Goal: Task Accomplishment & Management: Use online tool/utility

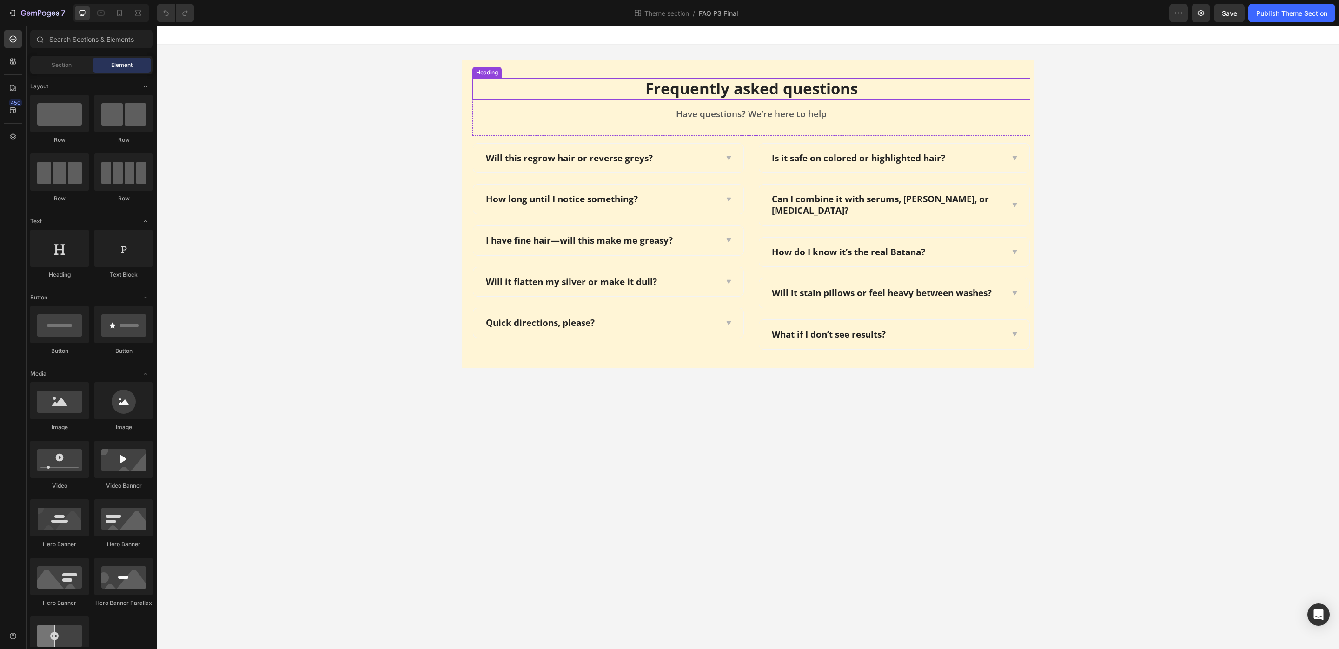
click at [721, 91] on p "Frequently asked questions" at bounding box center [751, 89] width 556 height 20
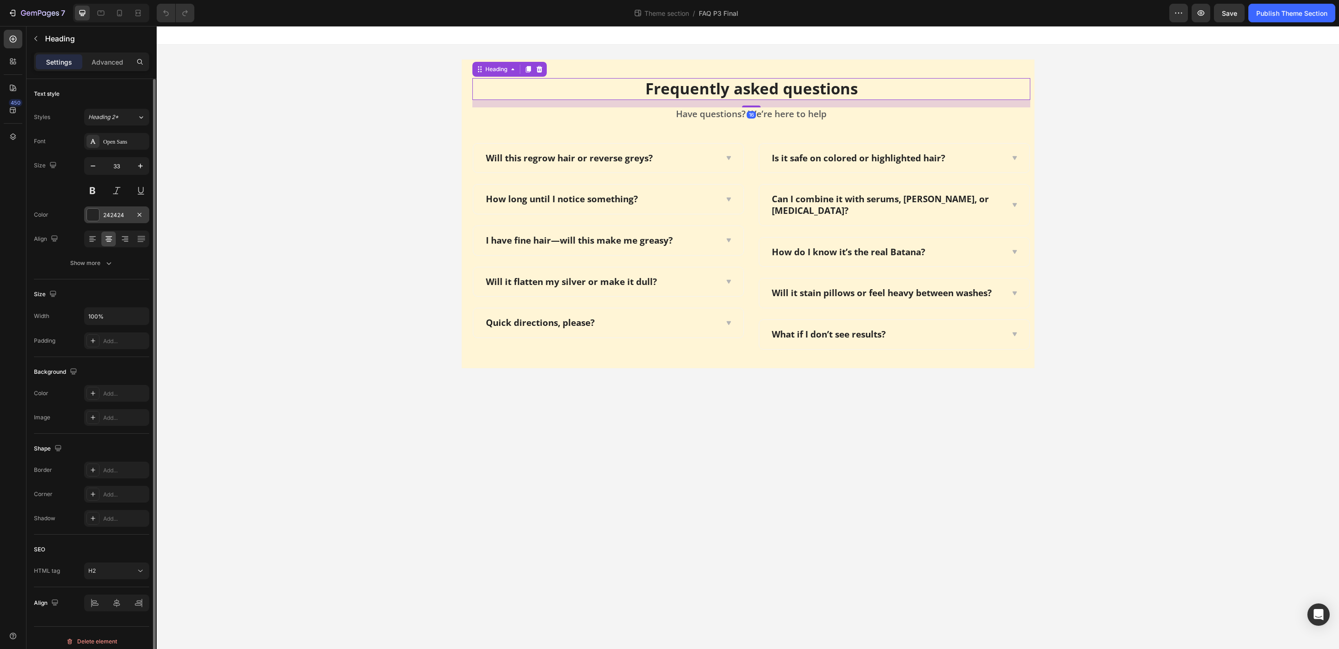
click at [97, 216] on div at bounding box center [93, 215] width 12 height 12
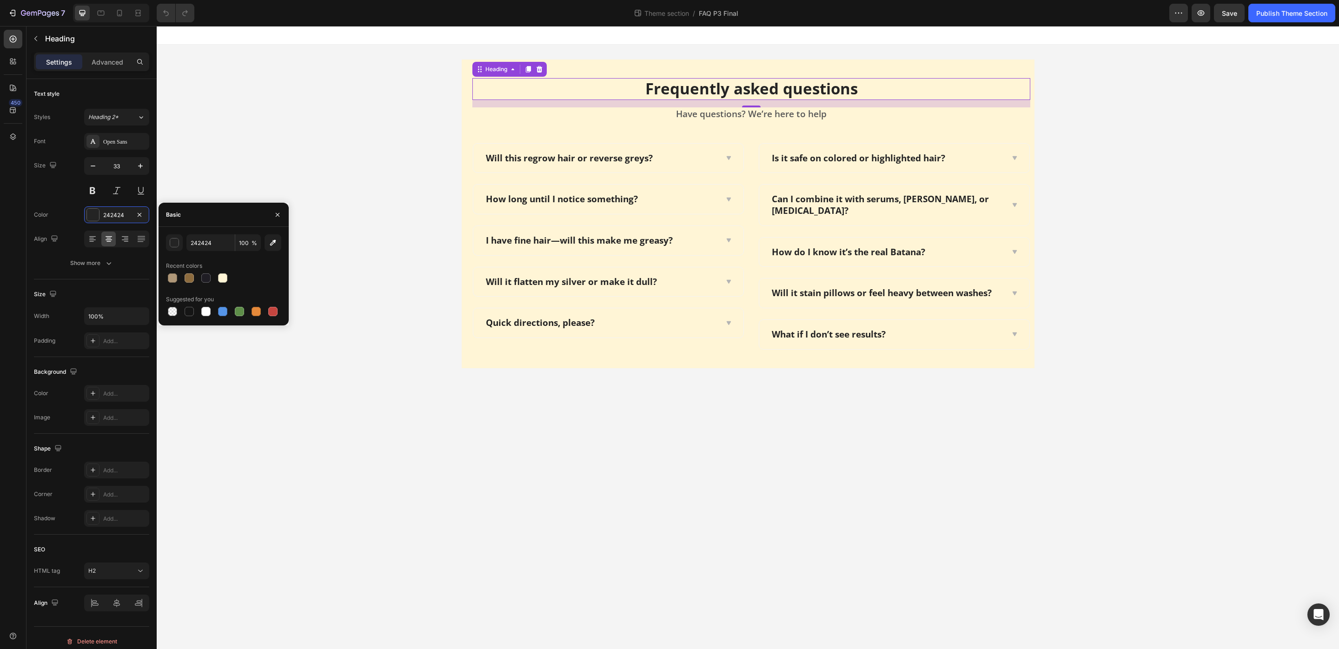
click at [210, 254] on div "242424 100 % Recent colors Suggested for you" at bounding box center [223, 276] width 115 height 84
click at [210, 252] on div "242424 100 % Recent colors Suggested for you" at bounding box center [223, 276] width 115 height 84
click at [209, 251] on div "242424 100 % Recent colors Suggested for you" at bounding box center [223, 276] width 115 height 84
click at [200, 242] on input "242424" at bounding box center [210, 242] width 48 height 17
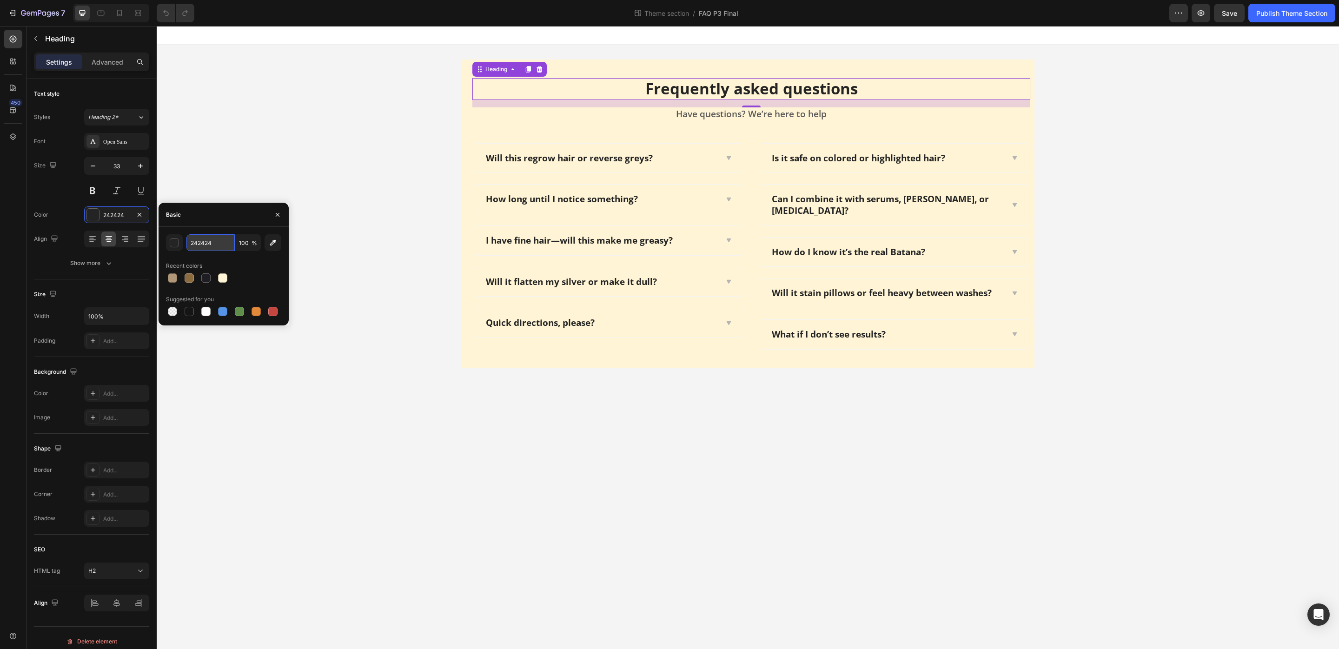
click at [200, 242] on input "242424" at bounding box center [210, 242] width 48 height 17
paste input "8C6B3E"
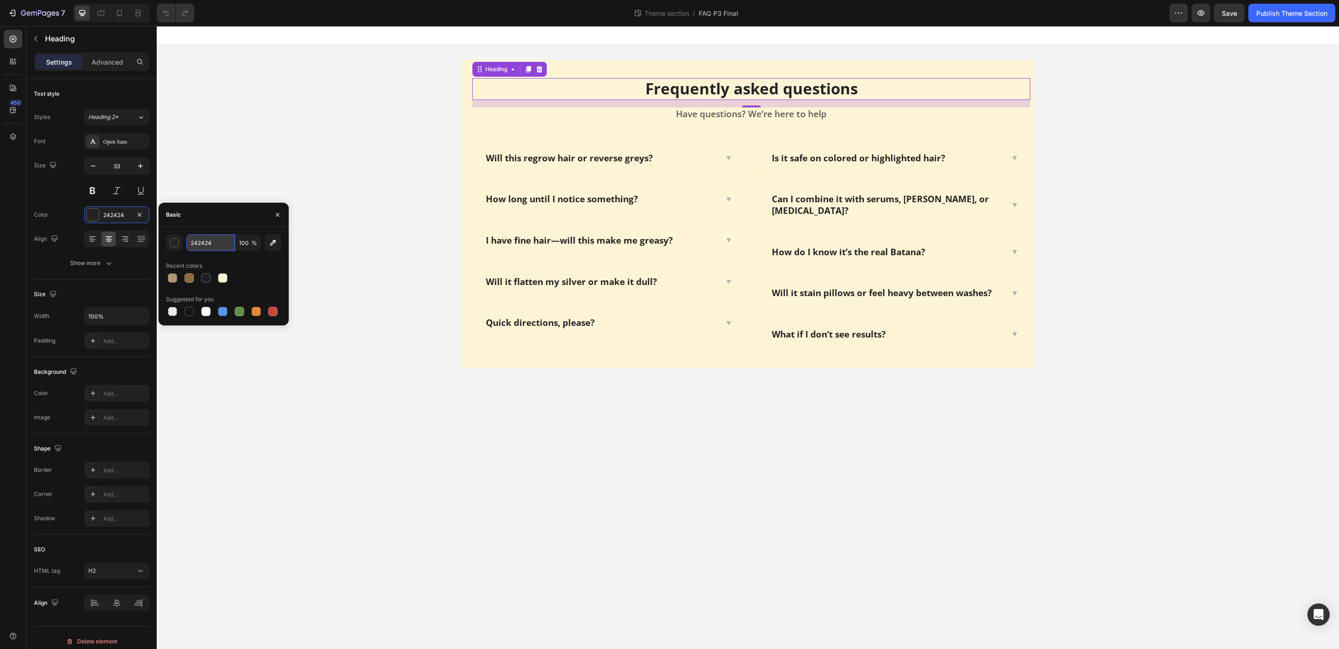
type input "8C6B3E"
click at [254, 171] on div "Frequently asked questions Heading 16 Have questions? We’re here to help Text b…" at bounding box center [748, 214] width 1182 height 338
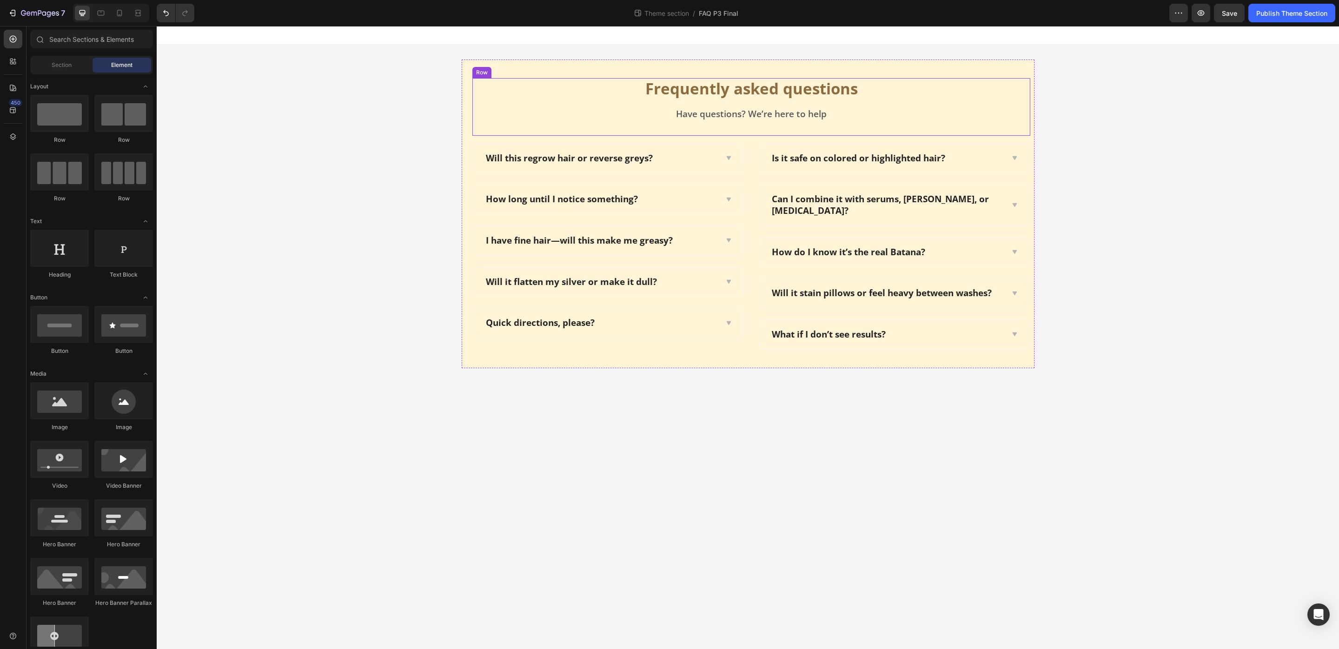
click at [714, 120] on div "Have questions? We’re here to help" at bounding box center [751, 113] width 558 height 13
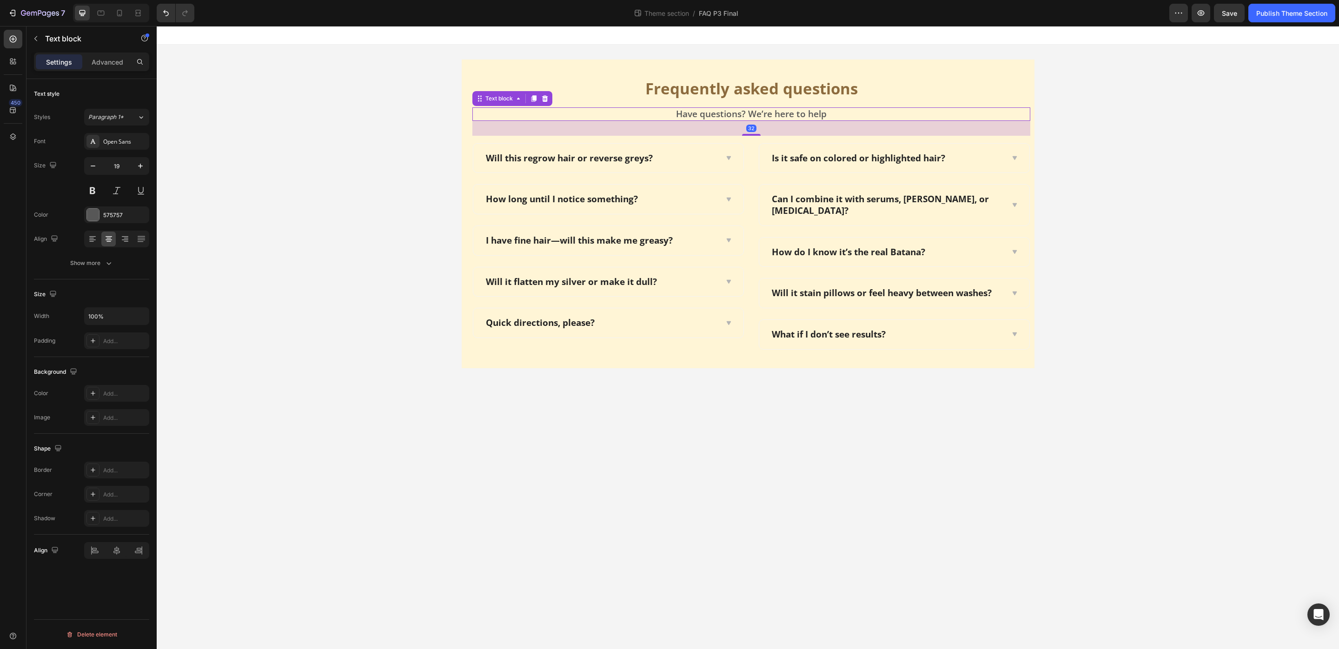
click at [729, 110] on p "Have questions? We’re here to help" at bounding box center [751, 114] width 556 height 12
click at [123, 217] on div "575757" at bounding box center [116, 215] width 27 height 8
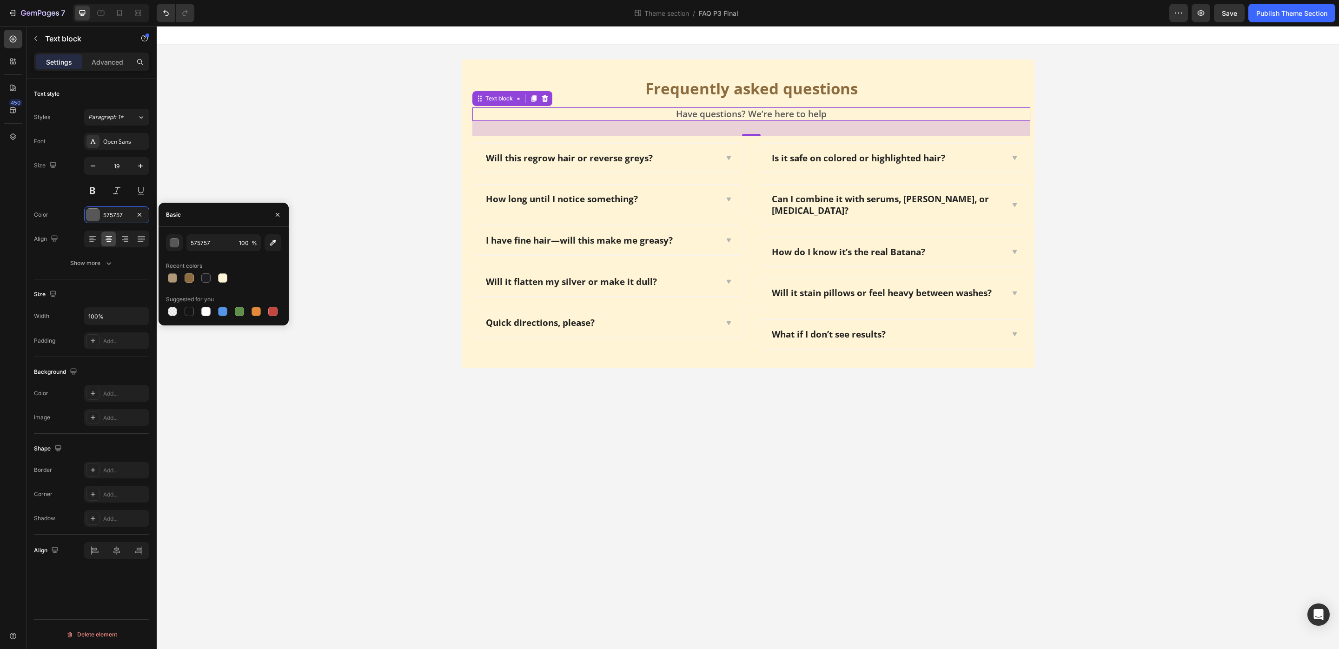
click at [206, 224] on div "Basic" at bounding box center [223, 215] width 130 height 24
click at [200, 239] on input "575757" at bounding box center [210, 242] width 48 height 17
paste input "8C6B3E"
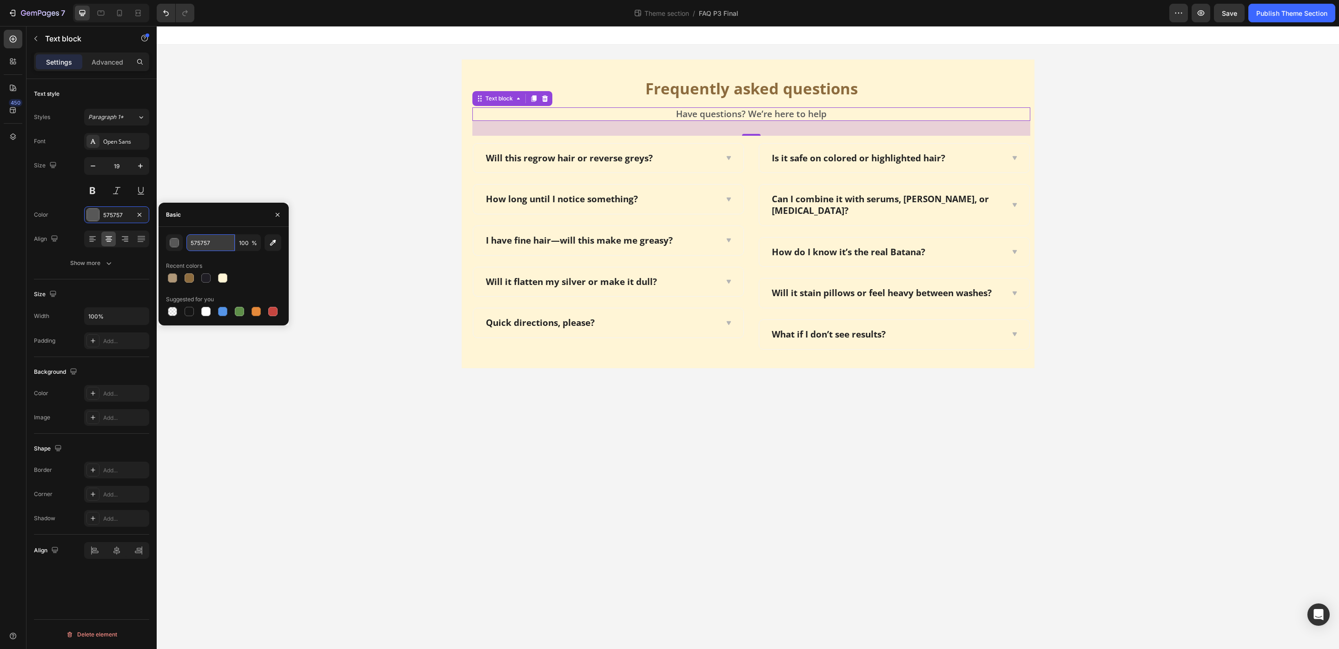
type input "8C6B3E"
click at [288, 180] on div "Frequently asked questions Heading Have questions? We’re here to help Text bloc…" at bounding box center [748, 214] width 1182 height 338
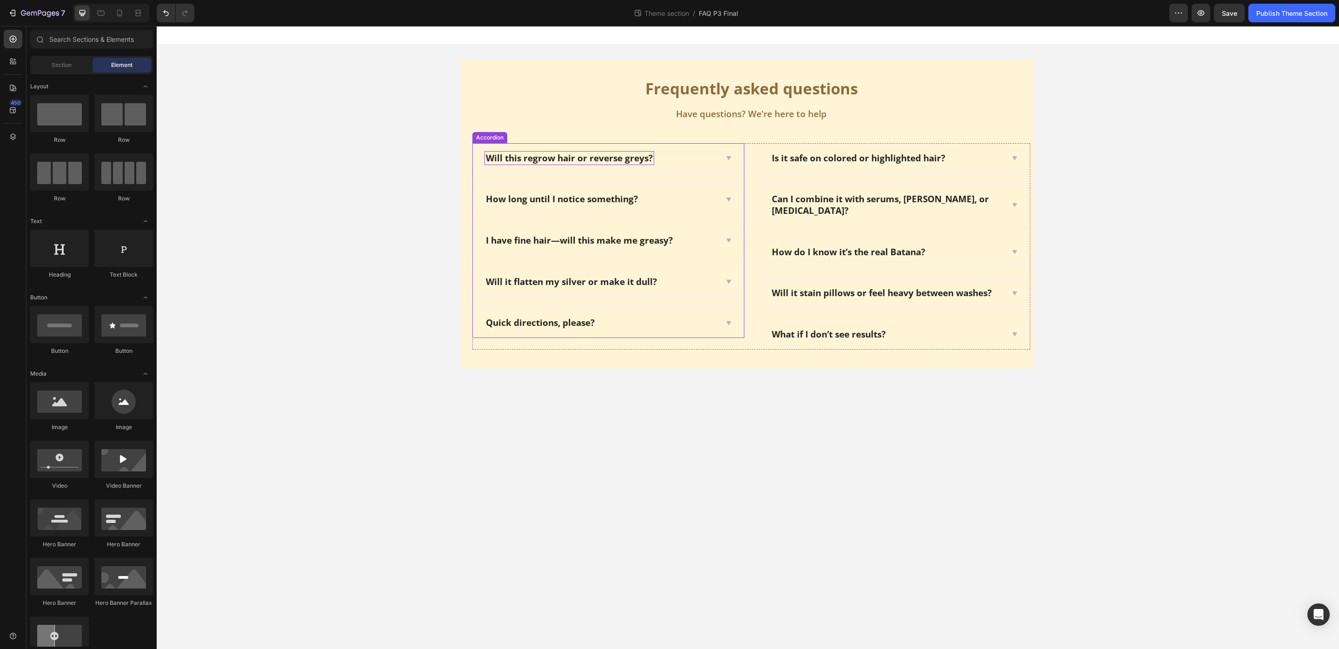
click at [540, 152] on p "Will this regrow hair or reverse greys?" at bounding box center [569, 158] width 167 height 12
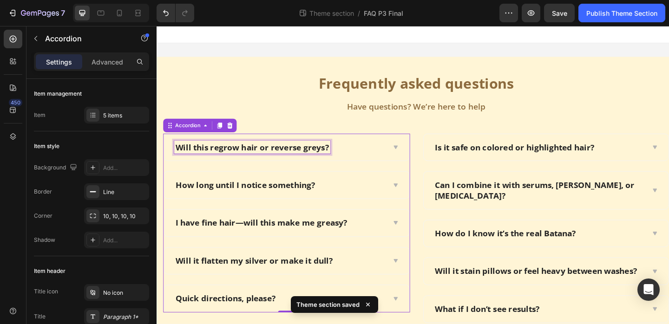
click at [300, 156] on p "Will this regrow hair or reverse greys?" at bounding box center [260, 158] width 167 height 12
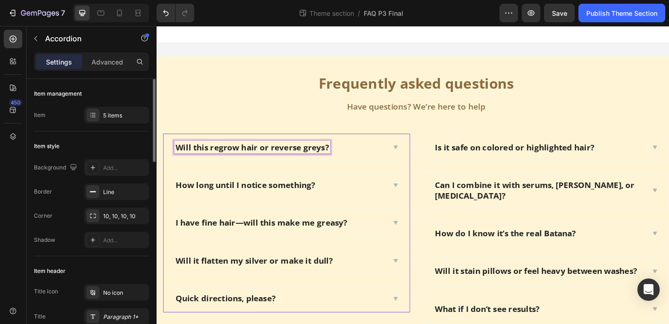
click at [271, 186] on div "How long until I notice something?" at bounding box center [298, 199] width 267 height 29
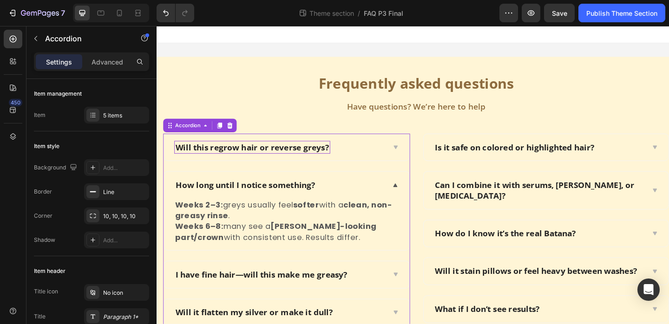
click at [291, 155] on p "Will this regrow hair or reverse greys?" at bounding box center [260, 158] width 167 height 12
click at [200, 152] on p "Will this regrow hair or reverse greys?" at bounding box center [260, 158] width 167 height 12
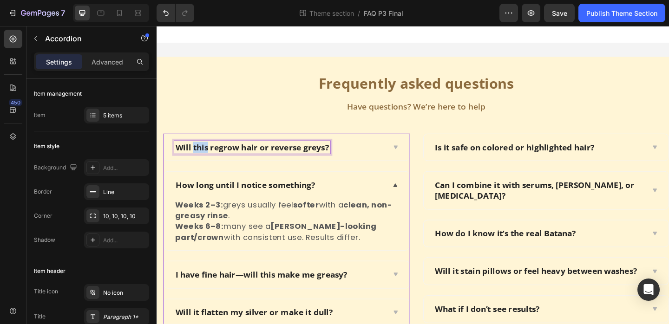
click at [200, 152] on p "Will this regrow hair or reverse greys?" at bounding box center [260, 158] width 167 height 12
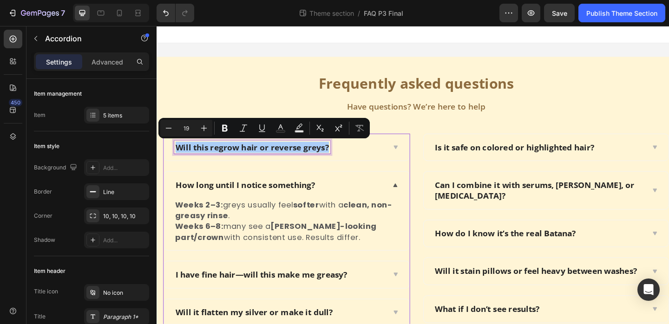
click at [96, 53] on div "Settings Advanced" at bounding box center [91, 62] width 115 height 19
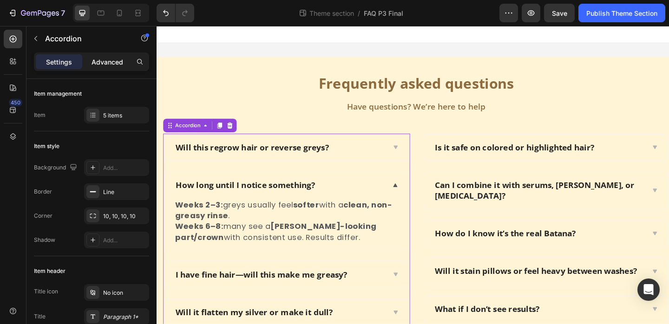
click at [96, 60] on p "Advanced" at bounding box center [108, 62] width 32 height 10
type input "100%"
type input "100"
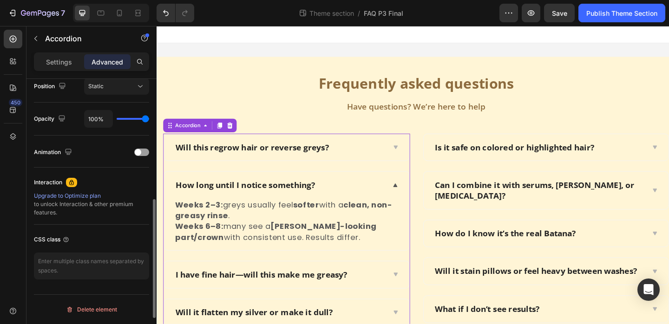
scroll to position [15, 0]
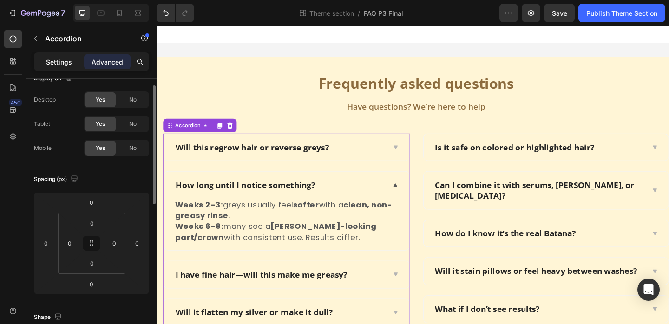
click at [62, 66] on p "Settings" at bounding box center [59, 62] width 26 height 10
type input "24"
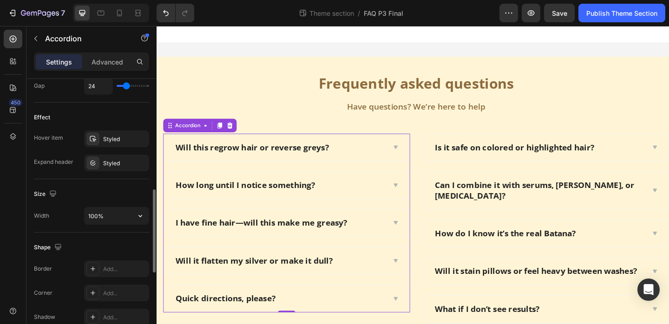
scroll to position [613, 0]
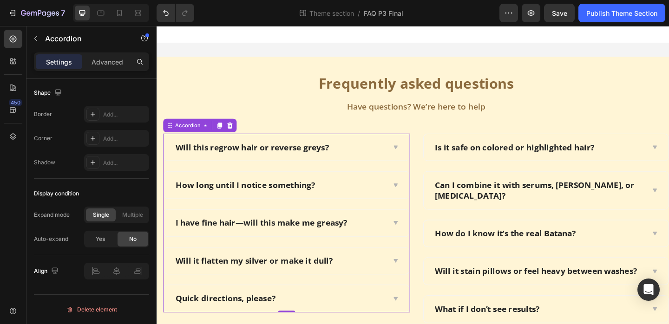
click at [338, 199] on div "How long until I notice something?" at bounding box center [291, 199] width 230 height 14
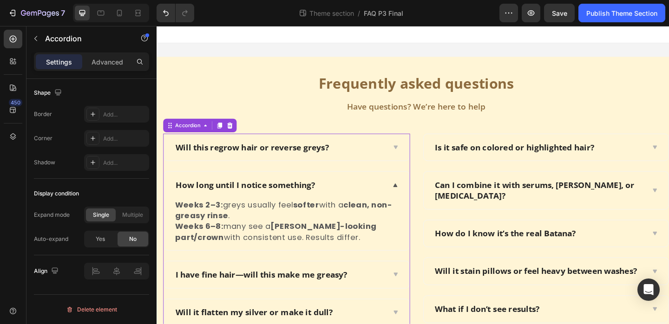
click at [374, 158] on div "Will this regrow hair or reverse greys?" at bounding box center [291, 158] width 230 height 14
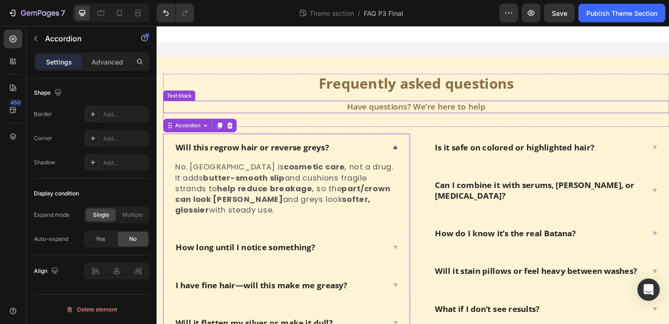
click at [301, 112] on p "Have questions? We’re here to help" at bounding box center [439, 114] width 549 height 12
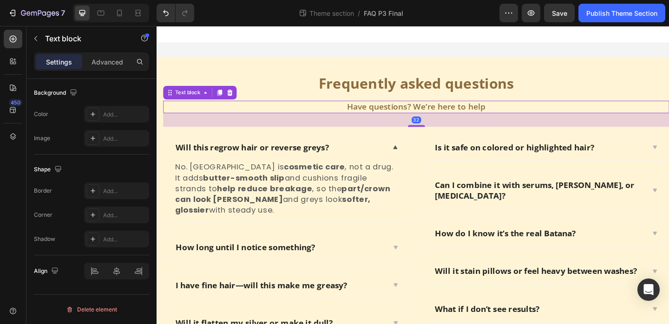
scroll to position [0, 0]
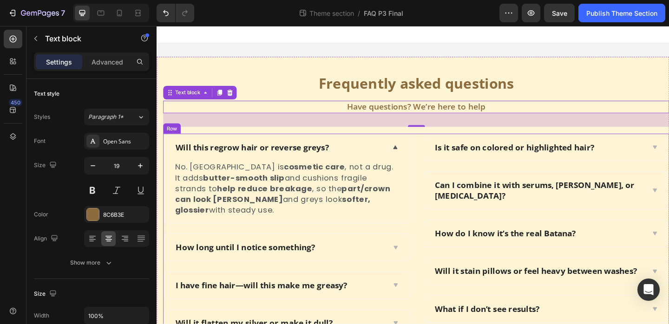
click at [440, 149] on div "Will this regrow hair or reverse greys? No. Gumera is cosmetic care , not a dru…" at bounding box center [439, 274] width 551 height 263
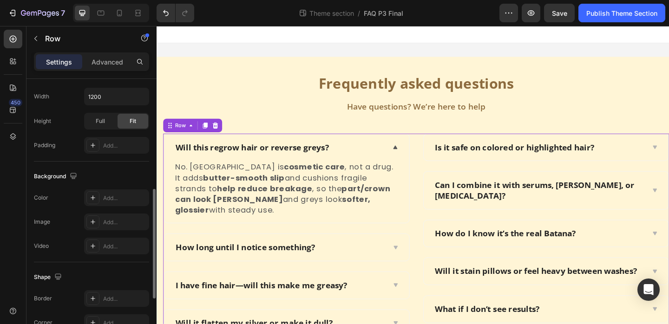
scroll to position [269, 0]
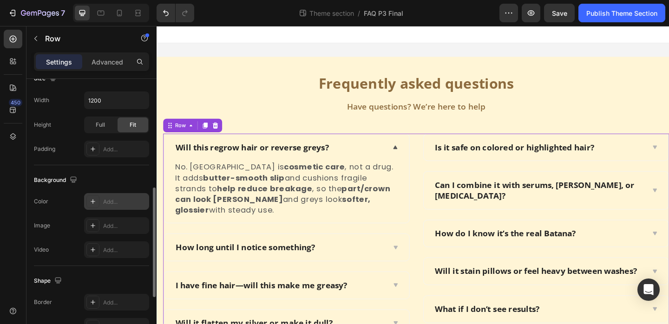
click at [112, 203] on div "Add..." at bounding box center [125, 202] width 44 height 8
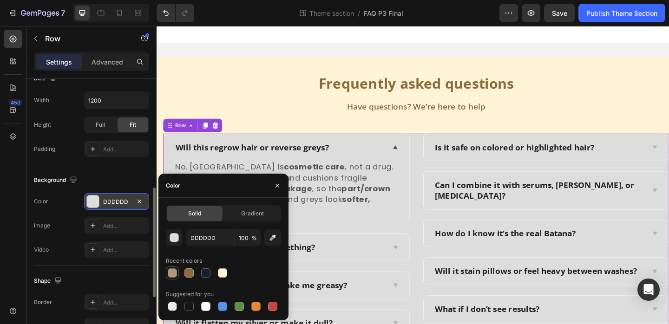
click at [175, 276] on div at bounding box center [172, 273] width 9 height 9
type input "AF9778"
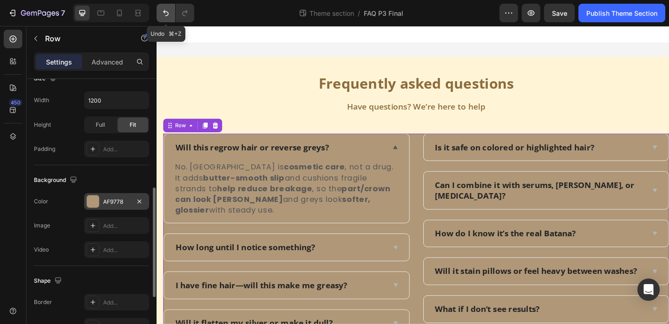
click at [163, 13] on icon "Undo/Redo" at bounding box center [165, 12] width 9 height 9
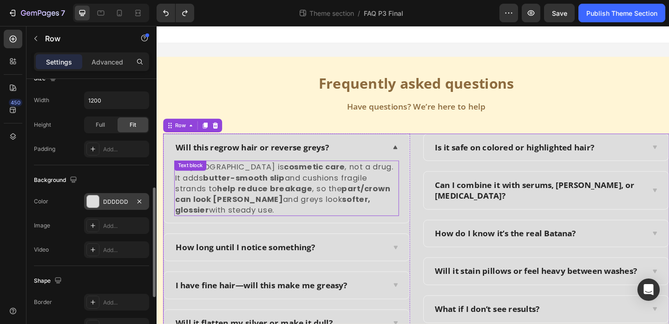
click at [235, 180] on p "No. Gumera is cosmetic care , not a drug. It adds butter-smooth slip and cushio…" at bounding box center [298, 202] width 243 height 59
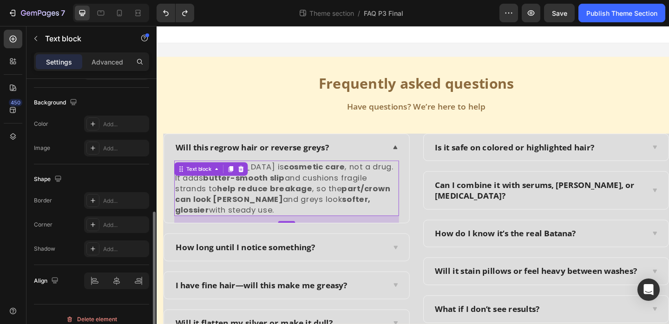
scroll to position [0, 0]
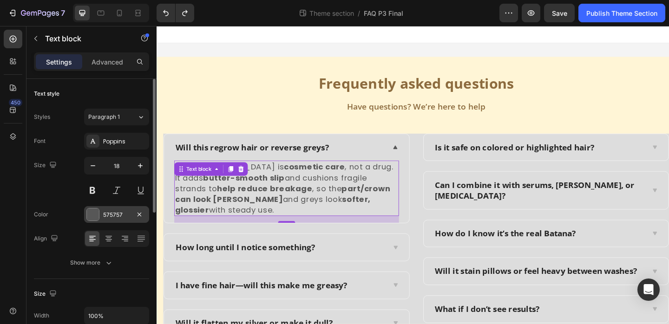
click at [94, 215] on div at bounding box center [93, 215] width 12 height 12
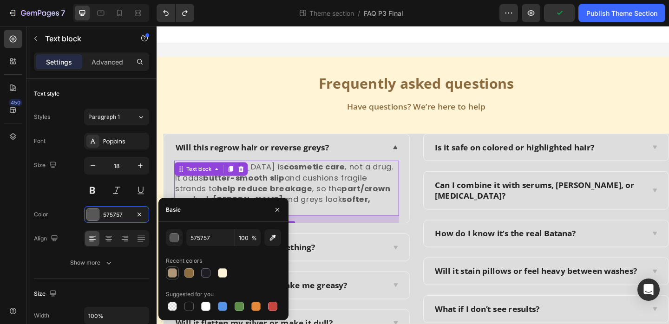
click at [171, 270] on div at bounding box center [172, 273] width 9 height 9
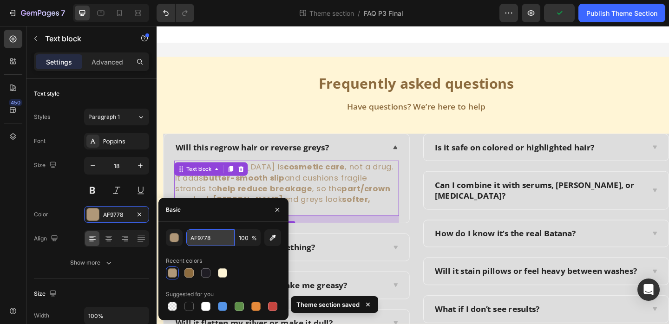
click at [209, 231] on input "AF9778" at bounding box center [210, 238] width 48 height 17
paste input "8C6B3E"
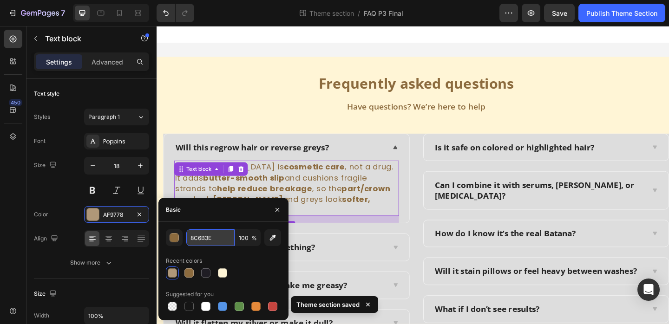
click at [220, 243] on input "8C6B3E" at bounding box center [210, 238] width 48 height 17
type input "8C6B3E"
click at [218, 251] on div "8C6B3E 100 % Recent colors Suggested for you" at bounding box center [223, 272] width 115 height 84
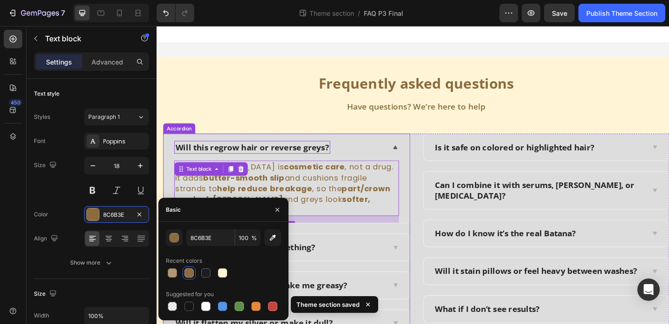
click at [250, 160] on p "Will this regrow hair or reverse greys?" at bounding box center [260, 158] width 167 height 12
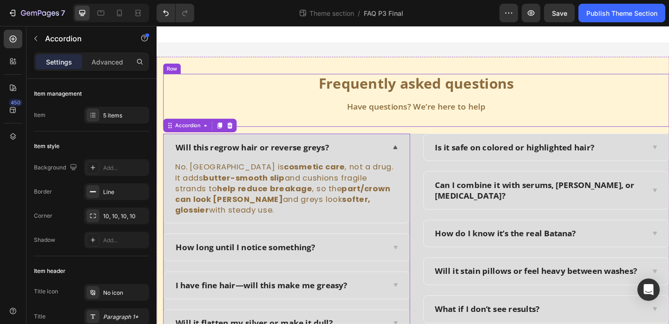
click at [388, 120] on div "Have questions? We’re here to help" at bounding box center [439, 113] width 551 height 13
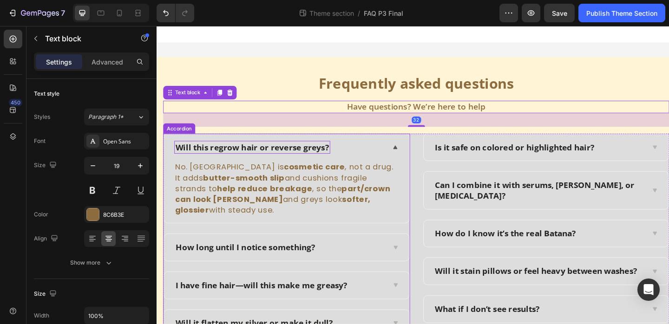
click at [220, 157] on p "Will this regrow hair or reverse greys?" at bounding box center [260, 158] width 167 height 12
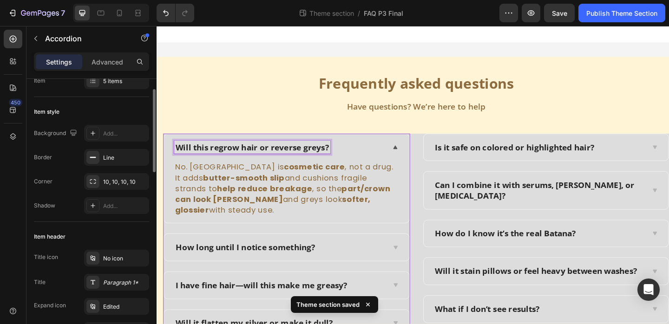
scroll to position [77, 0]
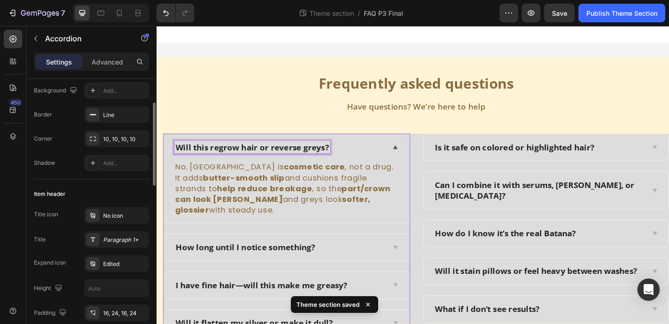
click at [209, 218] on p "No. Gumera is cosmetic care , not a drug. It adds butter-smooth slip and cushio…" at bounding box center [298, 202] width 243 height 59
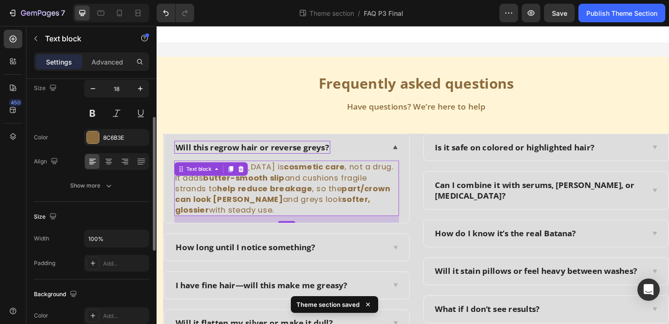
scroll to position [0, 0]
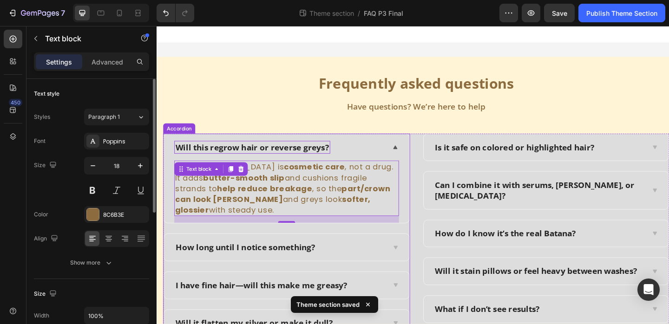
click at [289, 157] on p "Will this regrow hair or reverse greys?" at bounding box center [260, 158] width 167 height 12
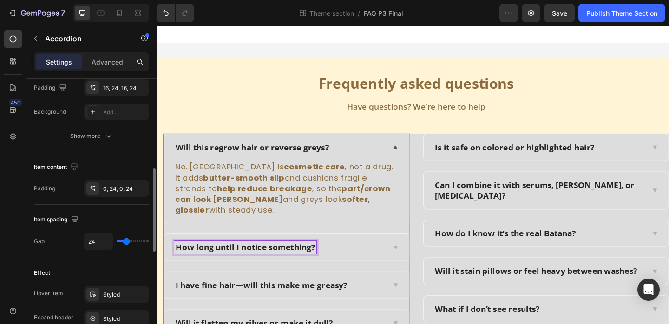
scroll to position [303, 0]
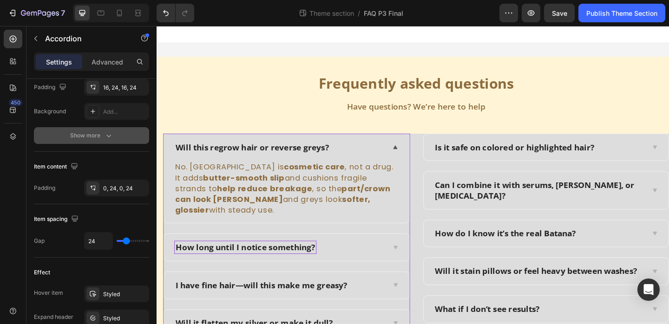
click at [100, 132] on div "Show more" at bounding box center [91, 135] width 43 height 9
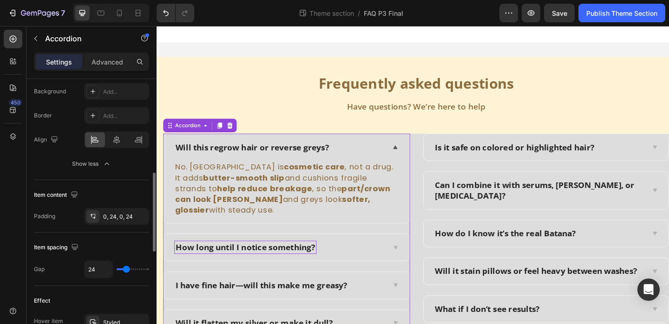
scroll to position [342, 0]
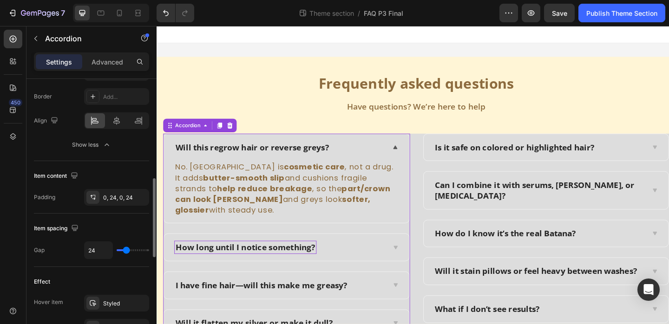
click at [212, 165] on div "Will this regrow hair or reverse greys?" at bounding box center [298, 158] width 267 height 29
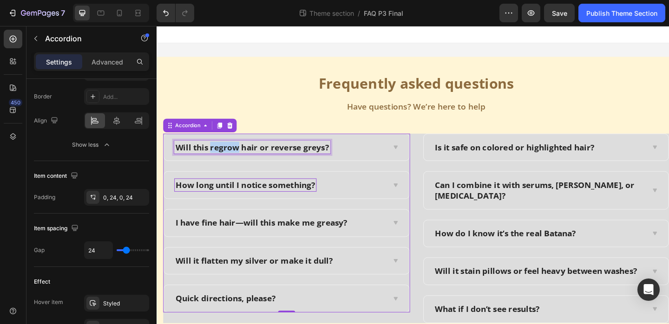
click at [214, 155] on p "Will this regrow hair or reverse greys?" at bounding box center [260, 158] width 167 height 12
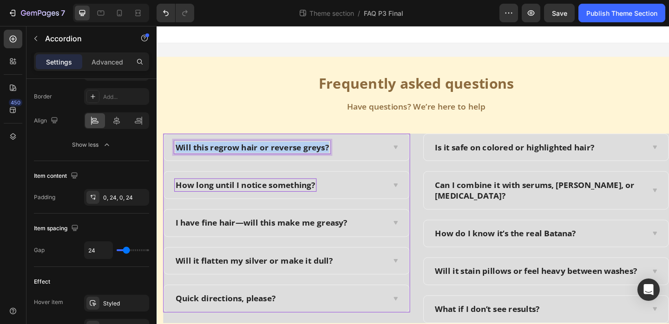
click at [214, 155] on p "Will this regrow hair or reverse greys?" at bounding box center [260, 158] width 167 height 12
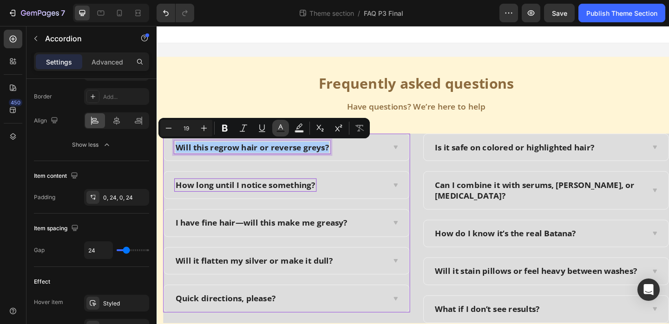
click at [280, 131] on rect "Editor contextual toolbar" at bounding box center [281, 132] width 9 height 2
type input "242424"
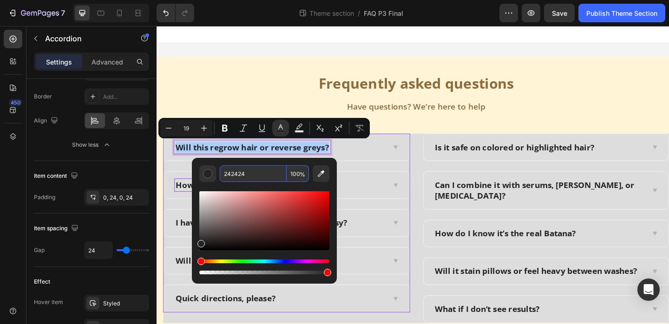
click at [255, 172] on input "242424" at bounding box center [253, 173] width 67 height 17
paste input "8C6B3E"
type input "8C6B3E"
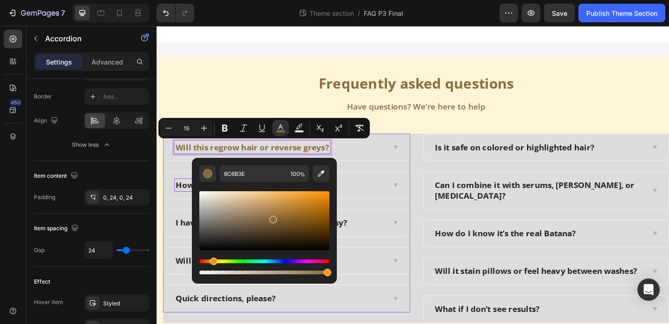
click at [271, 160] on div "8C6B3E 100 %" at bounding box center [264, 217] width 145 height 119
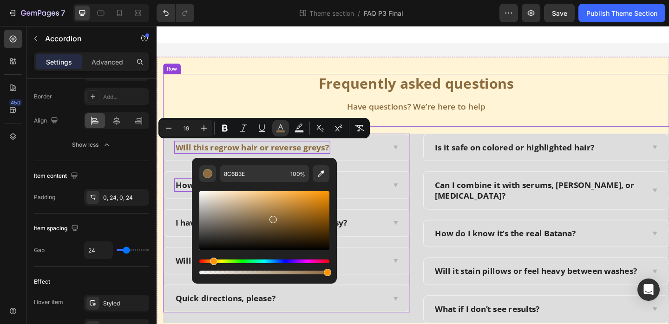
click at [298, 96] on p "Frequently asked questions" at bounding box center [439, 89] width 549 height 20
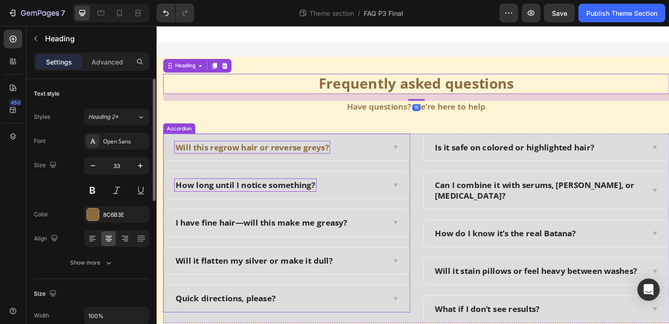
click at [250, 192] on div "How long until I notice something?" at bounding box center [253, 199] width 155 height 14
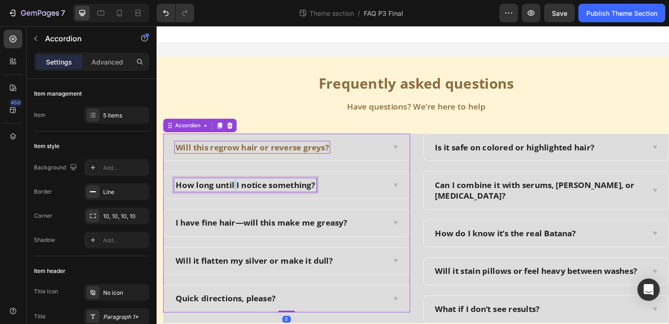
click at [241, 202] on p "How long until I notice something?" at bounding box center [253, 199] width 152 height 12
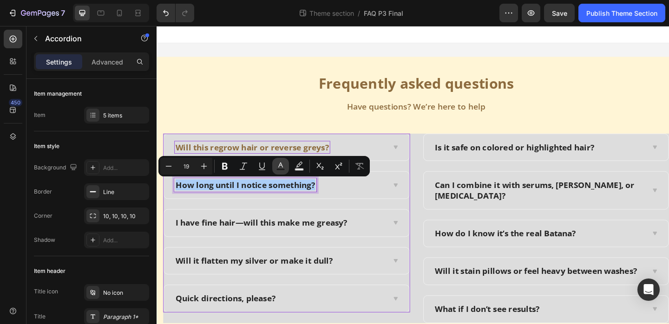
click at [281, 165] on icon "Editor contextual toolbar" at bounding box center [280, 166] width 9 height 9
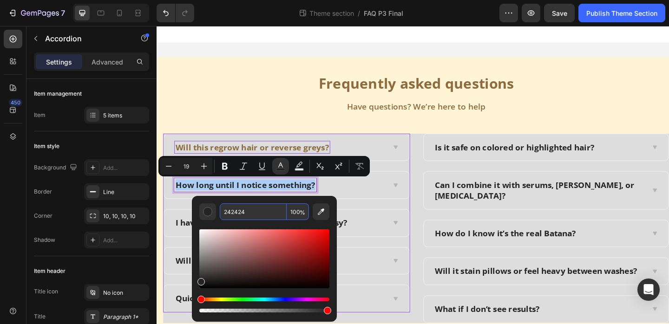
click at [243, 215] on input "242424" at bounding box center [253, 212] width 67 height 17
paste input "8C6B3E"
type input "8C6B3E"
click at [258, 99] on h2 "Frequently asked questions" at bounding box center [439, 89] width 551 height 22
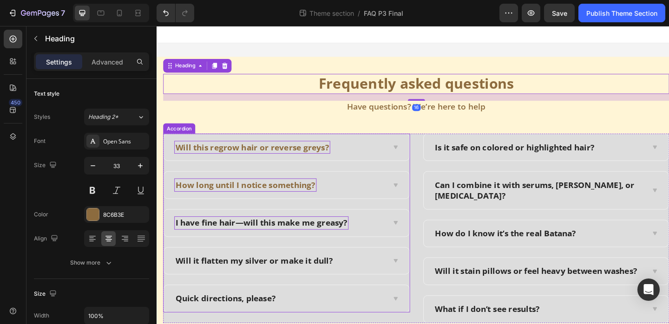
click at [245, 245] on p "I have fine hair—will this make me greasy?" at bounding box center [270, 241] width 187 height 12
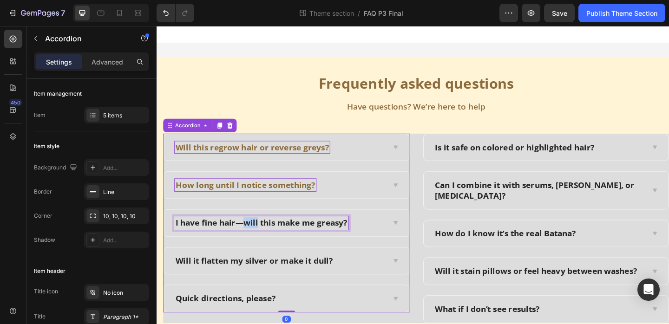
click at [249, 242] on p "I have fine hair—will this make me greasy?" at bounding box center [270, 241] width 187 height 12
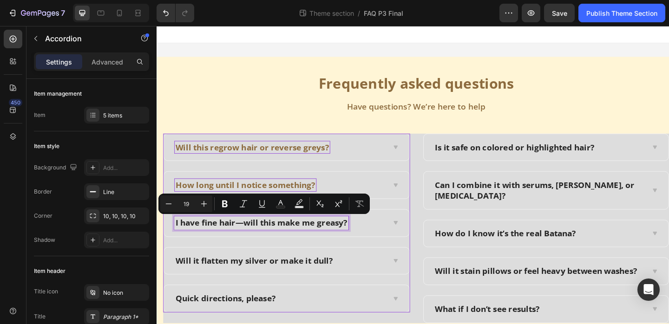
click at [272, 236] on p "I have fine hair—will this make me greasy?" at bounding box center [270, 241] width 187 height 12
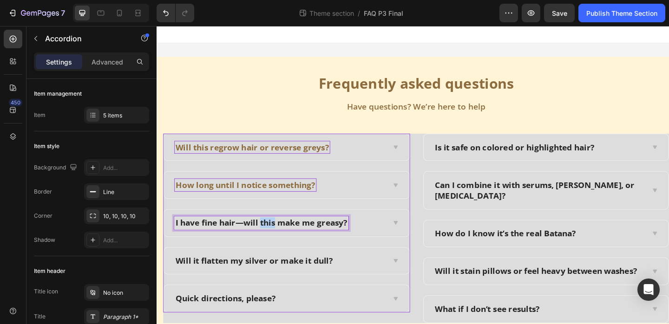
click at [272, 236] on p "I have fine hair—will this make me greasy?" at bounding box center [270, 241] width 187 height 12
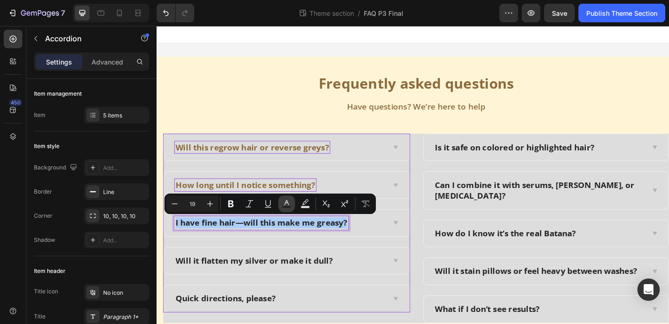
click at [288, 204] on icon "Editor contextual toolbar" at bounding box center [286, 202] width 5 height 5
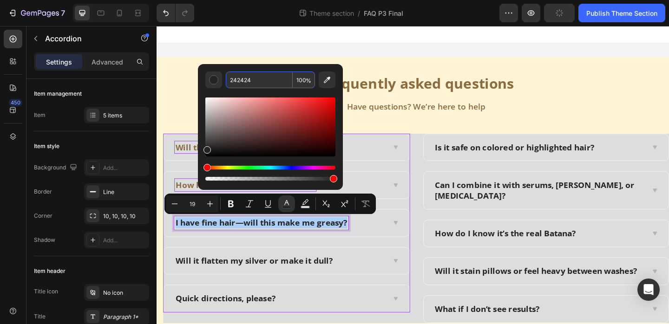
click at [262, 82] on input "242424" at bounding box center [259, 80] width 67 height 17
paste input "8C6B3E"
type input "8C6B3E"
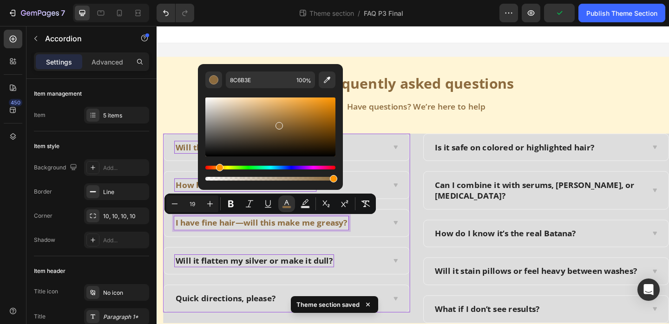
click at [275, 278] on p "Will it flatten my silver or make it dull?" at bounding box center [262, 282] width 171 height 12
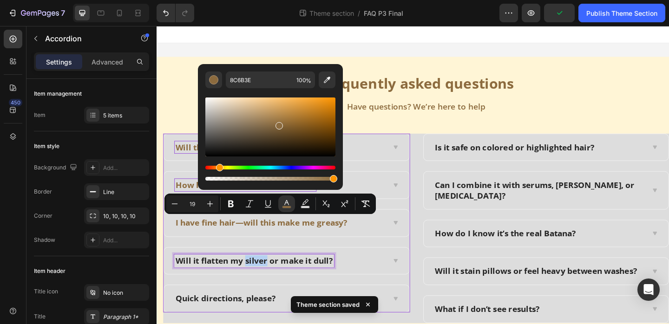
click at [275, 278] on p "Will it flatten my silver or make it dull?" at bounding box center [262, 282] width 171 height 12
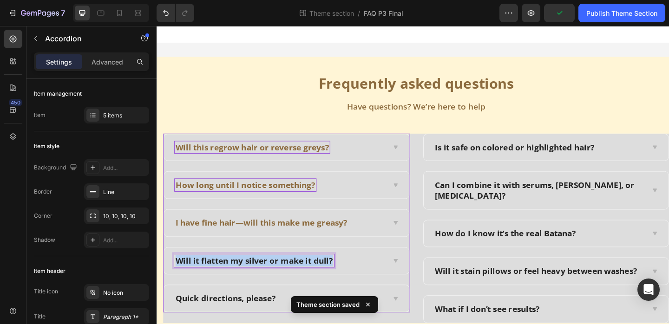
click at [275, 278] on p "Will it flatten my silver or make it dull?" at bounding box center [262, 282] width 171 height 12
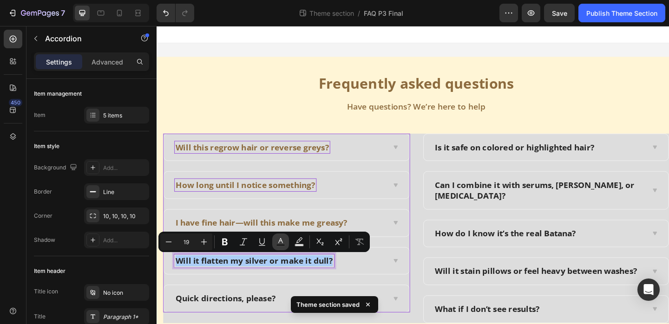
click at [277, 236] on button "Text Color" at bounding box center [280, 242] width 17 height 17
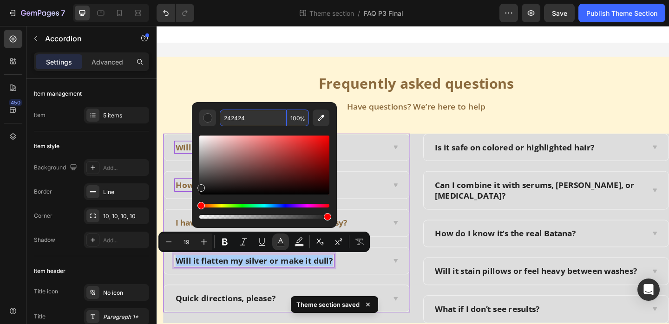
click at [261, 119] on input "242424" at bounding box center [253, 118] width 67 height 17
paste input "8C6B3E"
type input "8C6B3E"
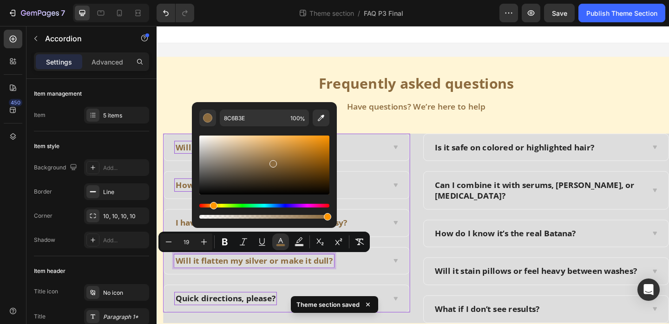
click at [255, 325] on p "Quick directions, please?" at bounding box center [231, 323] width 109 height 12
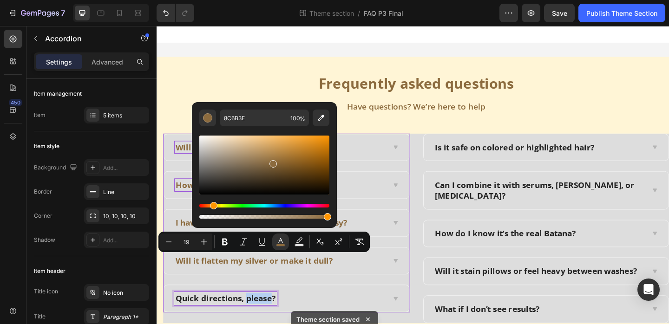
click at [255, 325] on p "Quick directions, please?" at bounding box center [231, 323] width 109 height 12
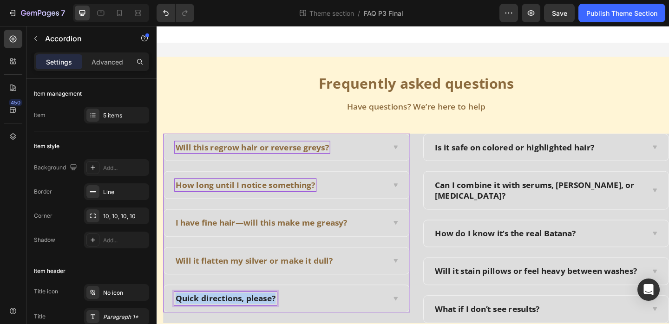
click at [255, 325] on p "Quick directions, please?" at bounding box center [231, 323] width 109 height 12
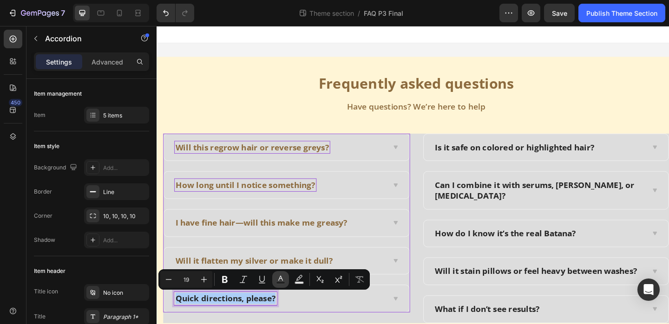
click at [276, 273] on button "Text Color" at bounding box center [280, 279] width 17 height 17
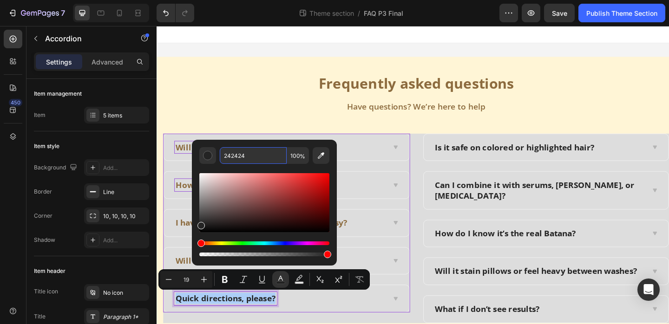
click at [252, 157] on input "242424" at bounding box center [253, 155] width 67 height 17
paste input "8C6B3E"
type input "8C6B3E"
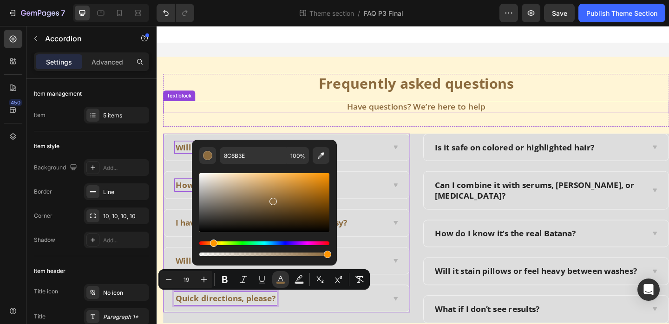
click at [277, 111] on p "Have questions? We’re here to help" at bounding box center [439, 114] width 549 height 12
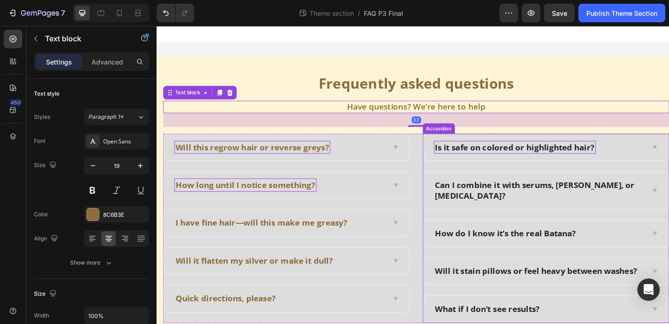
click at [479, 162] on p "Is it safe on colored or highlighted hair?" at bounding box center [546, 158] width 173 height 12
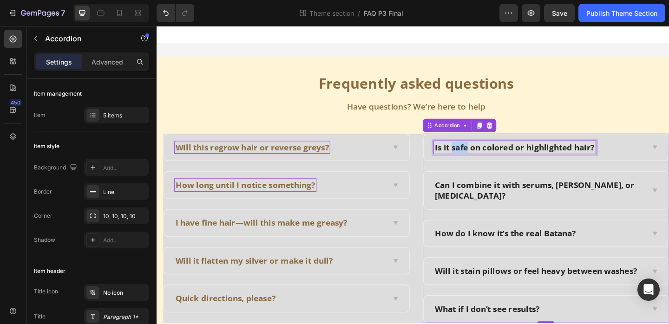
click at [479, 162] on p "Is it safe on colored or highlighted hair?" at bounding box center [546, 158] width 173 height 12
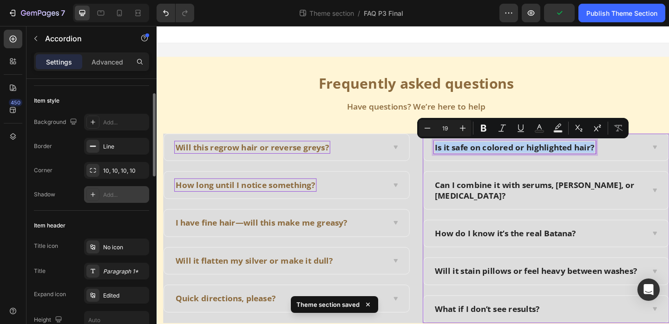
scroll to position [46, 0]
click at [534, 127] on button "Text Color" at bounding box center [539, 128] width 17 height 17
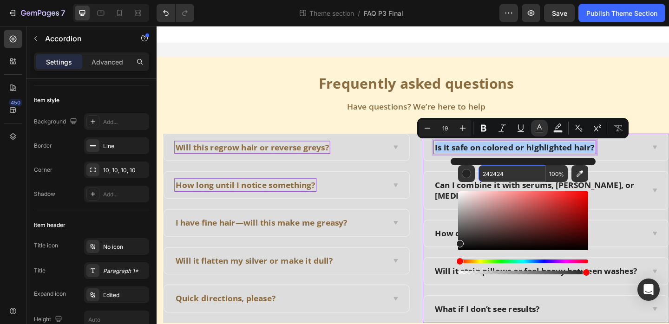
click at [506, 179] on input "242424" at bounding box center [512, 173] width 67 height 17
paste input "8C6B3E"
type input "8C6B3E"
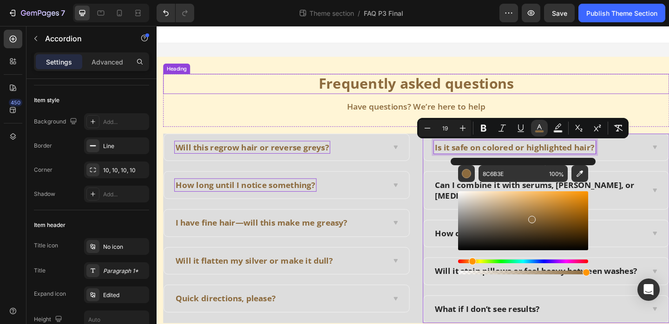
click at [563, 94] on p "Frequently asked questions" at bounding box center [439, 89] width 549 height 20
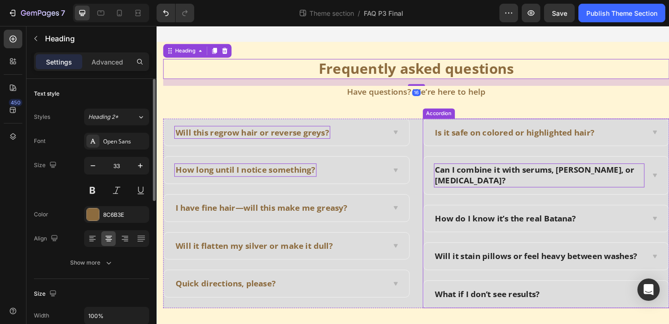
scroll to position [32, 0]
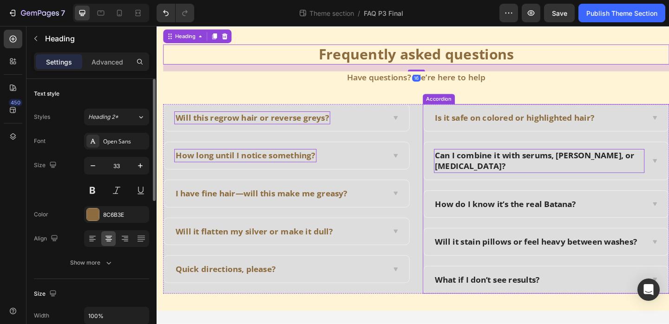
click at [538, 168] on p "Can I combine it with serums, rosemary, or minoxidil?" at bounding box center [573, 172] width 227 height 23
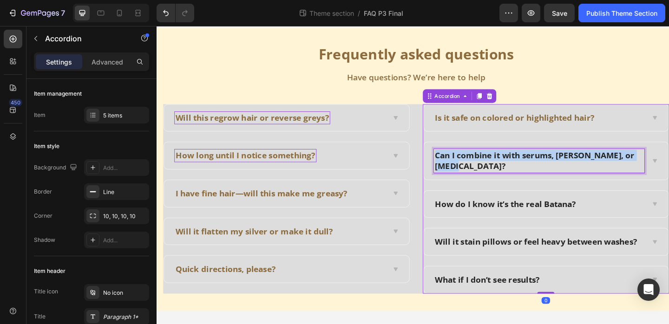
click at [538, 168] on p "Can I combine it with serums, rosemary, or minoxidil?" at bounding box center [573, 172] width 227 height 23
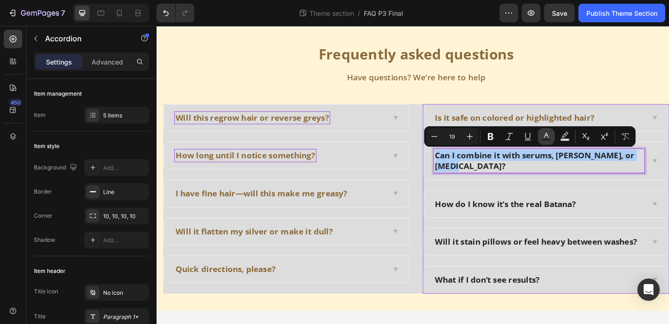
click at [542, 133] on icon "Editor contextual toolbar" at bounding box center [546, 136] width 9 height 9
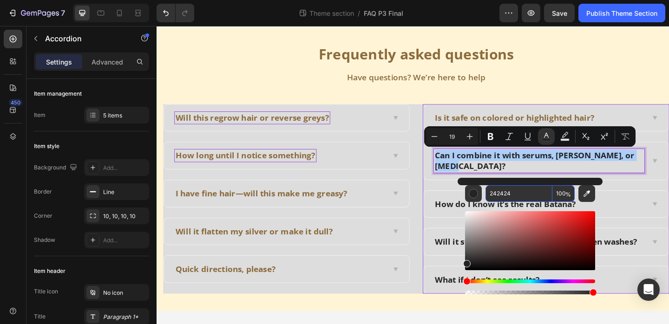
click at [506, 189] on input "242424" at bounding box center [519, 193] width 67 height 17
paste input "8C6B3E"
type input "8C6B3E"
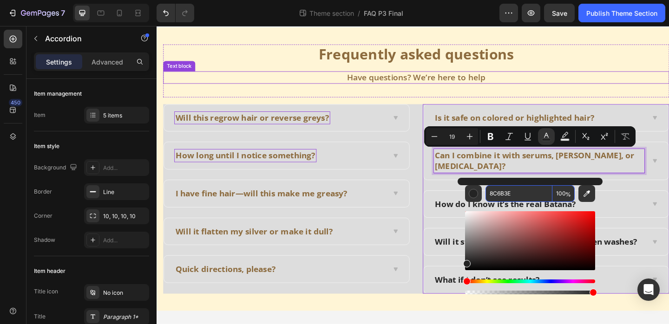
click at [556, 87] on div "Have questions? We’re here to help" at bounding box center [439, 81] width 551 height 13
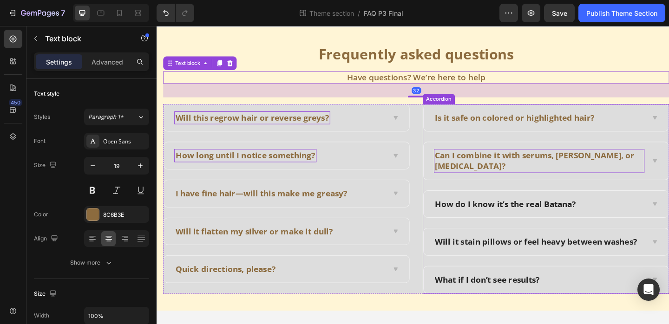
click at [547, 211] on div "How do I know it’s the real Batana?" at bounding box center [580, 219] width 267 height 29
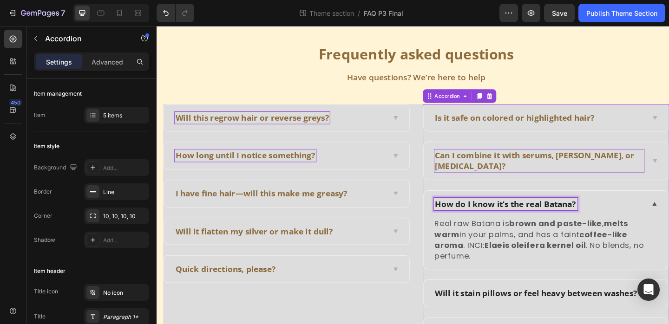
click at [541, 220] on p "How do I know it’s the real Batana?" at bounding box center [536, 220] width 153 height 12
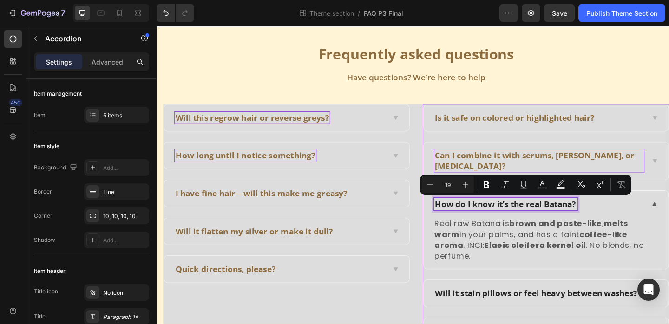
click at [541, 220] on p "How do I know it’s the real Batana?" at bounding box center [536, 220] width 153 height 12
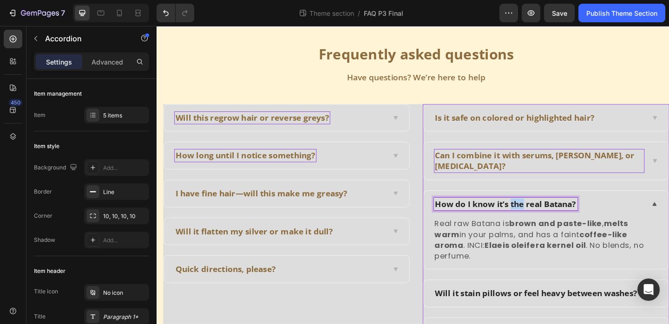
click at [541, 220] on p "How do I know it’s the real Batana?" at bounding box center [536, 220] width 153 height 12
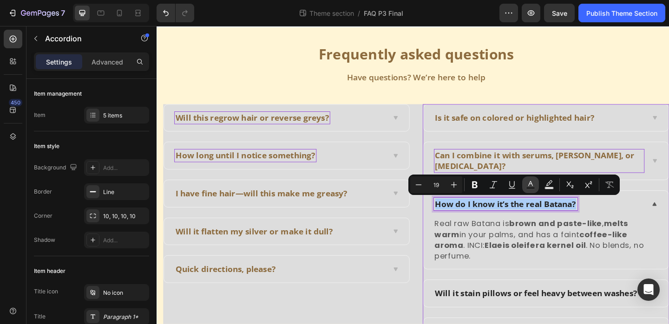
click at [531, 187] on rect "Editor contextual toolbar" at bounding box center [531, 188] width 9 height 2
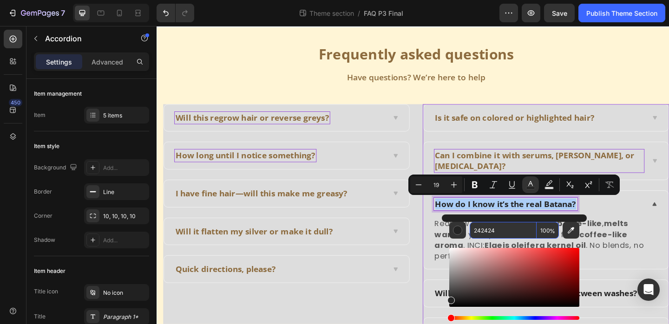
click at [494, 231] on input "242424" at bounding box center [503, 230] width 67 height 17
paste input "8C6B3E"
type input "8C6B3E"
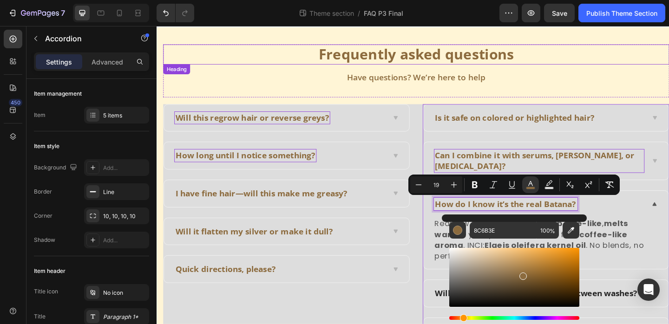
click at [600, 74] on div "Frequently asked questions Heading Have questions? We’re here to help Text block" at bounding box center [439, 75] width 551 height 58
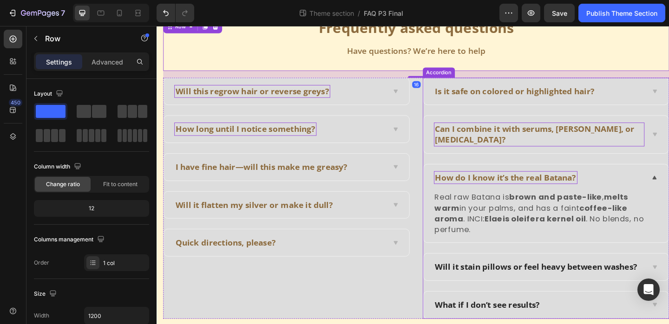
scroll to position [77, 0]
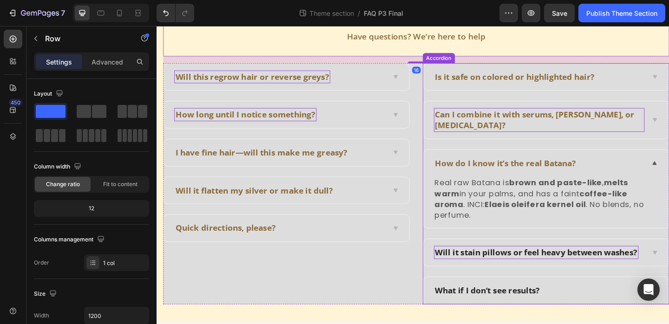
click at [524, 267] on p "Will it stain pillows or feel heavy between washes?" at bounding box center [570, 273] width 220 height 12
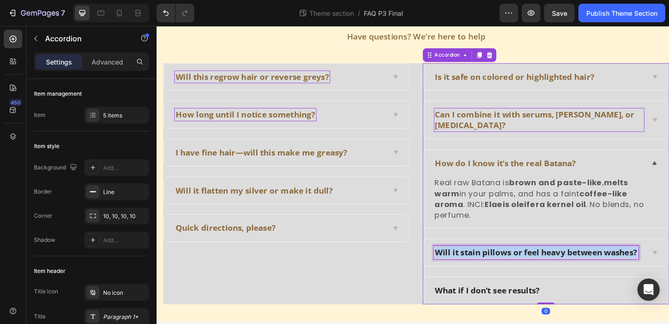
click at [524, 267] on p "Will it stain pillows or feel heavy between washes?" at bounding box center [570, 273] width 220 height 12
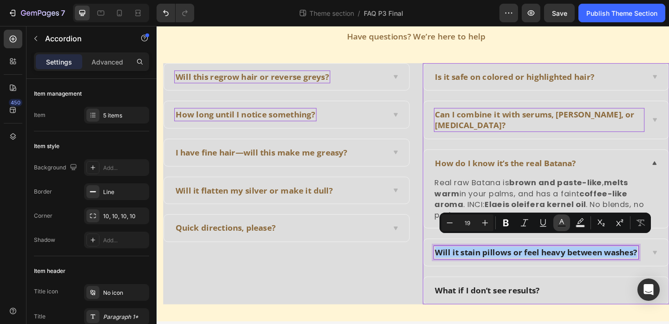
click at [555, 220] on button "Text Color" at bounding box center [562, 223] width 17 height 17
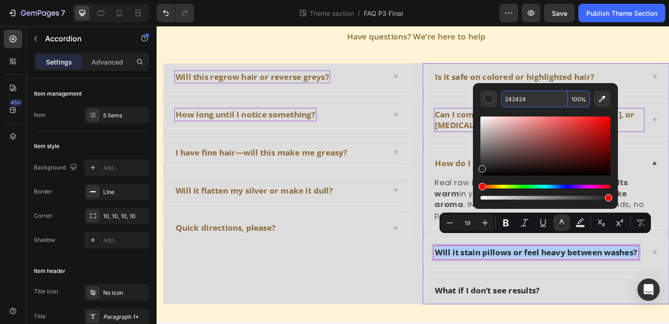
click at [523, 92] on input "242424" at bounding box center [534, 99] width 67 height 17
paste input "8C6B3E"
type input "8C6B3E"
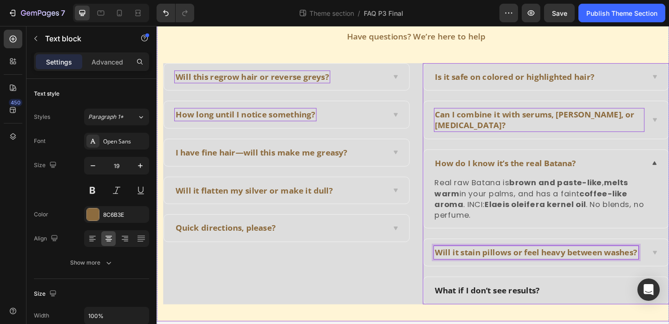
click at [607, 32] on p "Have questions? We’re here to help" at bounding box center [439, 38] width 549 height 12
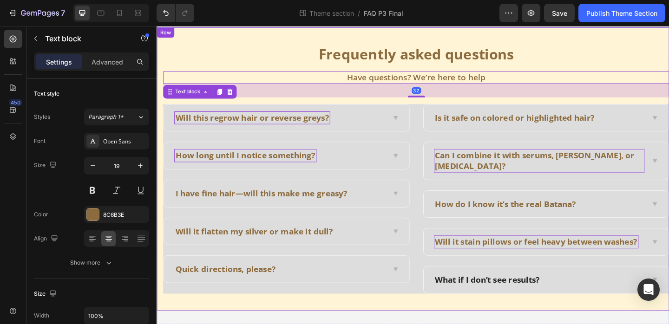
click at [541, 293] on div "What if I don’t see results?" at bounding box center [580, 302] width 267 height 29
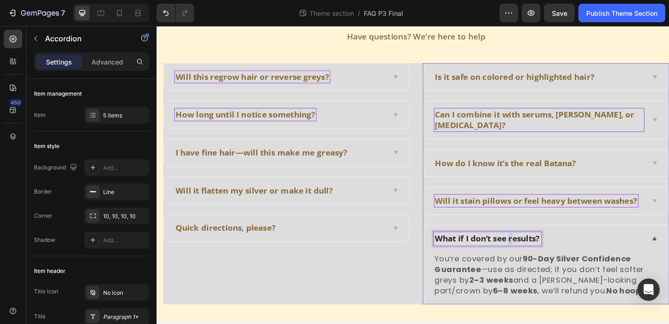
click at [542, 253] on p "What if I don’t see results?" at bounding box center [517, 258] width 114 height 12
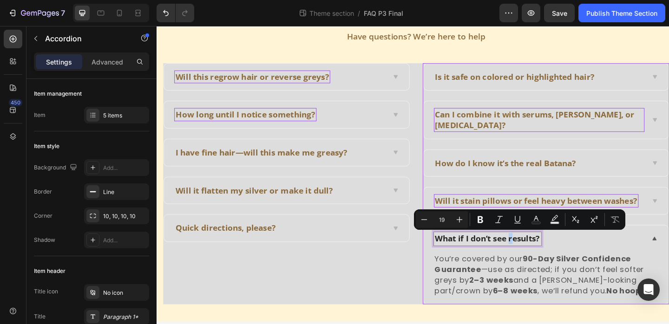
click at [542, 253] on p "What if I don’t see results?" at bounding box center [517, 258] width 114 height 12
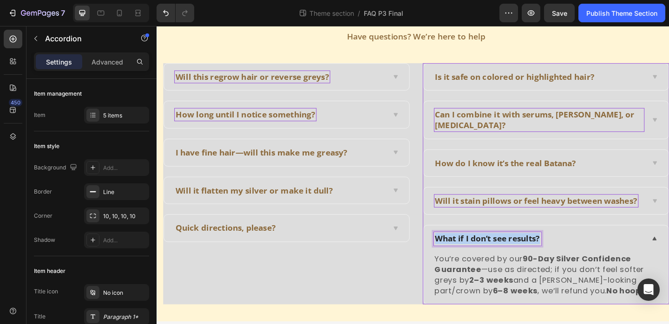
click at [542, 253] on p "What if I don’t see results?" at bounding box center [517, 258] width 114 height 12
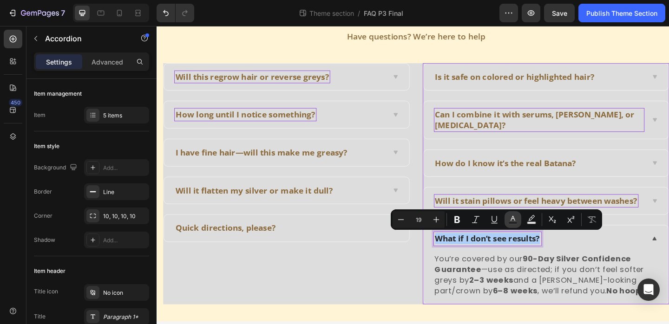
click at [518, 217] on button "Text Color" at bounding box center [513, 219] width 17 height 17
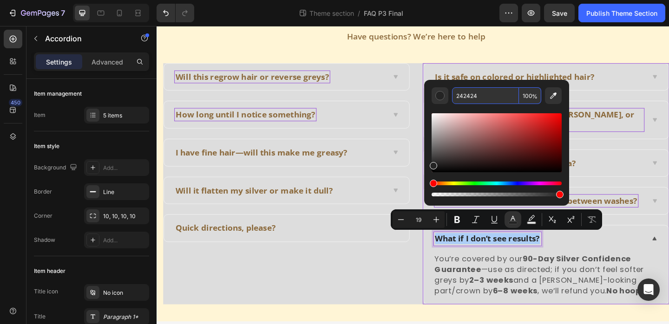
click at [483, 99] on input "242424" at bounding box center [485, 95] width 67 height 17
paste input "8C6B3E"
type input "8C6B3E"
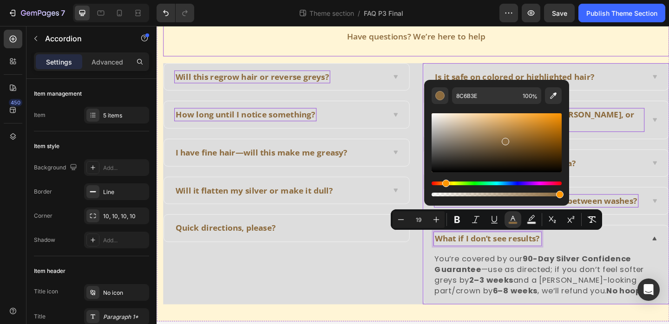
click at [560, 58] on div "Frequently asked questions Heading Have questions? We’re here to help Text block" at bounding box center [439, 30] width 551 height 58
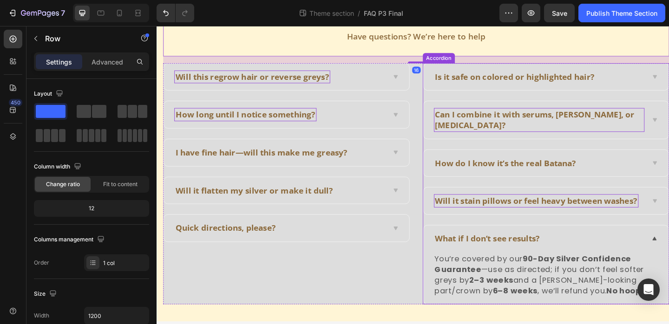
click at [465, 285] on div "You’re covered by our 90-Day Silver Confidence Guarantee —use as directed; if y…" at bounding box center [580, 296] width 244 height 49
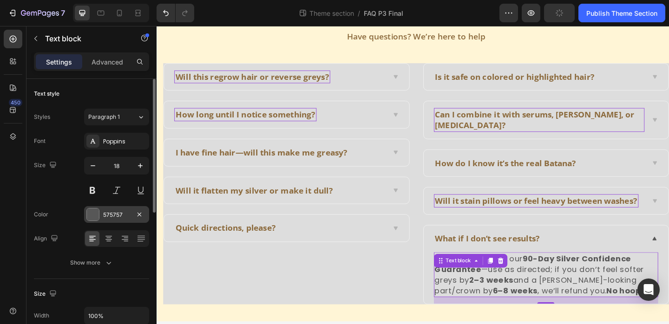
click at [115, 221] on div "575757" at bounding box center [116, 214] width 65 height 17
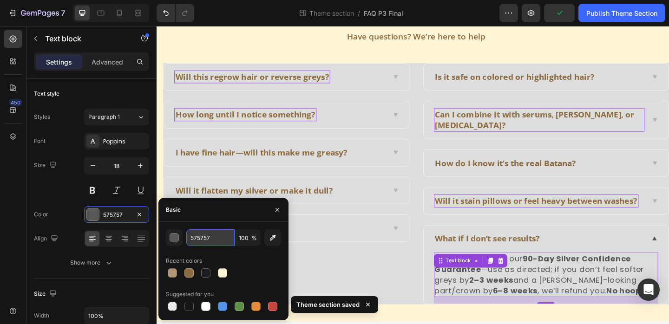
click at [200, 239] on input "575757" at bounding box center [210, 238] width 48 height 17
paste input "8C6B3E"
type input "8C6B3E"
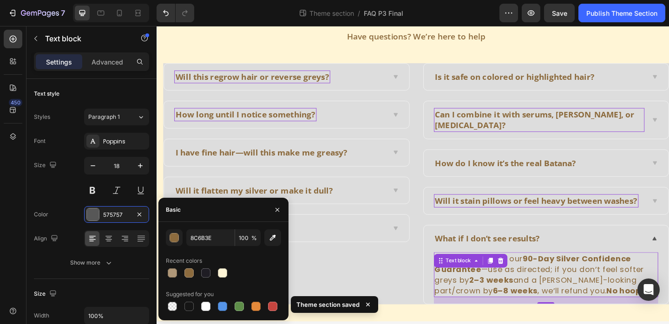
click at [357, 290] on div "Will this regrow hair or reverse greys? How long until I notice something? I ha…" at bounding box center [298, 197] width 269 height 263
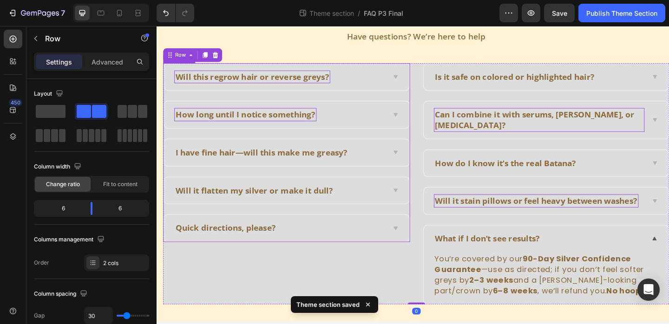
click at [354, 249] on div "Quick directions, please?" at bounding box center [291, 246] width 230 height 14
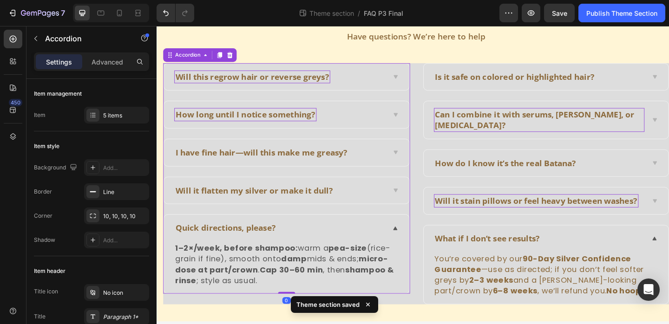
click at [310, 279] on strong "damp" at bounding box center [306, 279] width 28 height 12
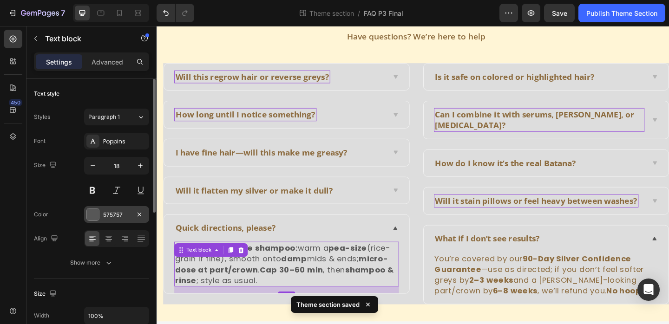
click at [114, 210] on div "575757" at bounding box center [116, 214] width 65 height 17
click at [119, 210] on div "575757" at bounding box center [116, 214] width 65 height 17
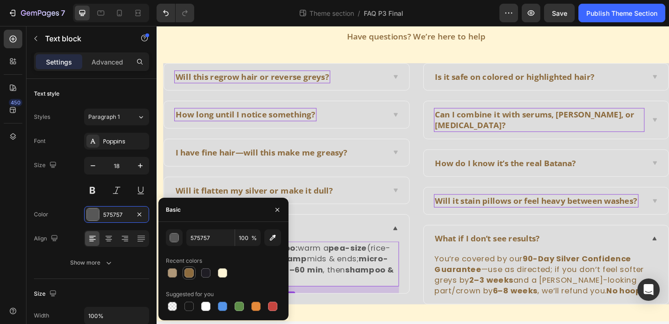
click at [191, 276] on div at bounding box center [189, 273] width 9 height 9
type input "8C6B3E"
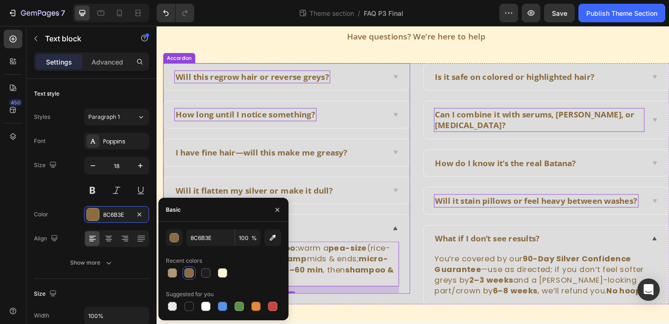
click at [332, 254] on div "Quick directions, please?" at bounding box center [298, 245] width 267 height 29
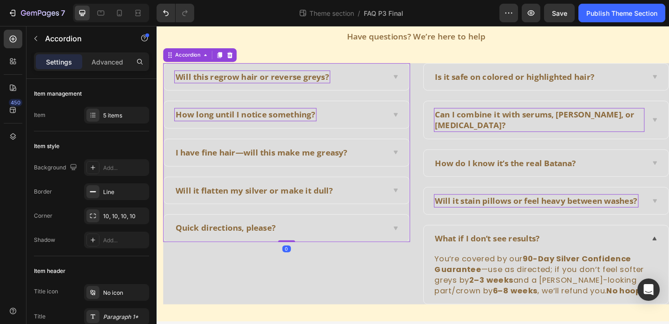
click at [409, 198] on div "Will it flatten my silver or make it dull?" at bounding box center [298, 205] width 267 height 29
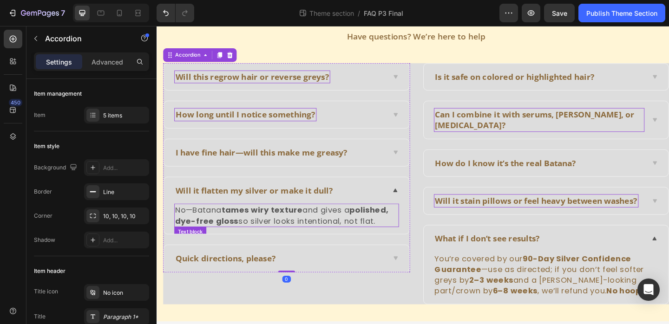
click at [297, 233] on p "No—Batana tames wiry texture and gives a polished, dye-free gloss so silver loo…" at bounding box center [298, 231] width 243 height 23
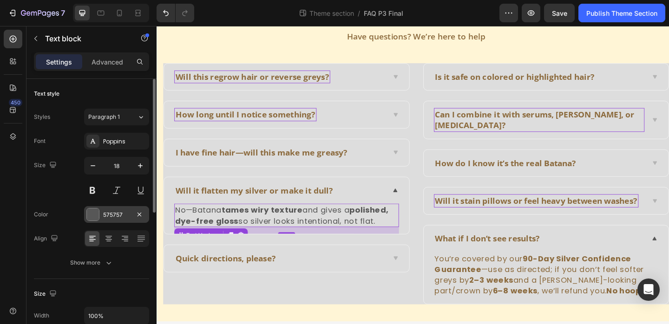
click at [116, 211] on div "575757" at bounding box center [116, 215] width 27 height 8
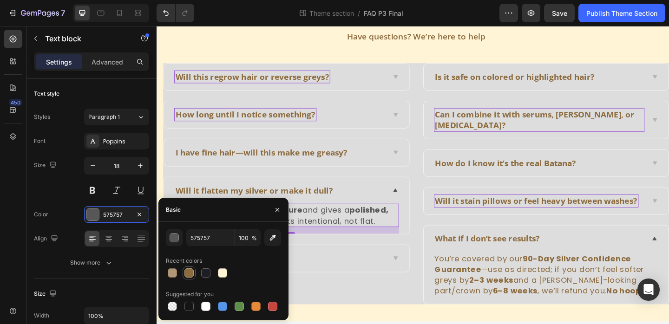
click at [188, 276] on div at bounding box center [189, 273] width 9 height 9
type input "8C6B3E"
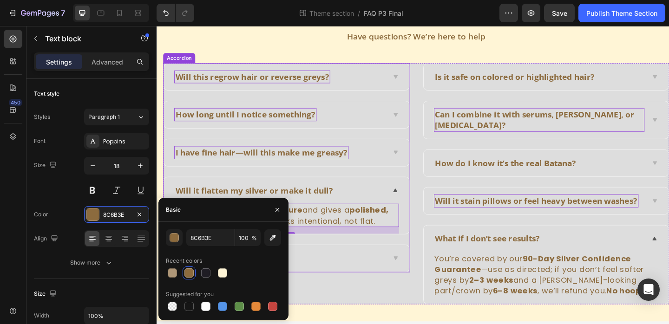
click at [352, 162] on span "I have fine hair—will this make me greasy?" at bounding box center [270, 164] width 187 height 12
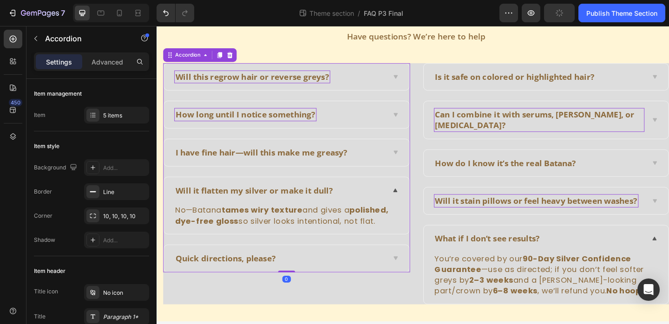
click at [397, 167] on div "I have fine hair—will this make me greasy?" at bounding box center [291, 164] width 230 height 14
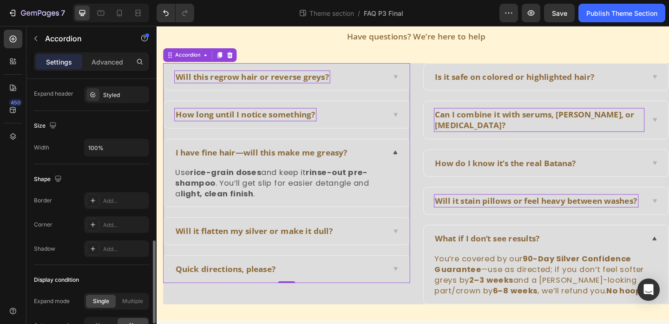
scroll to position [613, 0]
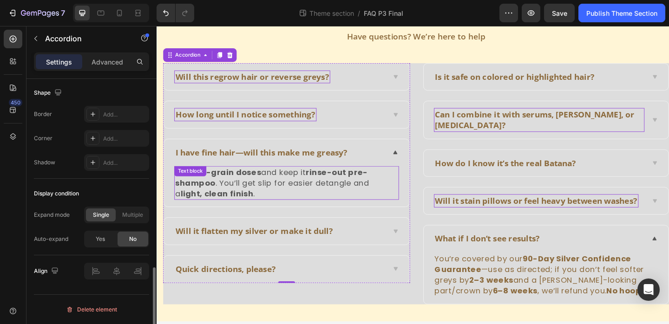
click at [273, 202] on p "Use rice-grain doses and keep it rinse-out pre-shampoo . You’ll get slip for ea…" at bounding box center [298, 196] width 243 height 35
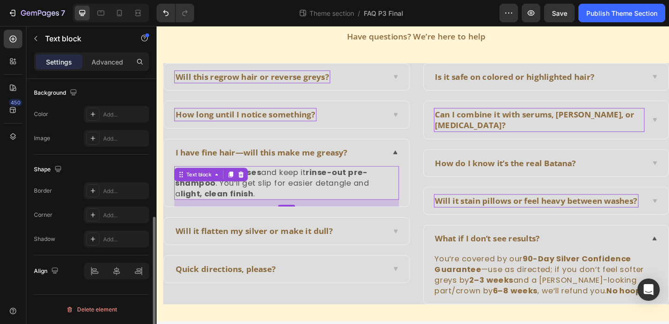
scroll to position [0, 0]
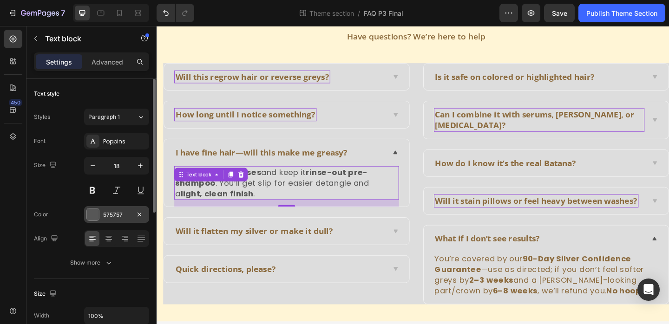
click at [110, 220] on div "575757" at bounding box center [116, 214] width 65 height 17
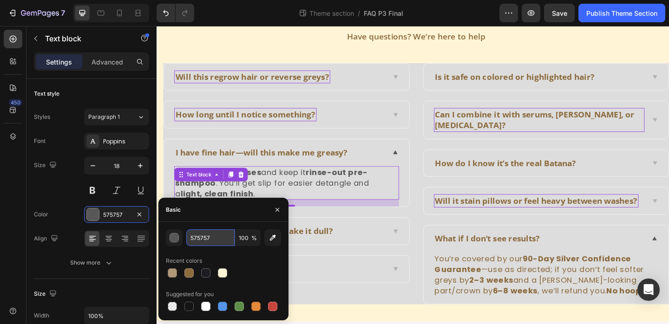
click at [205, 233] on input "575757" at bounding box center [210, 238] width 48 height 17
paste input "8C6B3E"
type input "8C6B3E"
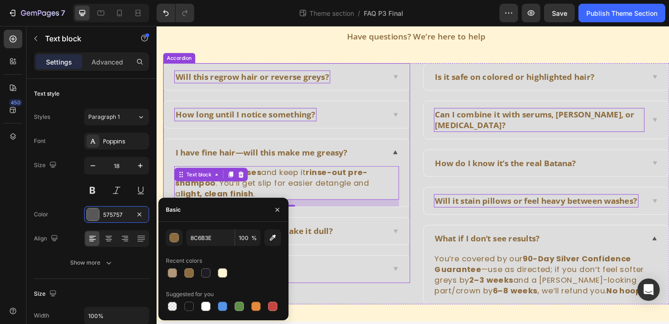
click at [300, 133] on div "How long until I notice something?" at bounding box center [298, 122] width 267 height 29
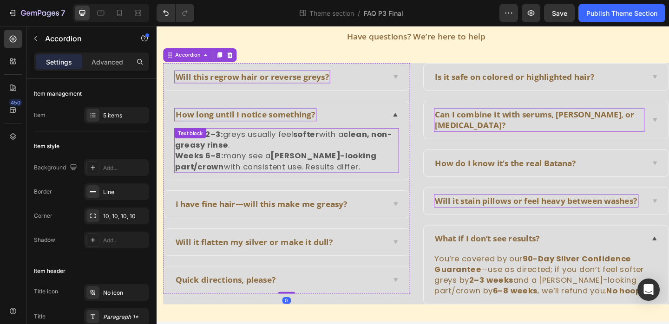
click at [304, 152] on p "Weeks 2–3: greys usually feel softer with a clean, non-greasy rinse . Weeks 6–8…" at bounding box center [298, 161] width 243 height 47
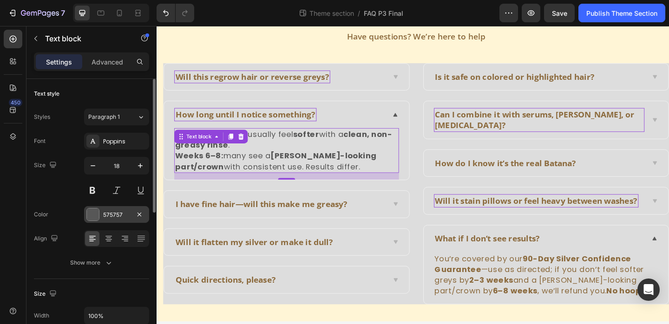
click at [110, 212] on div "575757" at bounding box center [116, 215] width 27 height 8
click at [114, 212] on div "575757" at bounding box center [116, 215] width 27 height 8
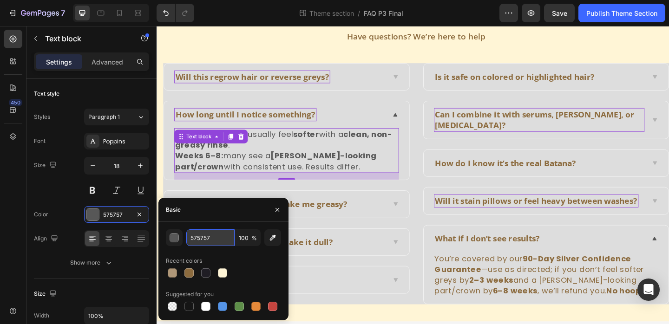
click at [208, 238] on input "575757" at bounding box center [210, 238] width 48 height 17
paste input "8C6B3E"
type input "8C6B3E"
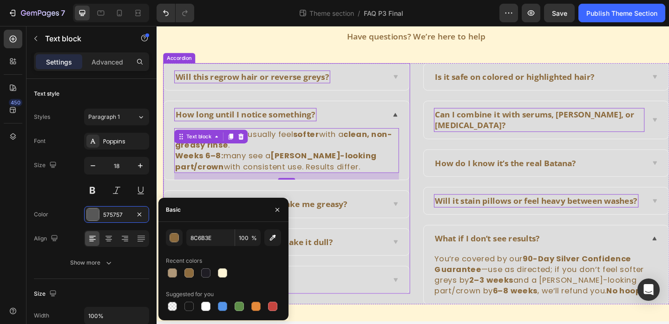
click at [355, 92] on div "Will this regrow hair or reverse greys?" at bounding box center [298, 81] width 267 height 29
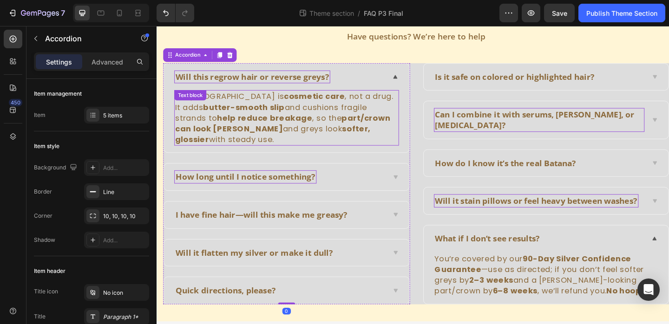
click at [303, 120] on p "No. Gumera is cosmetic care , not a drug. It adds butter-smooth slip and cushio…" at bounding box center [298, 126] width 243 height 59
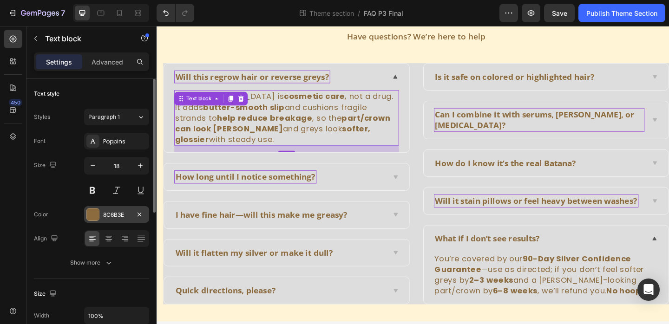
click at [119, 209] on div "8C6B3E" at bounding box center [116, 214] width 65 height 17
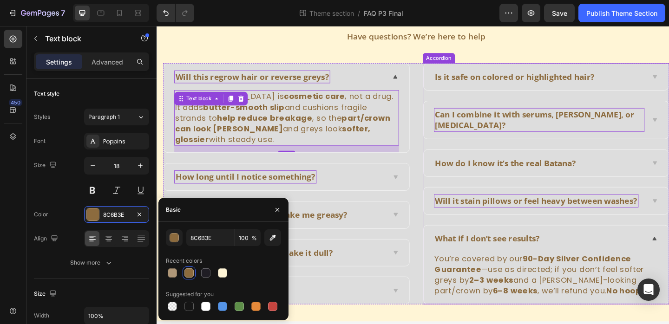
click at [669, 70] on div "Is it safe on colored or highlighted hair?" at bounding box center [580, 81] width 267 height 29
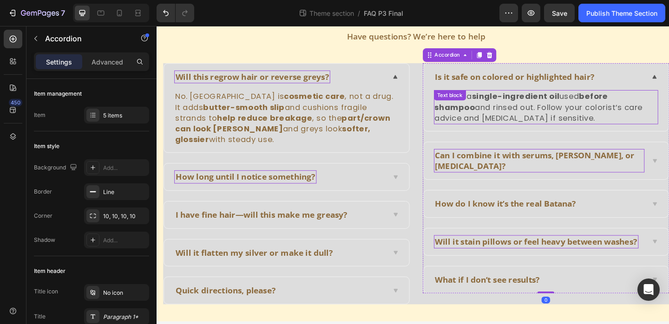
click at [558, 116] on p "Yes, it’s a single-ingredient oil used before shampoo and rinsed out. Follow yo…" at bounding box center [580, 114] width 243 height 35
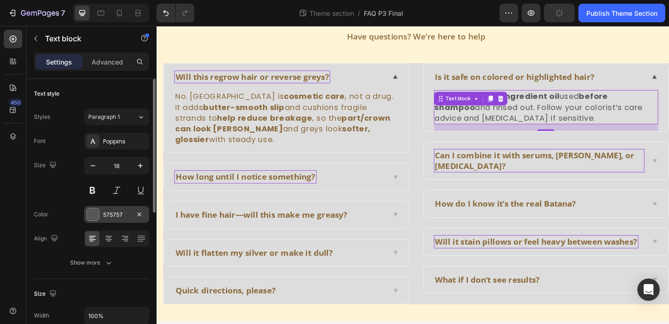
click at [117, 211] on div "575757" at bounding box center [116, 215] width 27 height 8
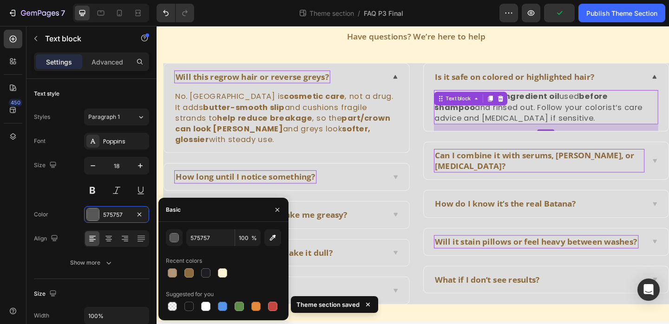
click at [180, 273] on div at bounding box center [223, 273] width 115 height 13
click at [185, 272] on div at bounding box center [189, 273] width 9 height 9
type input "8C6B3E"
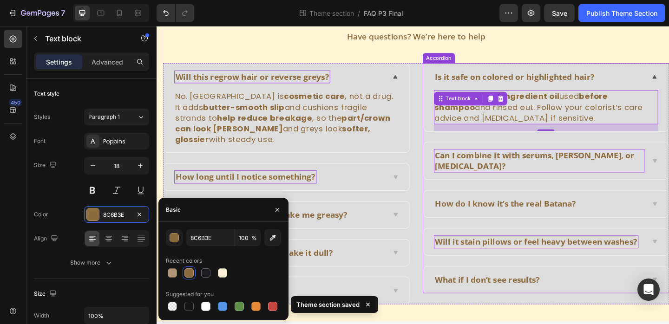
click at [697, 165] on div "Can I combine it with serums, rosemary, or minoxidil?" at bounding box center [580, 172] width 267 height 40
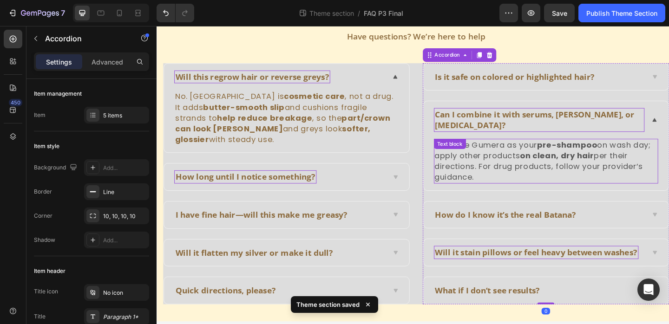
click at [537, 172] on p "Yes—use Gumera as your pre-shampoo on wash day; apply other products on clean, …" at bounding box center [580, 173] width 243 height 47
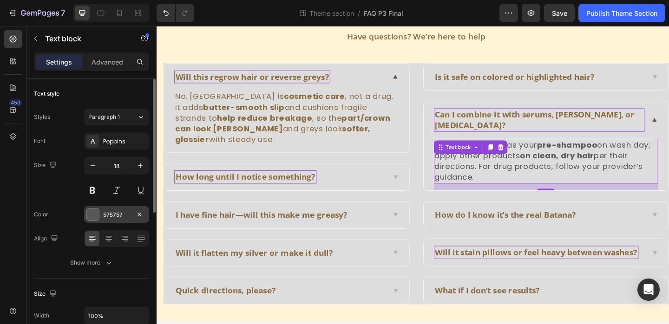
click at [114, 217] on div "575757" at bounding box center [116, 215] width 27 height 8
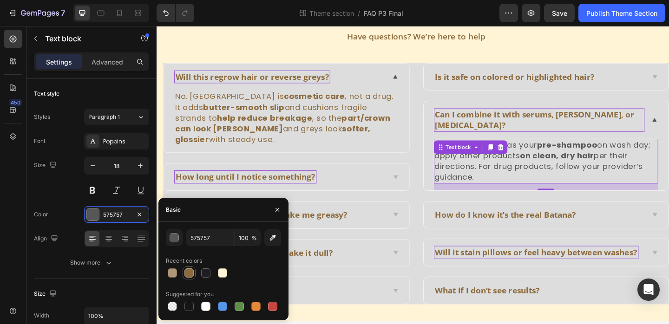
click at [188, 272] on div at bounding box center [189, 273] width 9 height 9
type input "8C6B3E"
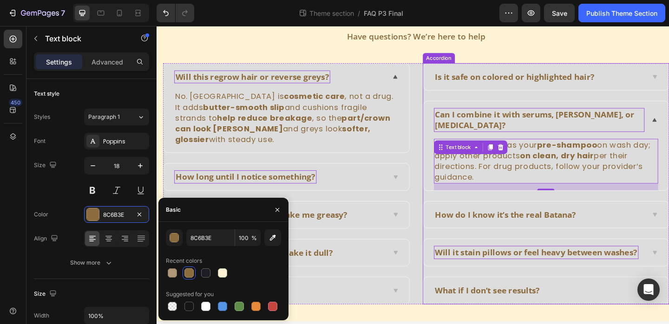
click at [653, 231] on div "How do I know it’s the real Batana?" at bounding box center [573, 231] width 230 height 14
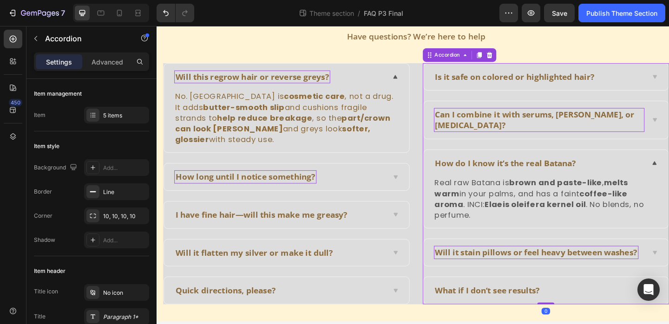
click at [501, 203] on p "Real raw Batana is brown and paste-like , melts warm in your palms, and has a f…" at bounding box center [580, 214] width 243 height 47
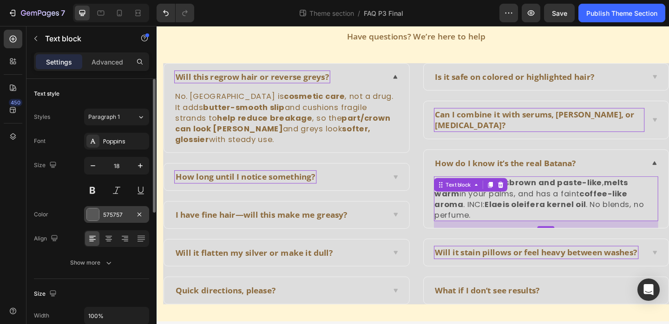
click at [123, 218] on div "575757" at bounding box center [116, 215] width 27 height 8
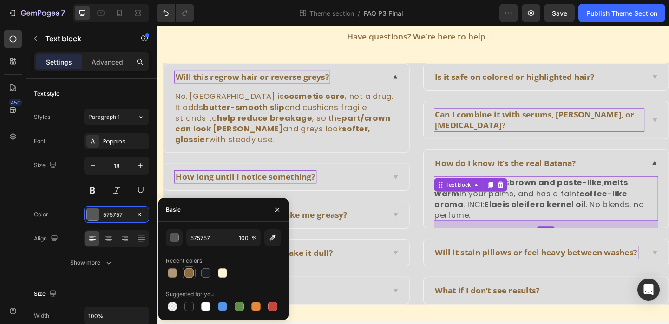
click at [189, 277] on div at bounding box center [189, 273] width 9 height 9
type input "8C6B3E"
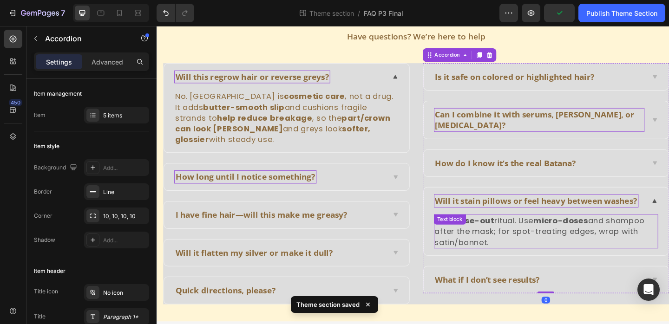
click at [511, 245] on p "It’s a rinse-out ritual. Use micro-doses and shampoo after the mask; for spot-t…" at bounding box center [580, 249] width 243 height 35
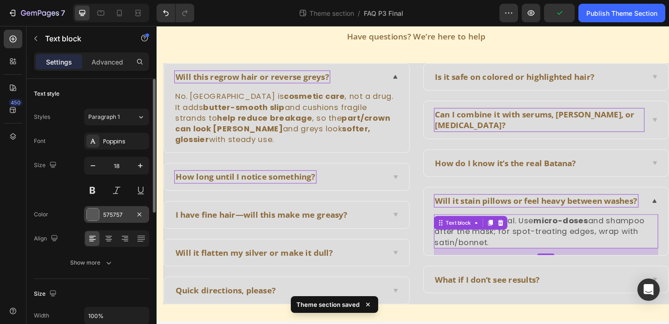
click at [124, 220] on div "575757" at bounding box center [116, 214] width 65 height 17
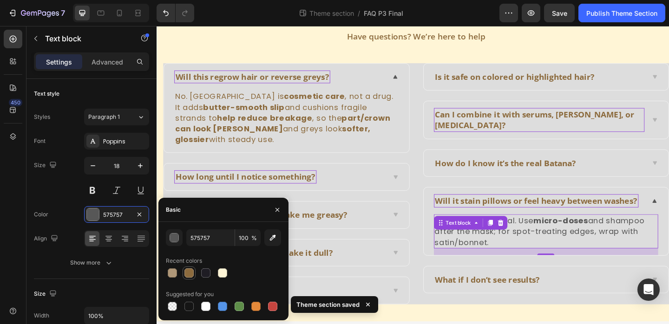
click at [185, 270] on div at bounding box center [189, 273] width 9 height 9
type input "8C6B3E"
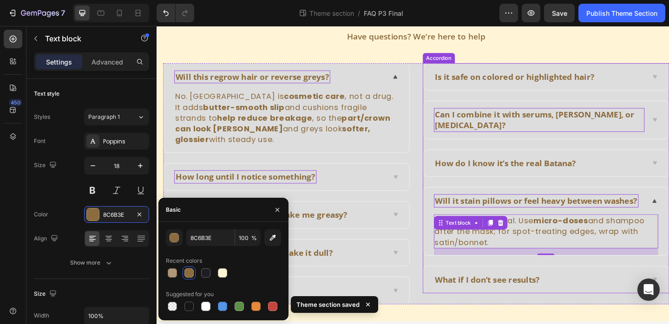
click at [679, 288] on div "What if I don’t see results?" at bounding box center [580, 302] width 267 height 29
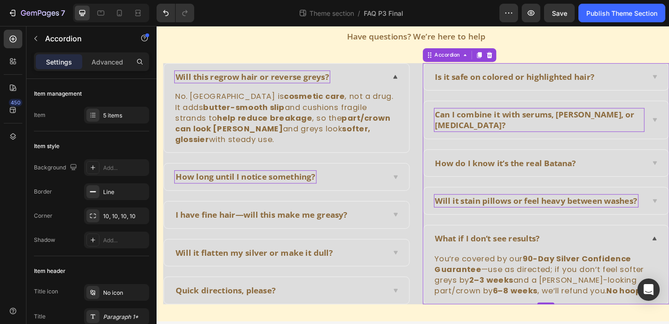
click at [698, 263] on div "What if I don’t see results?" at bounding box center [580, 257] width 267 height 29
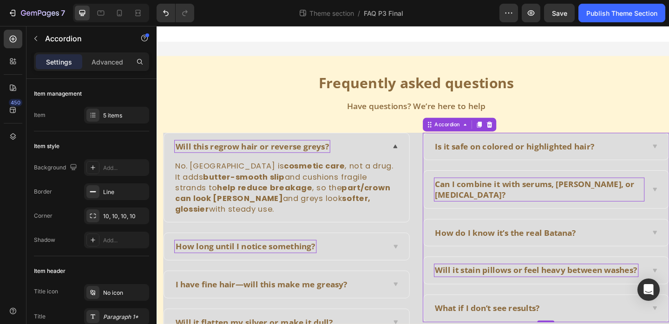
scroll to position [0, 0]
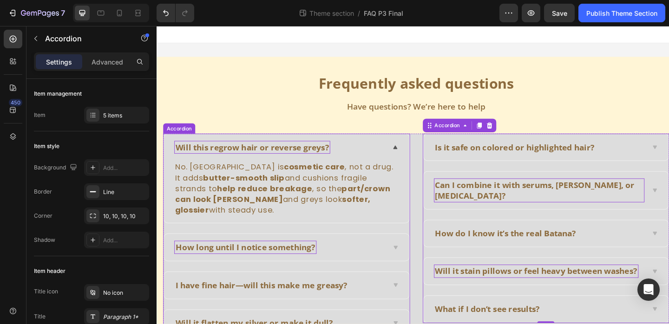
click at [421, 174] on div "No. Gumera is cosmetic care , not a drug. It adds butter-smooth slip and cushio…" at bounding box center [298, 206] width 267 height 68
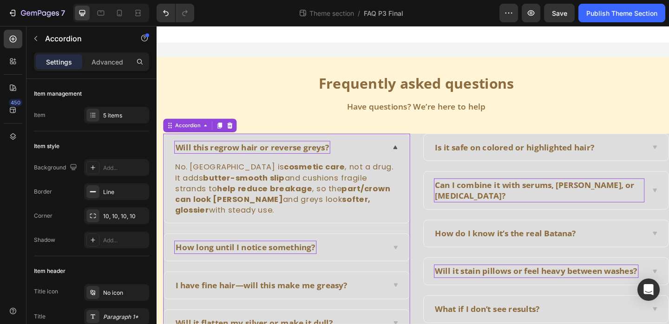
click at [418, 164] on div "Will this regrow hair or reverse greys?" at bounding box center [298, 158] width 267 height 29
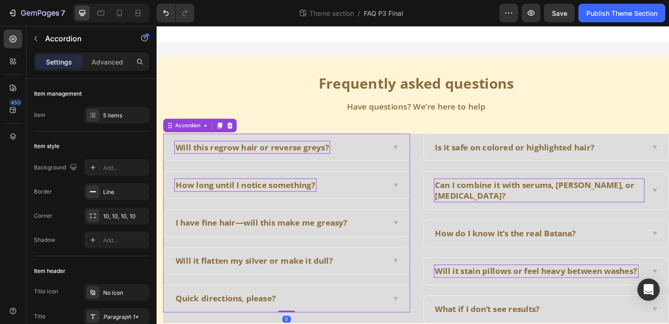
scroll to position [32, 0]
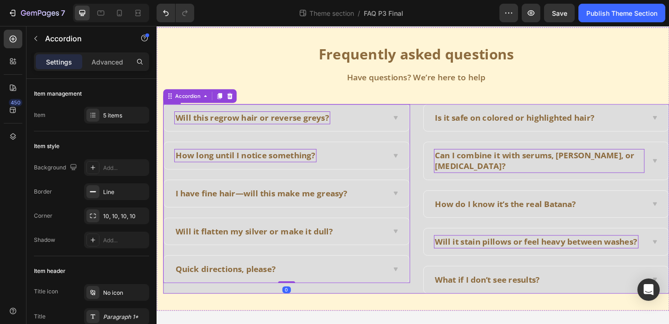
click at [455, 88] on div "Frequently asked questions Heading Have questions? We’re here to help Text block" at bounding box center [439, 75] width 551 height 58
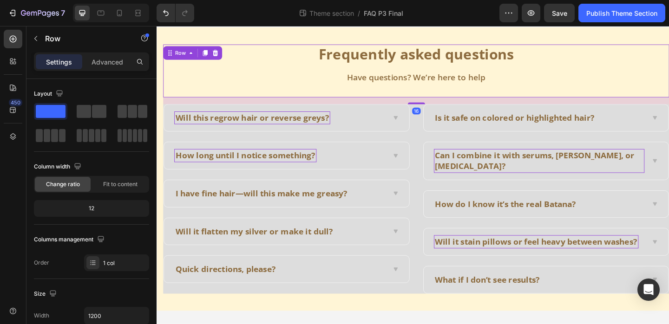
click at [441, 161] on div "Will this regrow hair or reverse greys? How long until I notice something? I ha…" at bounding box center [439, 214] width 551 height 206
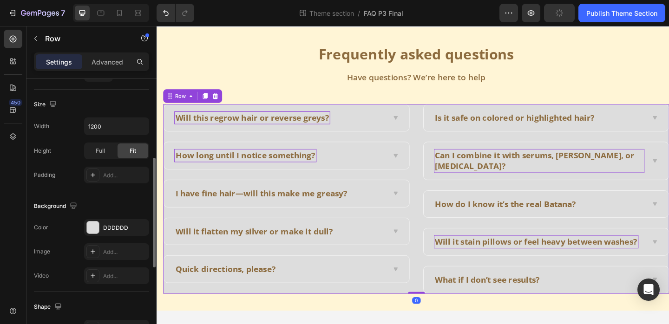
scroll to position [246, 0]
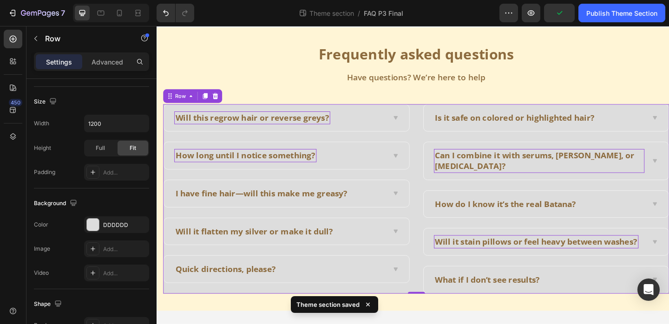
click at [188, 309] on div "Will this regrow hair or reverse greys? How long until I notice something? I ha…" at bounding box center [298, 214] width 269 height 206
click at [107, 225] on div "DDDDDD" at bounding box center [116, 225] width 27 height 8
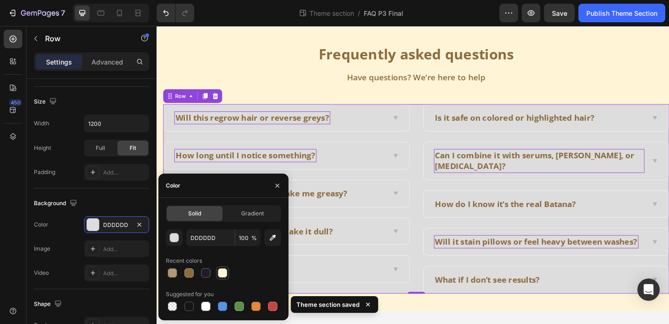
click at [222, 278] on div at bounding box center [222, 273] width 11 height 11
type input "FFF5D6"
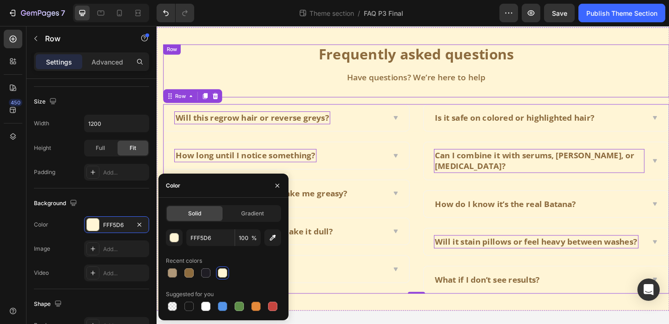
click at [280, 81] on p "Have questions? We’re here to help" at bounding box center [439, 82] width 549 height 12
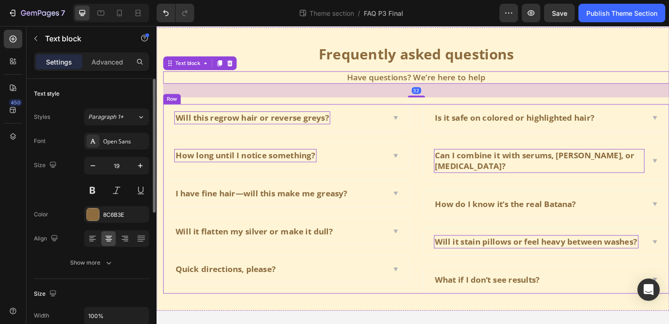
scroll to position [0, 0]
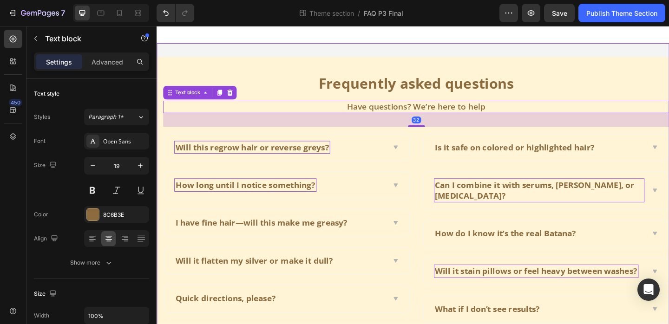
click at [617, 53] on div "Frequently asked questions Heading Have questions? We’re here to help Text bloc…" at bounding box center [436, 214] width 558 height 338
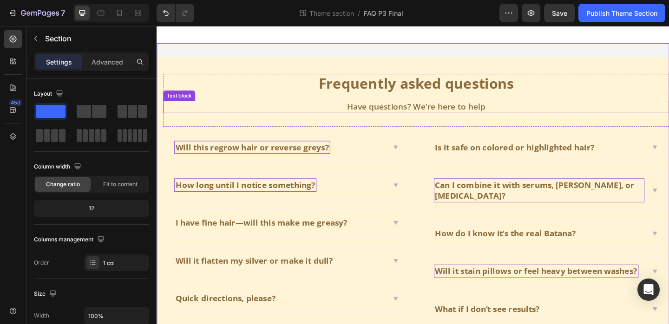
click at [475, 115] on p "Have questions? We’re here to help" at bounding box center [439, 114] width 549 height 12
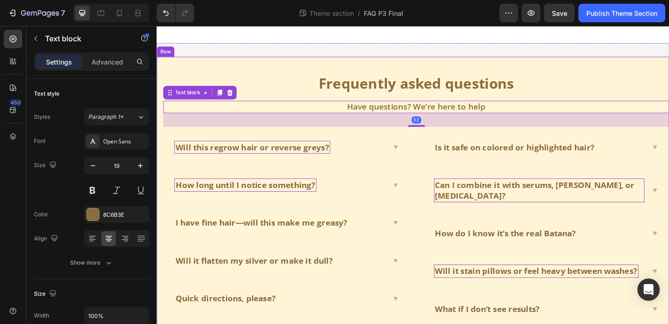
click at [357, 86] on p "Frequently asked questions" at bounding box center [439, 89] width 549 height 20
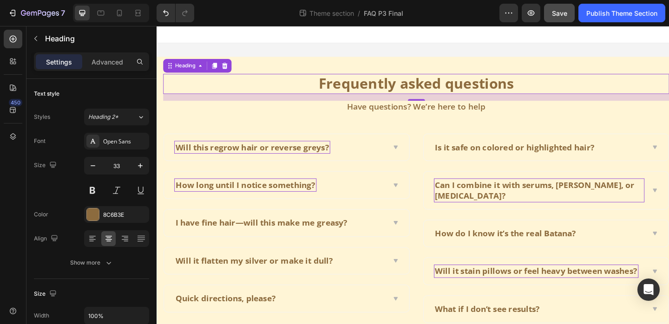
click at [563, 16] on span "Save" at bounding box center [559, 13] width 15 height 8
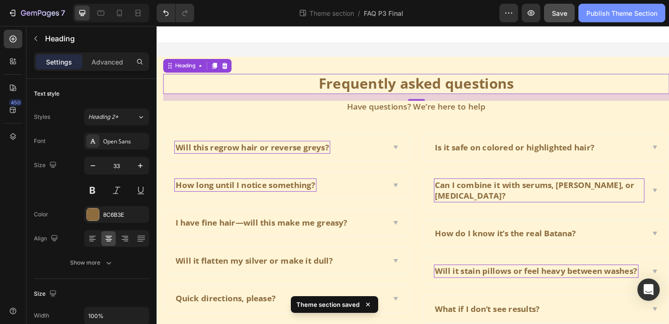
click at [612, 21] on button "Publish Theme Section" at bounding box center [622, 13] width 87 height 19
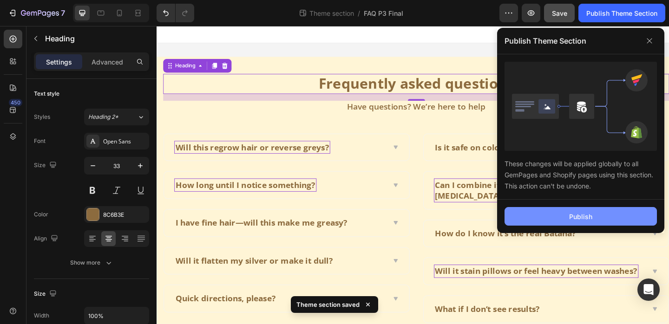
click at [579, 215] on div "Publish" at bounding box center [580, 217] width 23 height 10
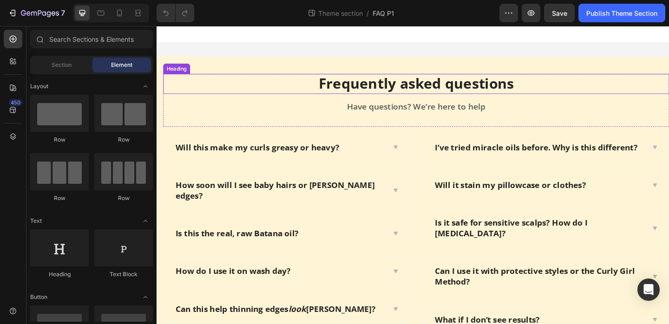
click at [383, 96] on p "Frequently asked questions" at bounding box center [439, 89] width 549 height 20
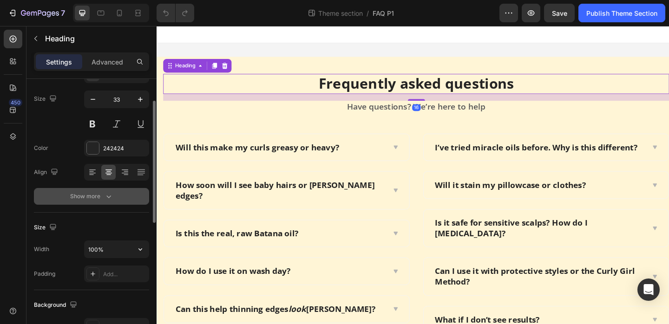
scroll to position [85, 0]
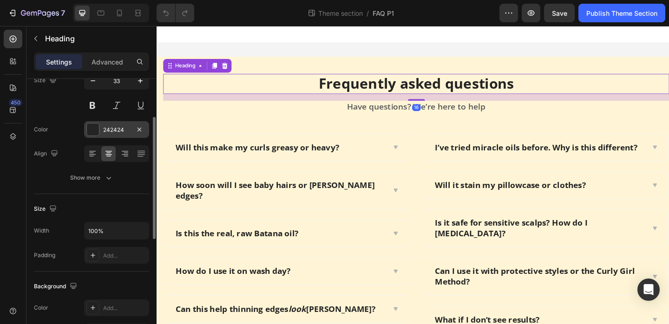
click at [109, 132] on div "242424" at bounding box center [116, 130] width 27 height 8
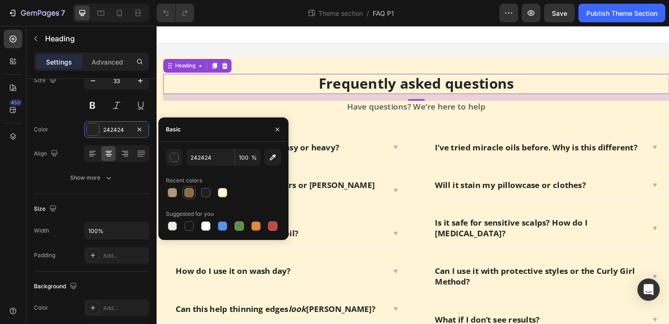
click at [189, 192] on div at bounding box center [189, 192] width 9 height 9
type input "8C6B3E"
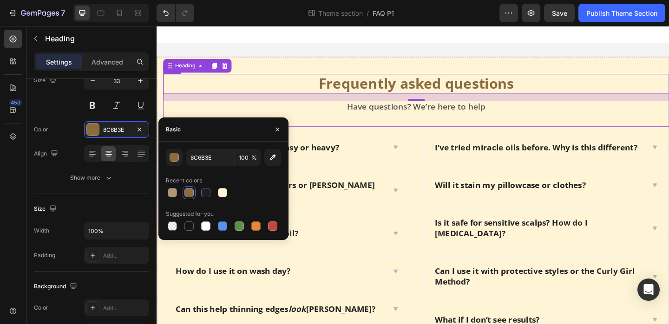
click at [383, 119] on p "Have questions? We’re here to help" at bounding box center [439, 114] width 549 height 12
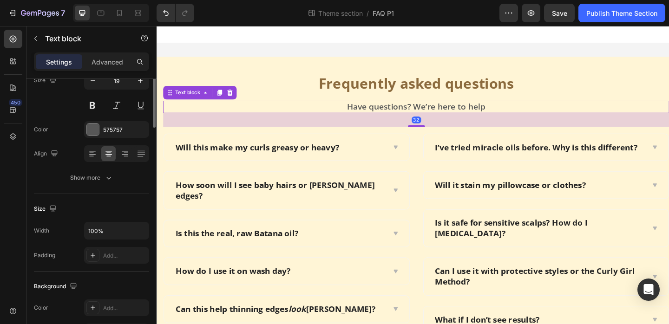
scroll to position [0, 0]
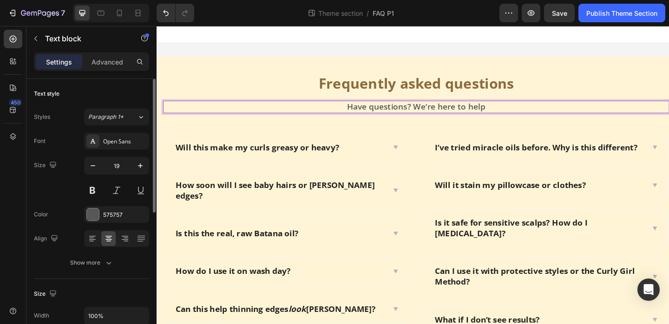
click at [394, 113] on p "Have questions? We’re here to help" at bounding box center [439, 114] width 549 height 12
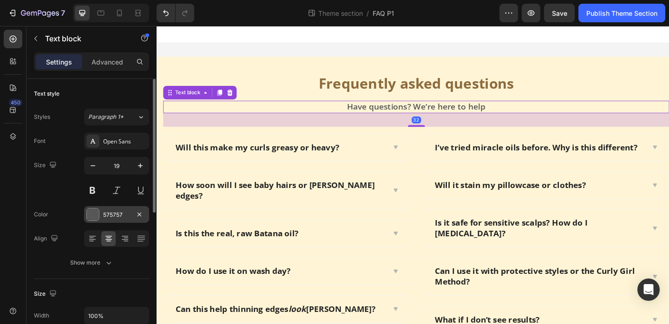
click at [113, 217] on div "575757" at bounding box center [116, 215] width 27 height 8
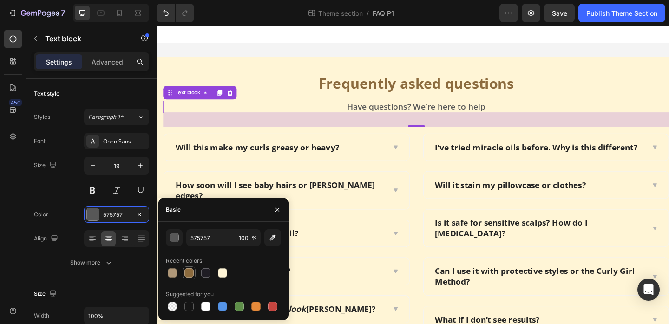
click at [188, 273] on div at bounding box center [189, 273] width 9 height 9
type input "8C6B3E"
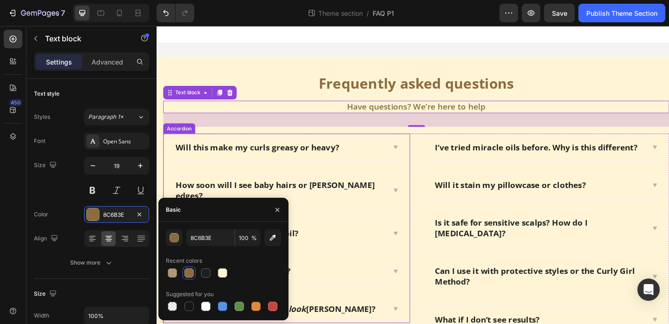
click at [324, 167] on div "Will this make my curls greasy or heavy?" at bounding box center [298, 158] width 267 height 29
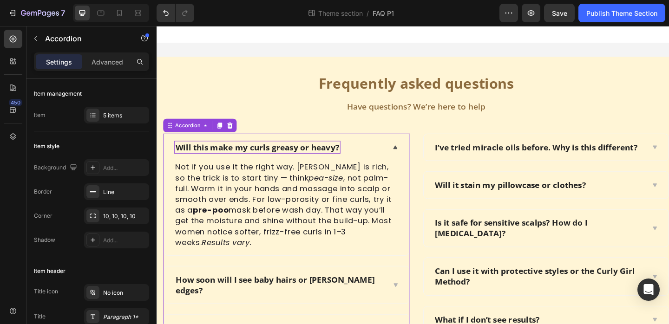
click at [336, 158] on p "Will this make my curls greasy or heavy?" at bounding box center [266, 158] width 178 height 12
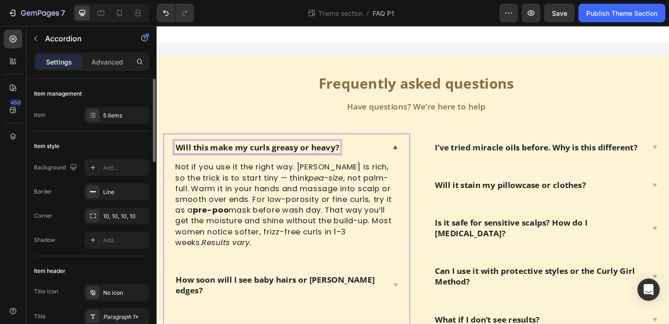
click at [390, 169] on div "Will this make my curls greasy or heavy?" at bounding box center [298, 158] width 267 height 29
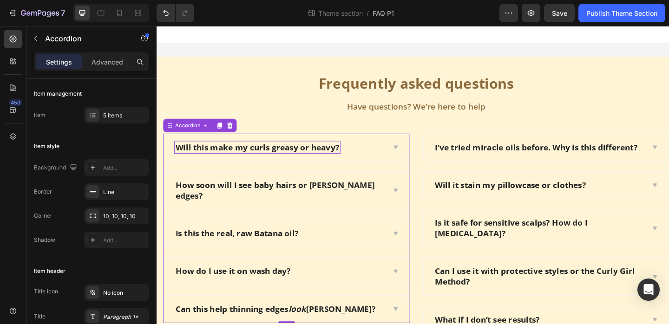
click at [317, 155] on p "Will this make my curls greasy or heavy?" at bounding box center [266, 158] width 178 height 12
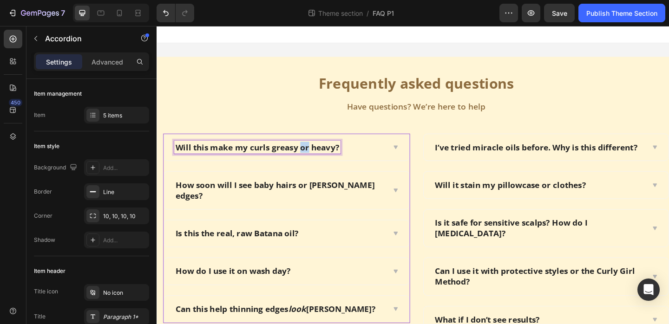
click at [317, 155] on p "Will this make my curls greasy or heavy?" at bounding box center [266, 158] width 178 height 12
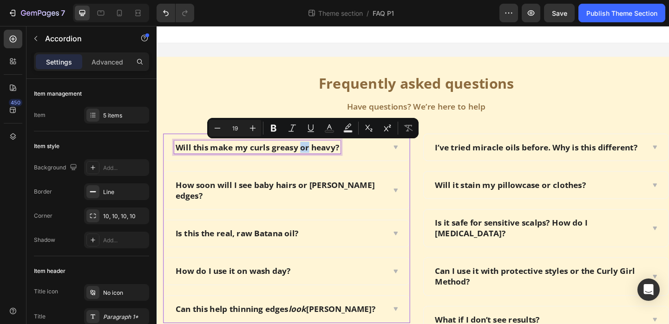
click at [317, 155] on p "Will this make my curls greasy or heavy?" at bounding box center [266, 158] width 178 height 12
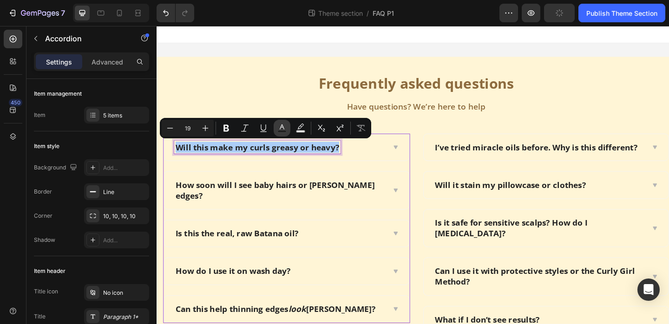
click at [284, 126] on icon "Editor contextual toolbar" at bounding box center [281, 128] width 9 height 9
type input "242424"
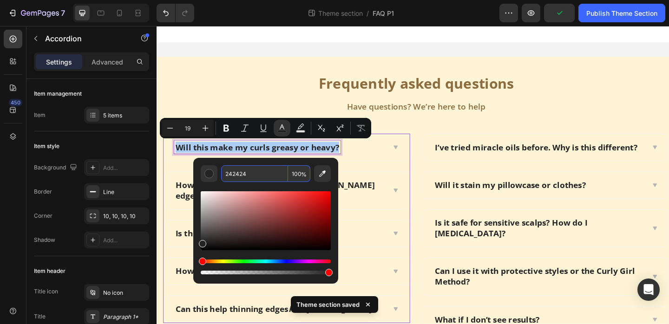
click at [238, 175] on input "242424" at bounding box center [254, 173] width 67 height 17
paste input "8C6B3E"
click at [266, 173] on input "8C6B3E24" at bounding box center [254, 173] width 67 height 17
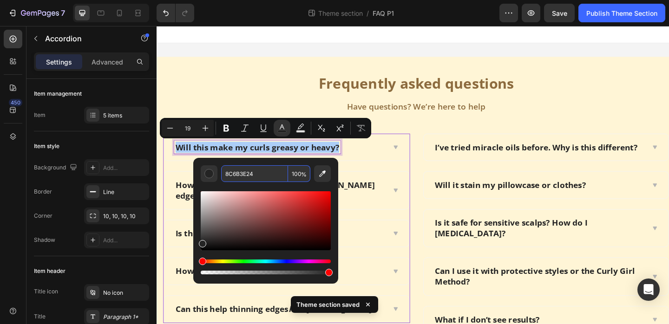
paste input "Editor contextual toolbar"
type input "8C6B3E"
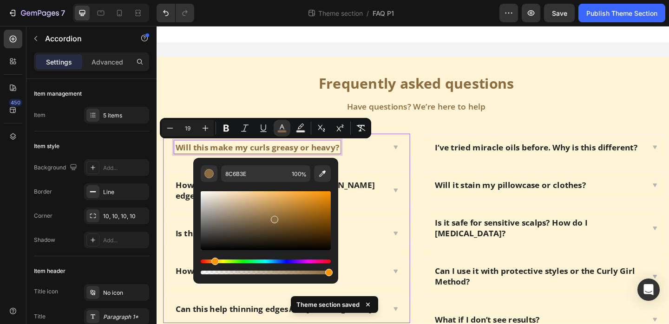
click at [396, 185] on div "How soon will I see baby hairs or fuller edges?" at bounding box center [298, 205] width 267 height 40
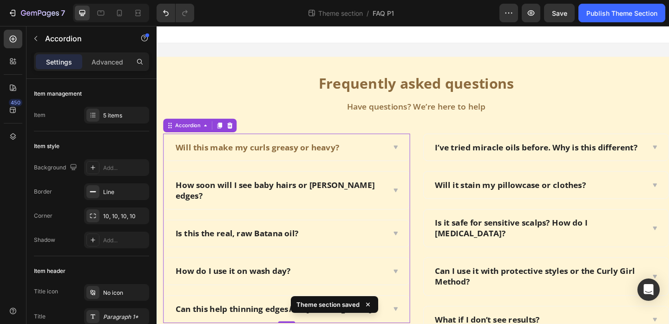
click at [422, 196] on div "How soon will I see baby hairs or fuller edges?" at bounding box center [298, 205] width 267 height 40
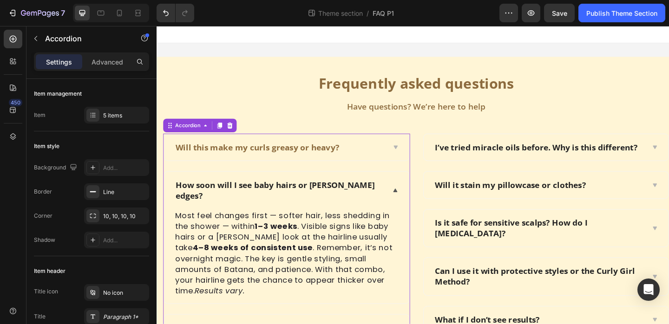
click at [416, 201] on icon at bounding box center [416, 204] width 7 height 7
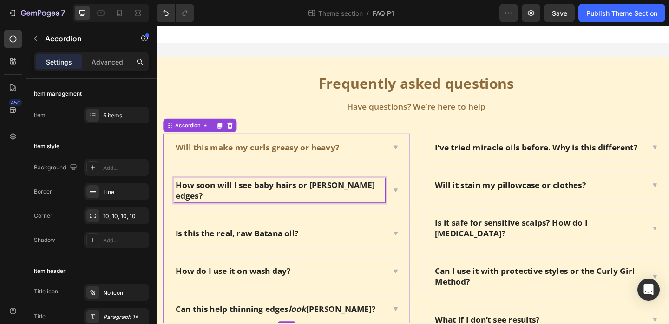
click at [344, 199] on p "How soon will I see baby hairs or fuller edges?" at bounding box center [290, 204] width 227 height 23
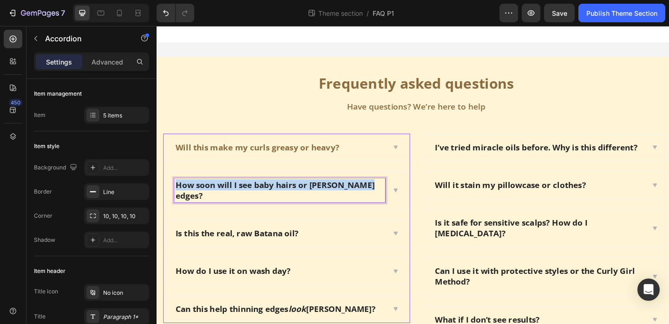
click at [344, 199] on p "How soon will I see baby hairs or fuller edges?" at bounding box center [290, 204] width 227 height 23
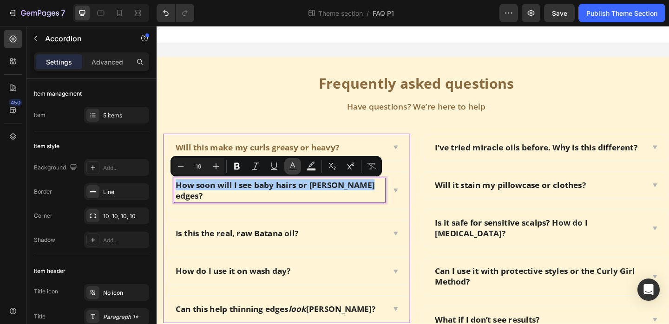
click at [287, 167] on button "Text Color" at bounding box center [292, 166] width 17 height 17
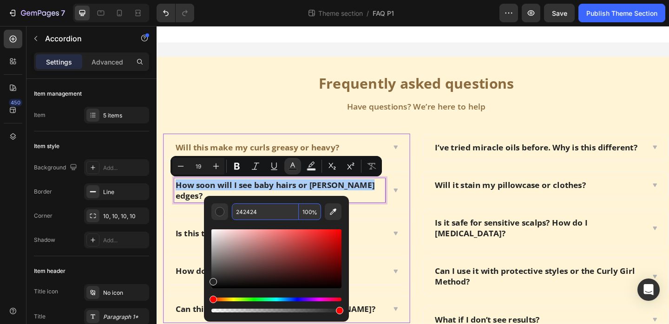
click at [260, 218] on input "242424" at bounding box center [265, 212] width 67 height 17
paste input "8C6B3E"
type input "8C6B3E"
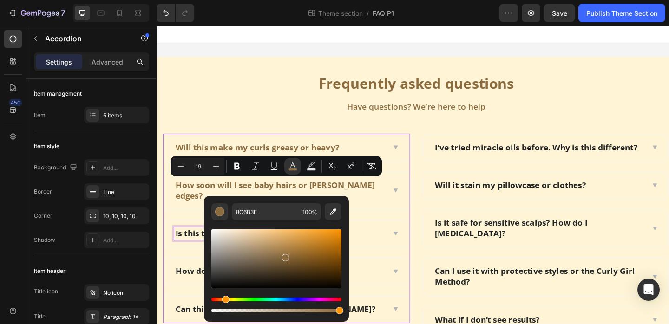
click at [198, 246] on p "Is this the real, raw Batana oil?" at bounding box center [244, 252] width 134 height 12
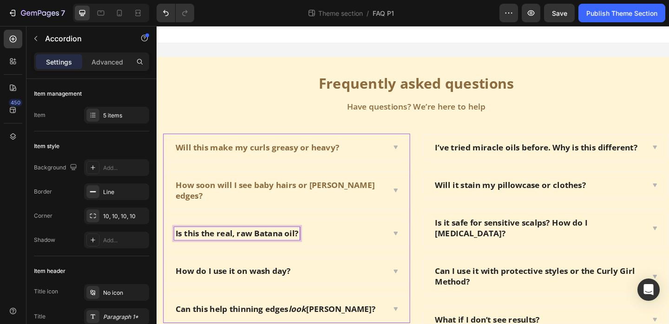
click at [198, 246] on p "Is this the real, raw Batana oil?" at bounding box center [244, 252] width 134 height 12
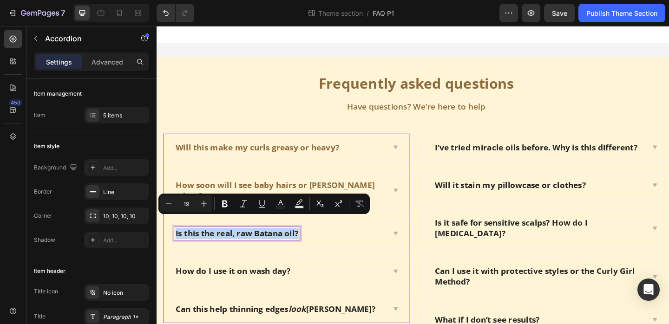
click at [198, 246] on p "Is this the real, raw Batana oil?" at bounding box center [244, 252] width 134 height 12
click at [282, 205] on icon "Editor contextual toolbar" at bounding box center [280, 203] width 9 height 9
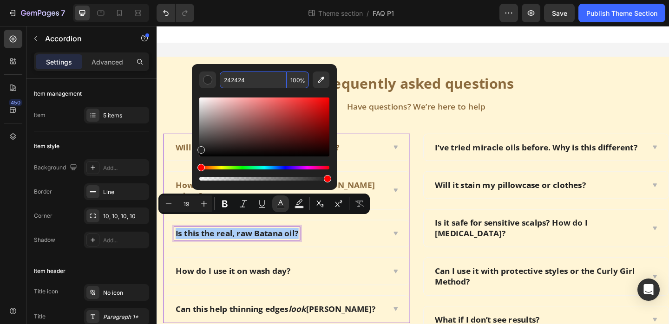
click at [242, 81] on input "242424" at bounding box center [253, 80] width 67 height 17
paste input "8C6B3E"
type input "8C6B3E"
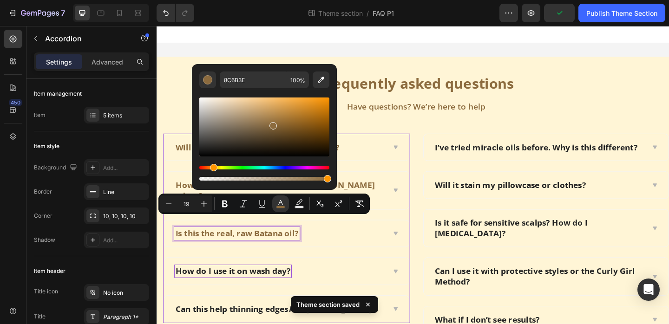
click at [240, 287] on p "How do I use it on wash day?" at bounding box center [239, 293] width 125 height 12
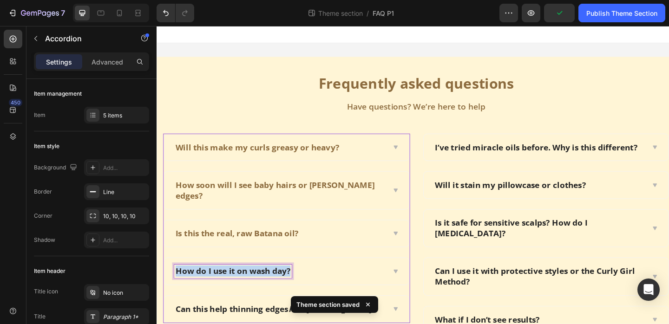
click at [240, 287] on p "How do I use it on wash day?" at bounding box center [239, 293] width 125 height 12
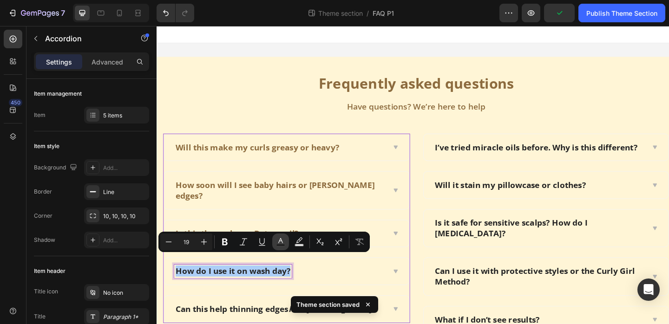
click at [279, 241] on icon "Editor contextual toolbar" at bounding box center [280, 241] width 9 height 9
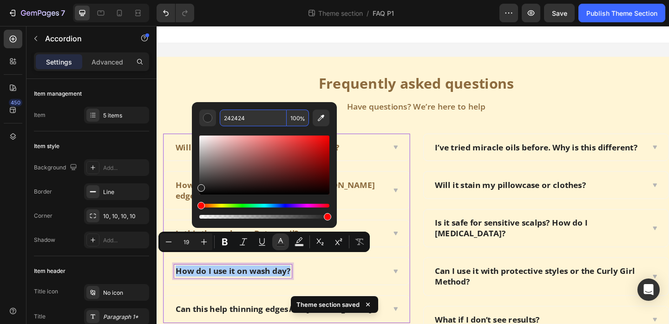
click at [239, 121] on input "242424" at bounding box center [253, 118] width 67 height 17
paste input "8C6B3E"
click at [253, 119] on input "8C6B3E24" at bounding box center [253, 118] width 67 height 17
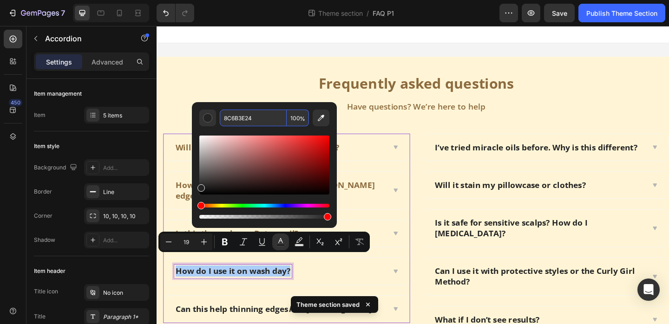
click at [253, 119] on input "8C6B3E24" at bounding box center [253, 118] width 67 height 17
paste input "Editor contextual toolbar"
type input "8C6B3E"
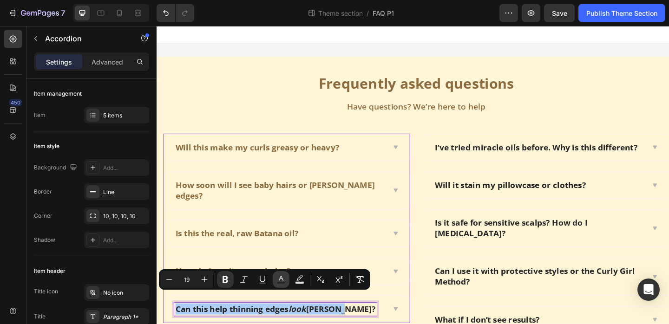
click at [279, 275] on icon "Editor contextual toolbar" at bounding box center [281, 279] width 9 height 9
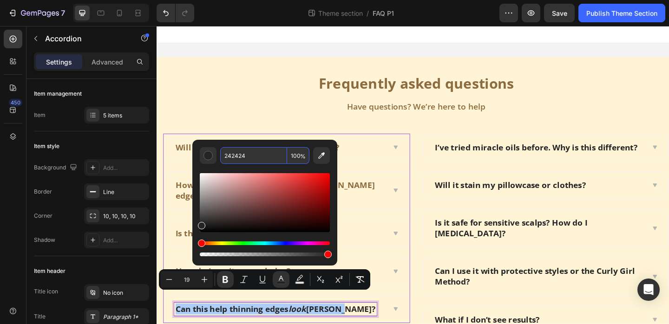
click at [237, 152] on input "242424" at bounding box center [253, 155] width 67 height 17
paste input "8C6B3E"
type input "8C6B3E"
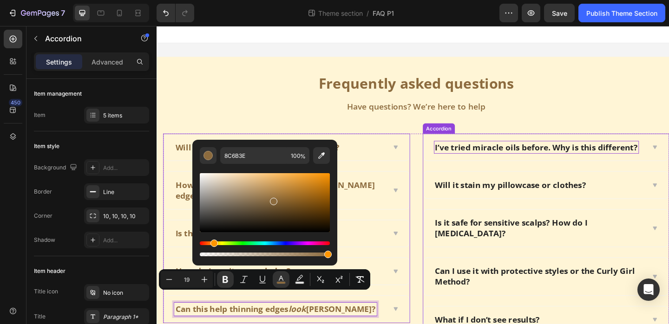
click at [532, 163] on p "I’ve tried miracle oils before. Why is this different?" at bounding box center [570, 158] width 220 height 12
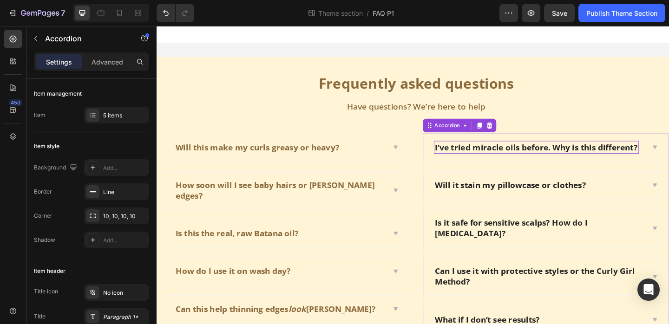
click at [532, 163] on p "I’ve tried miracle oils before. Why is this different?" at bounding box center [570, 158] width 220 height 12
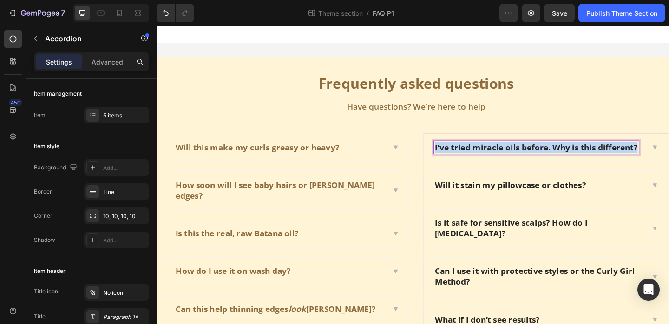
click at [532, 163] on p "I’ve tried miracle oils before. Why is this different?" at bounding box center [570, 158] width 220 height 12
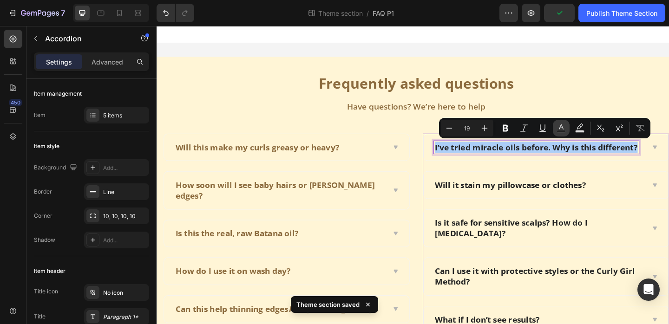
click at [553, 128] on button "Text Color" at bounding box center [561, 128] width 17 height 17
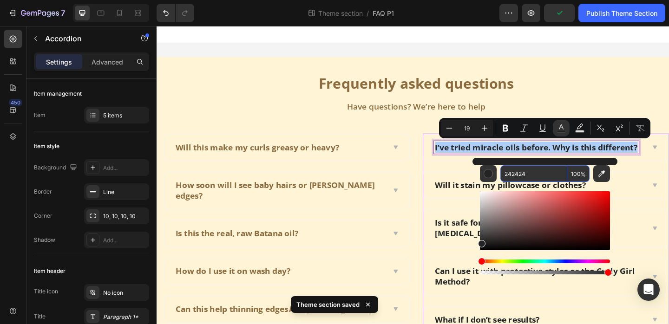
click at [515, 175] on input "242424" at bounding box center [534, 173] width 67 height 17
paste input "8C6B3E"
click at [515, 175] on input "8C6B3E424" at bounding box center [534, 173] width 67 height 17
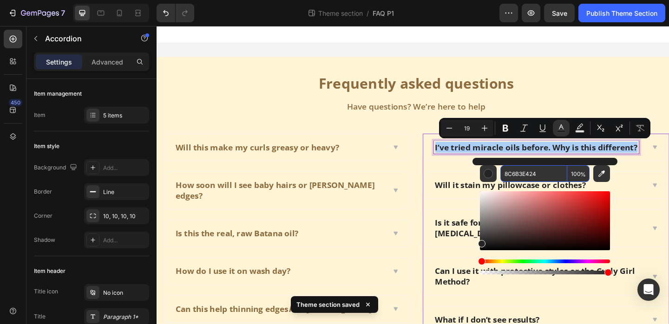
click at [515, 175] on input "8C6B3E424" at bounding box center [534, 173] width 67 height 17
paste input "Editor contextual toolbar"
type input "8C6B3E"
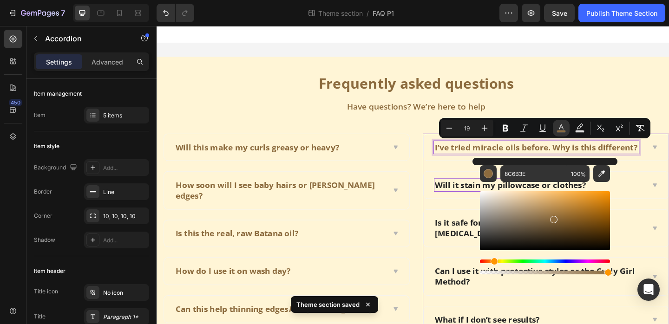
click at [492, 200] on p "Will it stain my pillowcase or clothes?" at bounding box center [542, 199] width 164 height 12
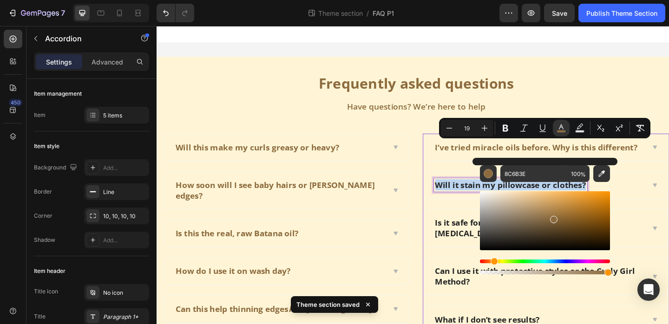
click at [492, 200] on p "Will it stain my pillowcase or clothes?" at bounding box center [542, 199] width 164 height 12
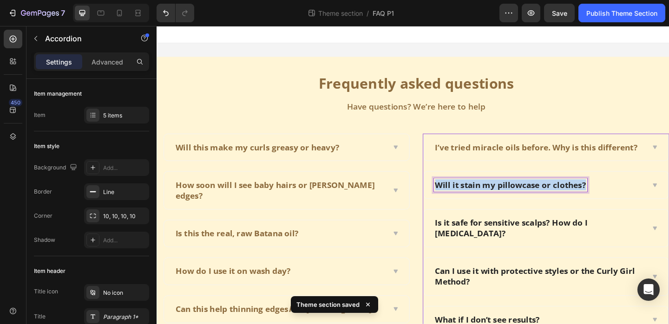
click at [492, 200] on p "Will it stain my pillowcase or clothes?" at bounding box center [542, 199] width 164 height 12
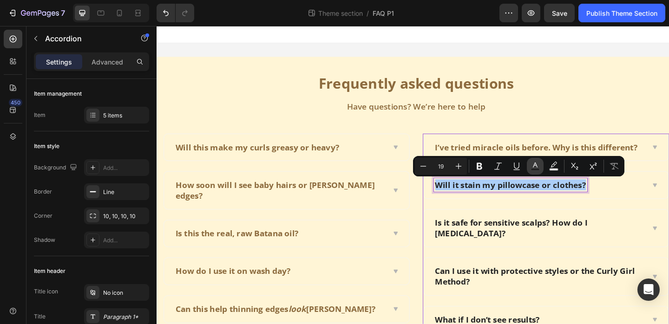
click at [530, 169] on button "Text Color" at bounding box center [535, 166] width 17 height 17
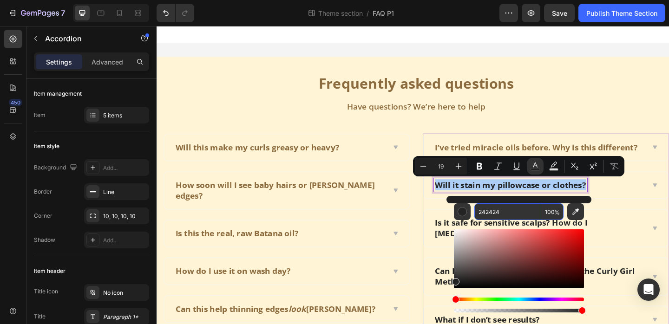
click at [502, 208] on input "242424" at bounding box center [508, 212] width 67 height 17
paste input "8C6B3E"
type input "8C6B3E"
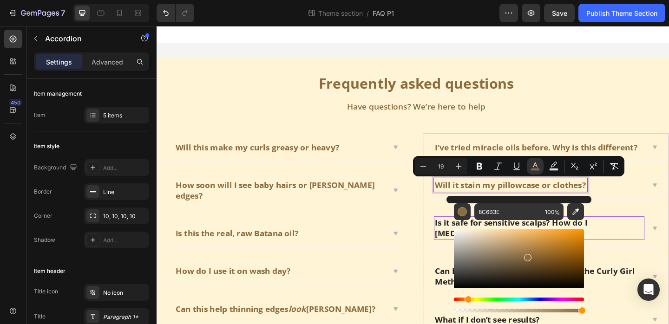
click at [469, 237] on p "Is it safe for sensitive scalps? How do I patch test?" at bounding box center [573, 246] width 227 height 23
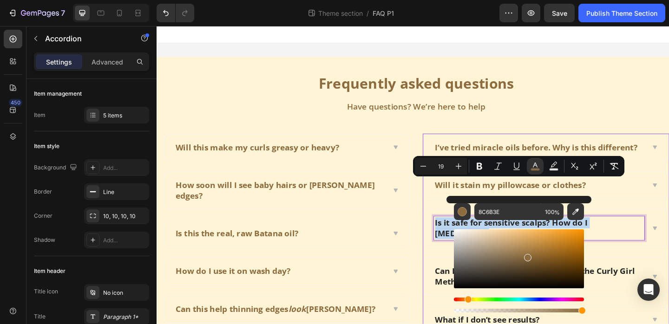
click at [469, 237] on p "Is it safe for sensitive scalps? How do I patch test?" at bounding box center [573, 246] width 227 height 23
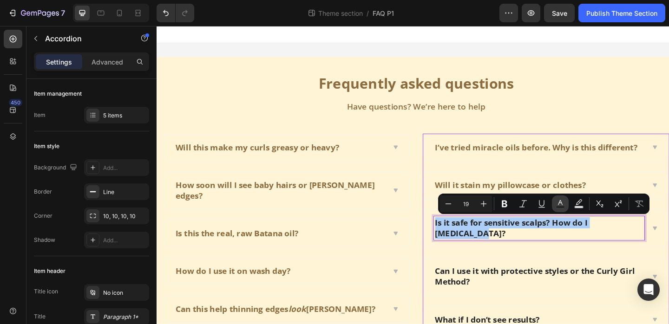
click at [558, 205] on icon "Editor contextual toolbar" at bounding box center [560, 203] width 9 height 9
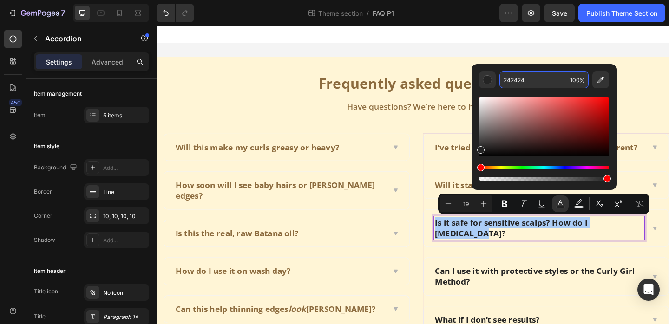
click at [532, 86] on input "242424" at bounding box center [533, 80] width 67 height 17
paste input "8C6B3E"
type input "8C6B3E"
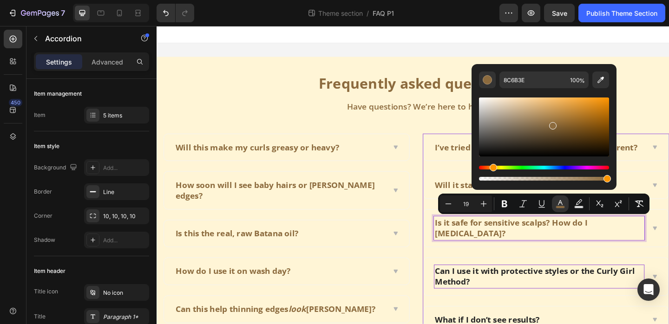
click at [529, 287] on p "Can I use it with protective styles or the Curly Girl Method?" at bounding box center [573, 298] width 227 height 23
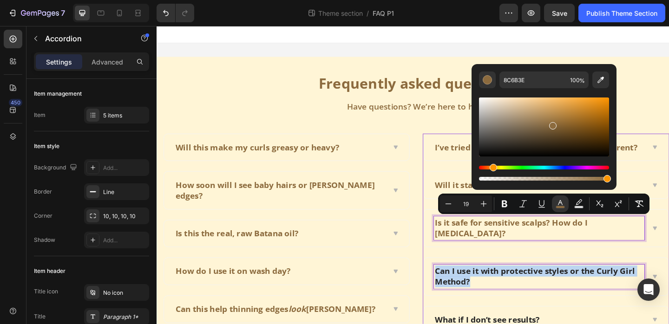
click at [529, 287] on p "Can I use it with protective styles or the Curly Girl Method?" at bounding box center [573, 298] width 227 height 23
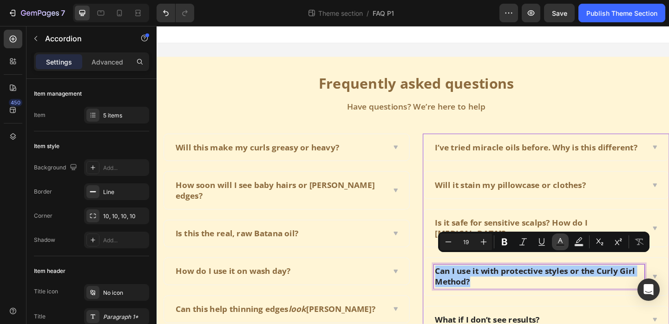
click at [556, 238] on icon "Editor contextual toolbar" at bounding box center [560, 241] width 9 height 9
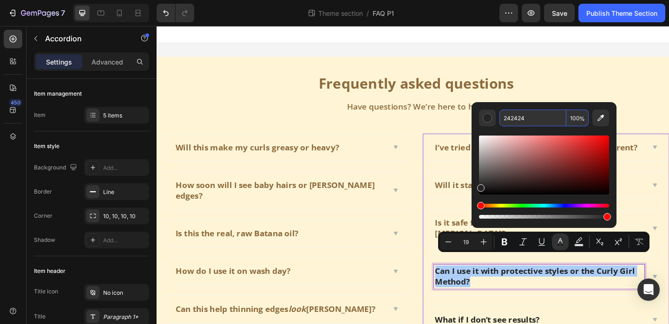
click at [528, 119] on input "242424" at bounding box center [533, 118] width 67 height 17
paste input "8C6B3E"
type input "8C6B3E"
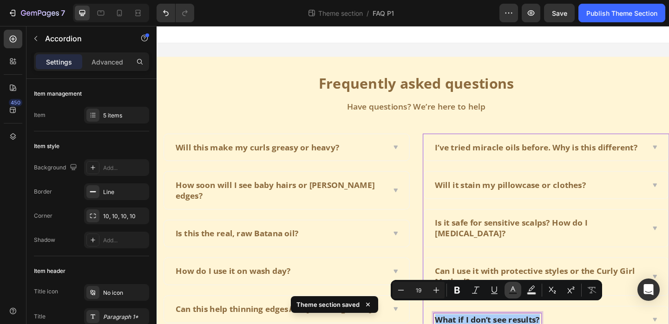
click at [513, 291] on icon "Editor contextual toolbar" at bounding box center [512, 290] width 9 height 9
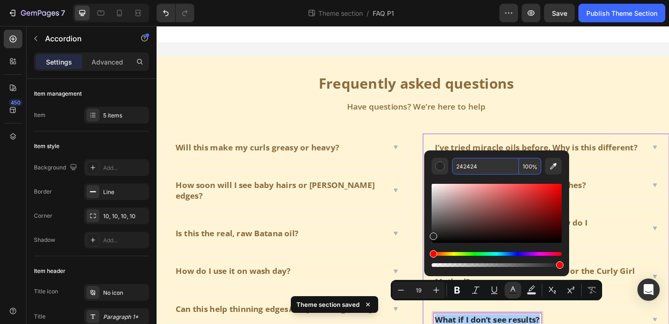
click at [501, 168] on input "242424" at bounding box center [485, 166] width 67 height 17
paste input "8C6B3E"
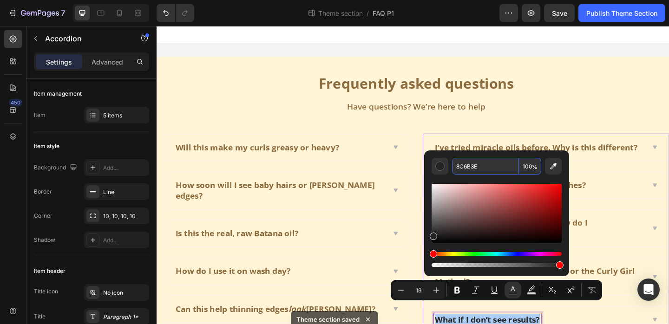
type input "8C6B3E"
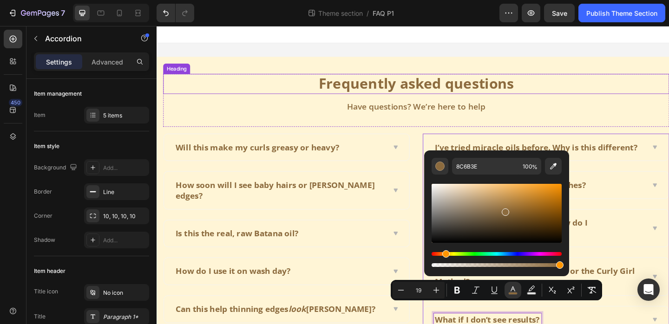
click at [578, 64] on div "Frequently asked questions Heading Have questions? We’re here to help Text bloc…" at bounding box center [436, 219] width 558 height 320
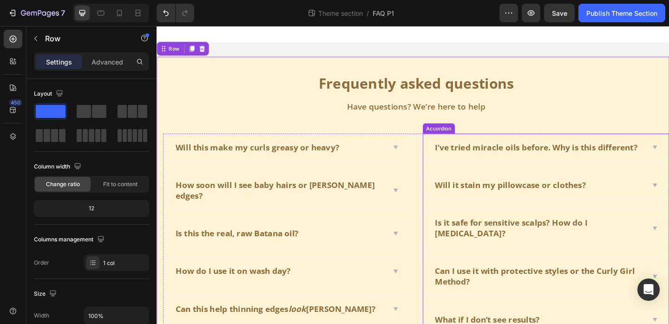
scroll to position [32, 0]
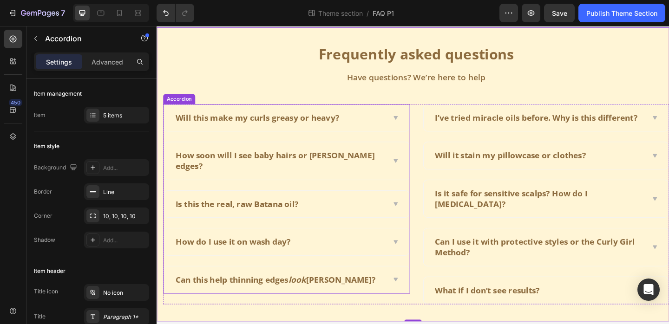
click at [416, 122] on icon at bounding box center [416, 125] width 7 height 7
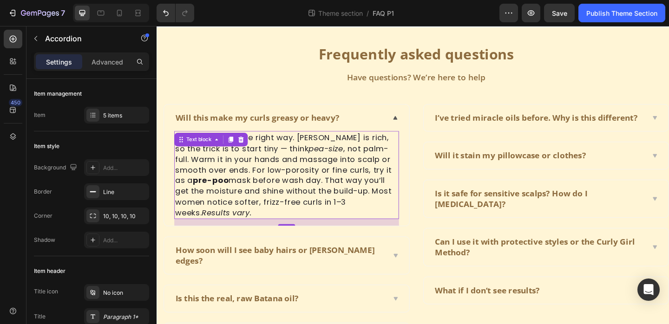
click at [322, 161] on icon "pea-size" at bounding box center [341, 159] width 38 height 12
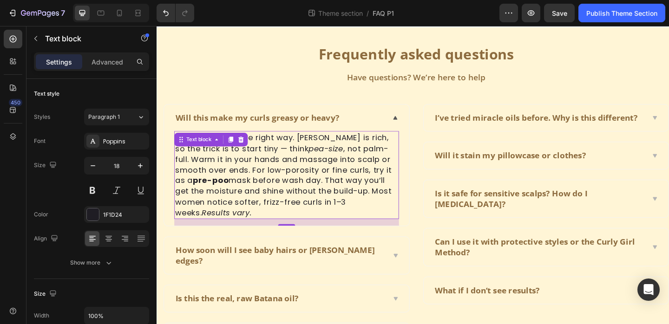
click at [322, 161] on icon "pea-size" at bounding box center [341, 159] width 38 height 12
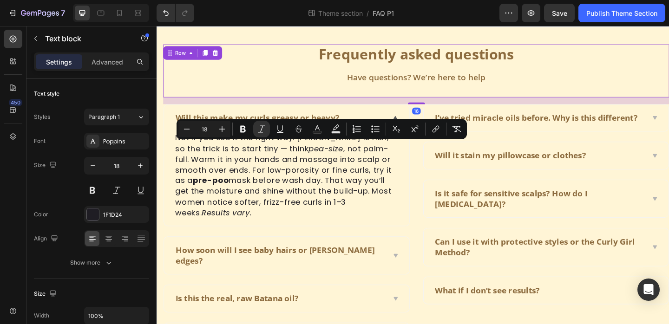
click at [325, 73] on div "Frequently asked questions Heading Have questions? We’re here to help Text block" at bounding box center [439, 75] width 551 height 58
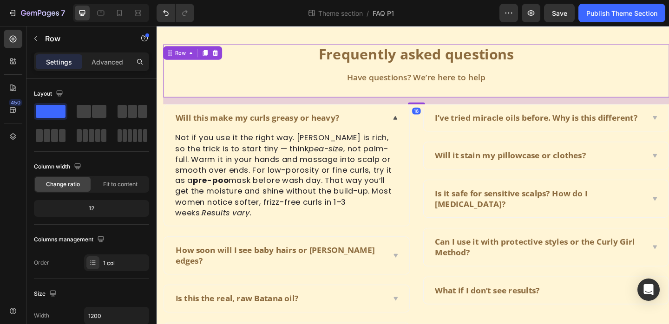
click at [307, 175] on p "Not if you use it the right way. Batana is rich, so the trick is to start tiny …" at bounding box center [298, 188] width 243 height 94
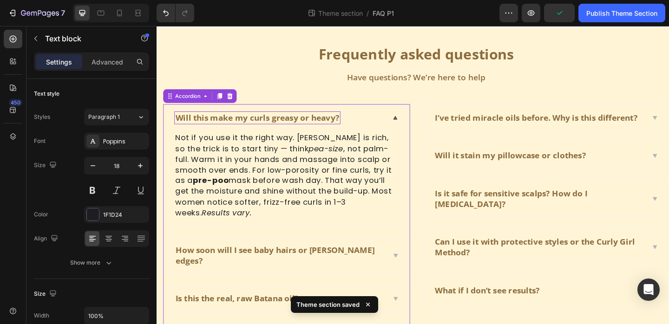
click at [266, 128] on span "Will this make my curls greasy or heavy?" at bounding box center [266, 126] width 178 height 12
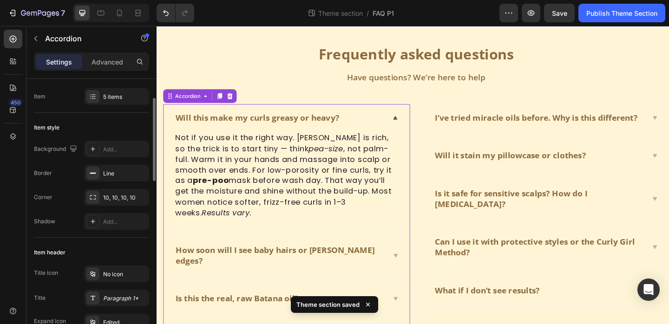
scroll to position [29, 0]
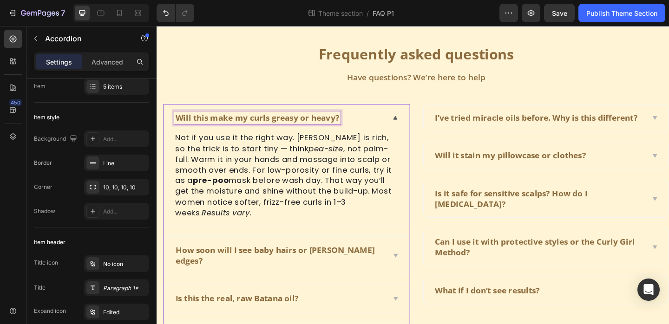
click at [198, 123] on span "Will this make my curls greasy or heavy?" at bounding box center [266, 126] width 178 height 12
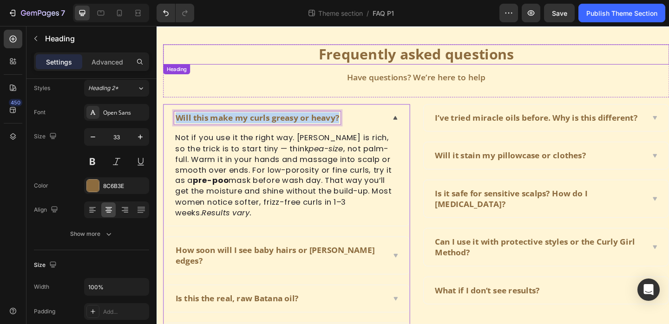
click at [404, 56] on p "Frequently asked questions" at bounding box center [439, 57] width 549 height 20
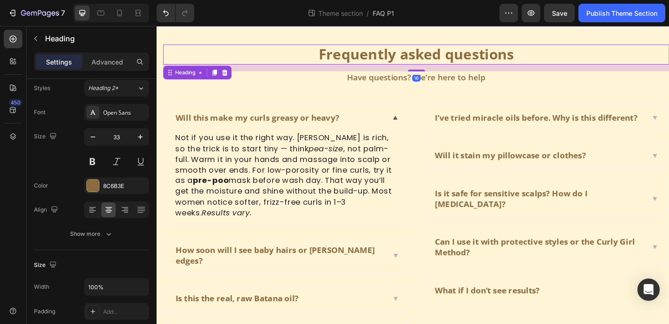
scroll to position [0, 0]
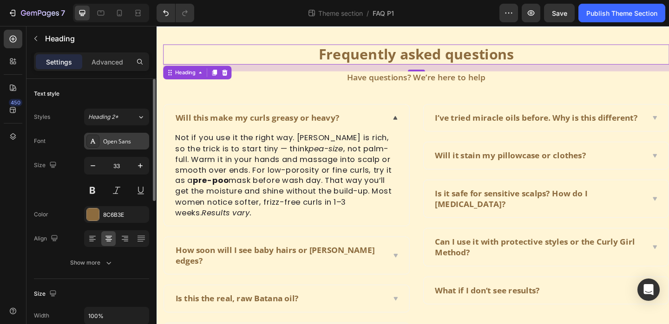
click at [127, 137] on div "Open Sans" at bounding box center [116, 141] width 65 height 17
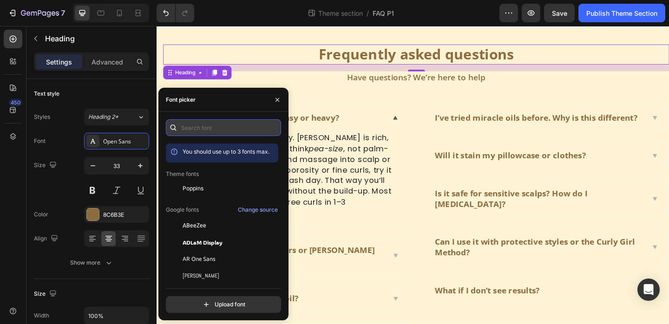
click at [205, 127] on input "text" at bounding box center [223, 127] width 115 height 17
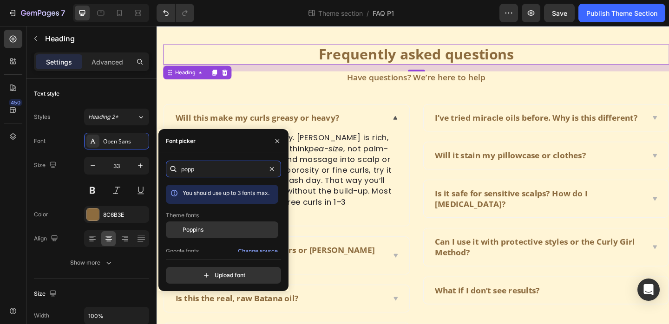
type input "popp"
click at [218, 231] on div "Poppins" at bounding box center [230, 230] width 94 height 8
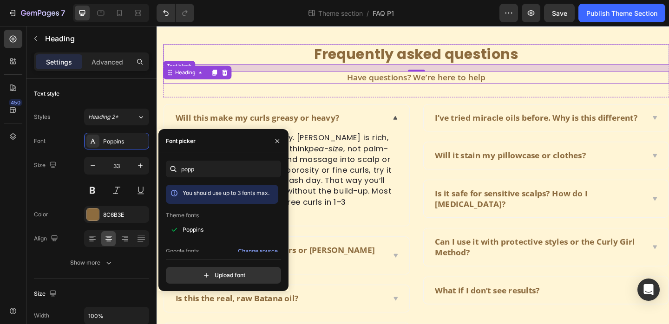
click at [379, 84] on p "Have questions? We’re here to help" at bounding box center [439, 82] width 549 height 12
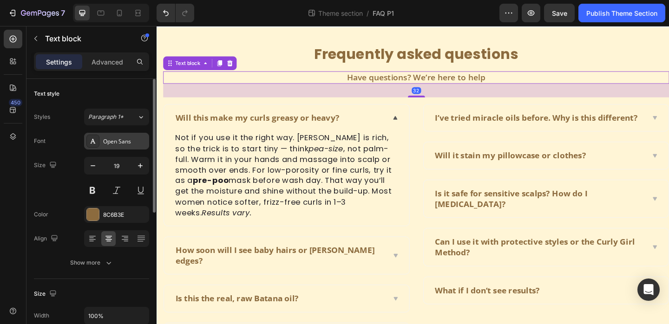
click at [137, 139] on div "Open Sans" at bounding box center [125, 142] width 44 height 8
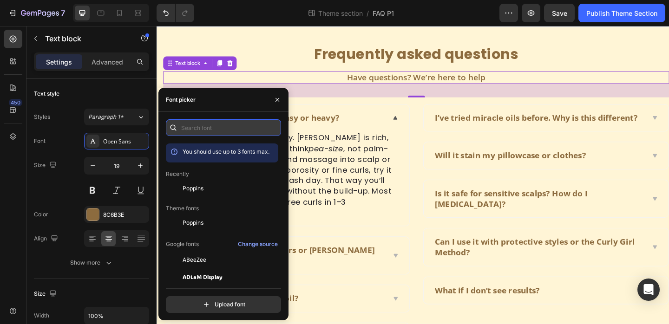
click at [207, 129] on input "text" at bounding box center [223, 127] width 115 height 17
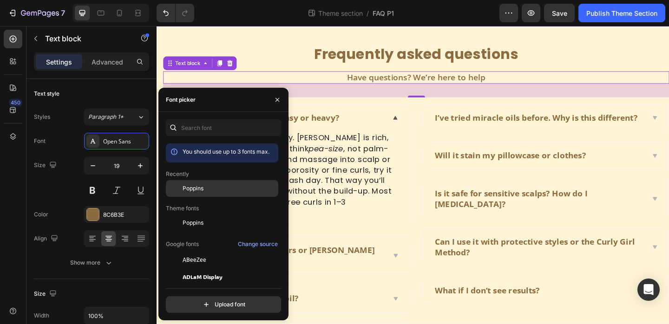
click at [204, 188] on div "Poppins" at bounding box center [230, 189] width 94 height 8
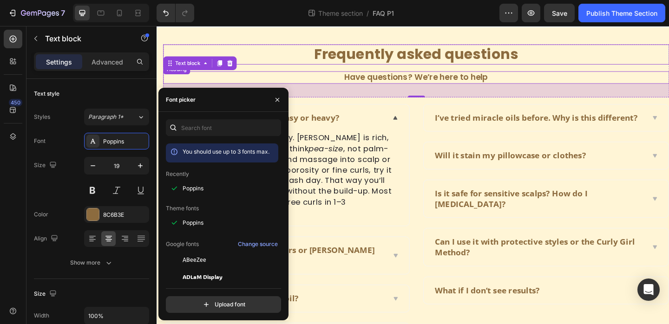
click at [284, 47] on p "Frequently asked questions" at bounding box center [439, 57] width 549 height 20
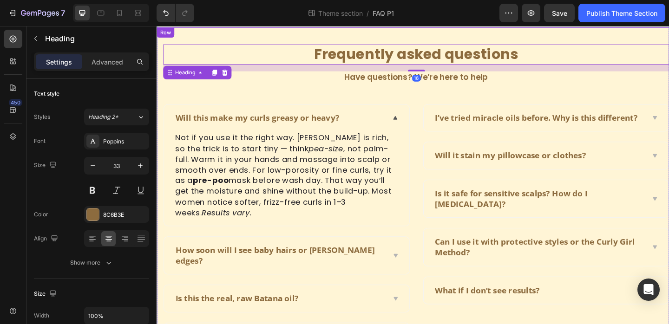
click at [295, 29] on div "Frequently asked questions Heading 16 Have questions? We’re here to help Text b…" at bounding box center [436, 232] width 558 height 411
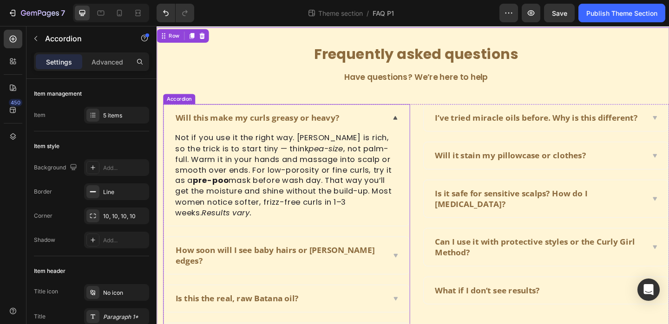
click at [410, 121] on div "Will this make my curls greasy or heavy?" at bounding box center [298, 126] width 267 height 29
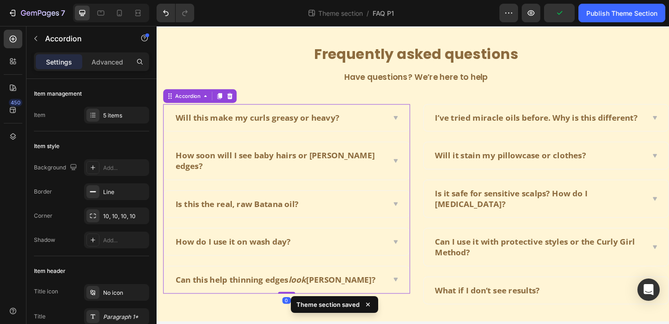
click at [410, 125] on div "Will this make my curls greasy or heavy?" at bounding box center [298, 126] width 267 height 29
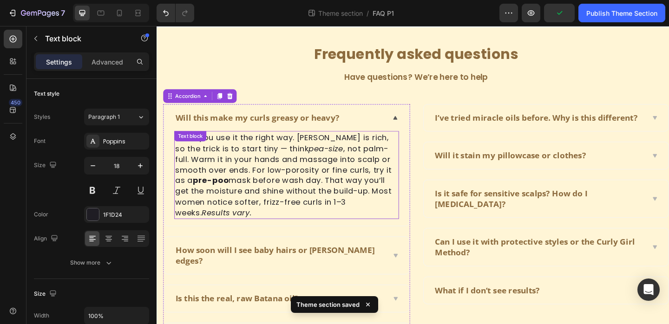
click at [322, 163] on icon "pea-size" at bounding box center [341, 159] width 38 height 12
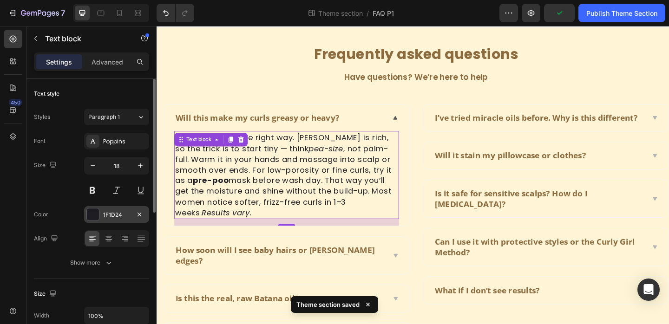
click at [104, 220] on div "1F1D24" at bounding box center [116, 214] width 65 height 17
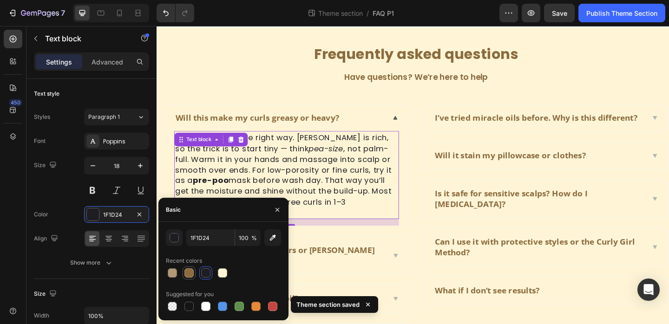
click at [185, 276] on div at bounding box center [189, 273] width 9 height 9
type input "8C6B3E"
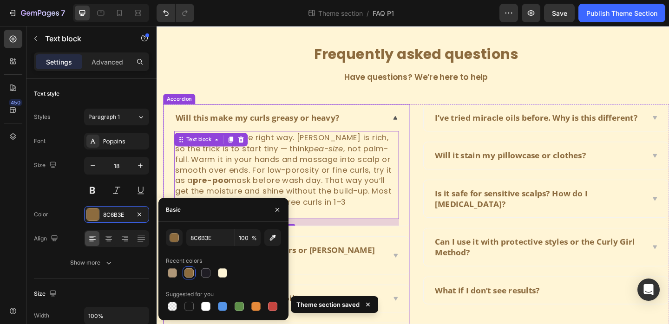
click at [400, 262] on div "How soon will I see baby hairs or fuller edges?" at bounding box center [298, 276] width 267 height 40
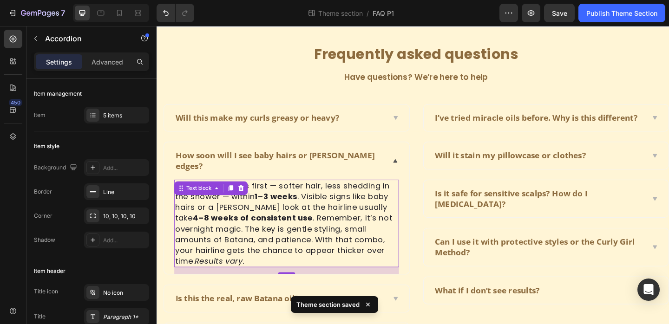
click at [305, 223] on p "Most feel changes first — softer hair, less shedding in the shower — within 1–3…" at bounding box center [298, 241] width 243 height 94
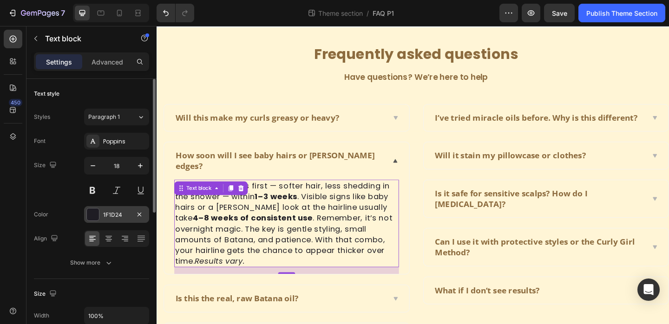
click at [120, 218] on div "1F1D24" at bounding box center [116, 215] width 27 height 8
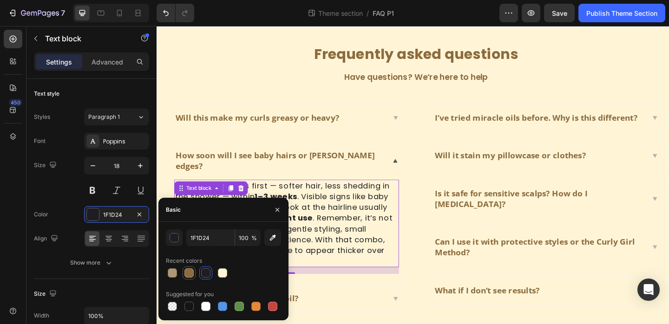
click at [194, 272] on div at bounding box center [189, 273] width 11 height 11
type input "8C6B3E"
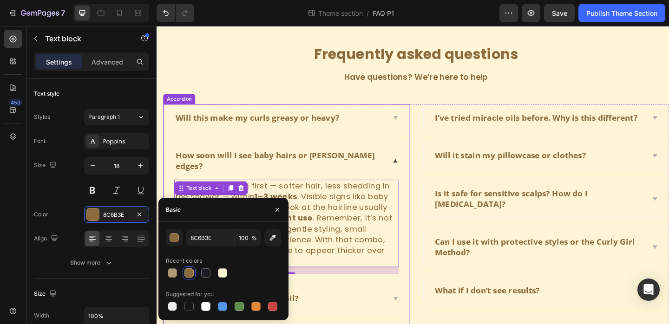
click at [397, 308] on div "Is this the real, raw Batana oil?" at bounding box center [298, 322] width 267 height 29
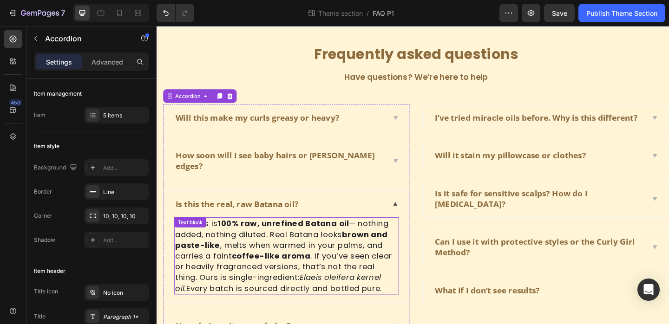
click at [381, 247] on p "Yes. This is 100% raw, unrefined Batana oil — nothing added, nothing diluted. R…" at bounding box center [298, 276] width 243 height 82
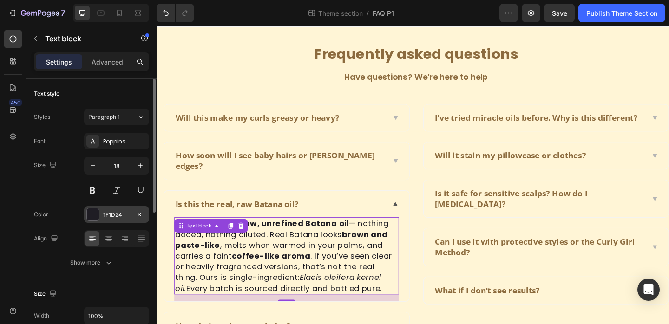
click at [104, 222] on div "1F1D24" at bounding box center [116, 214] width 65 height 17
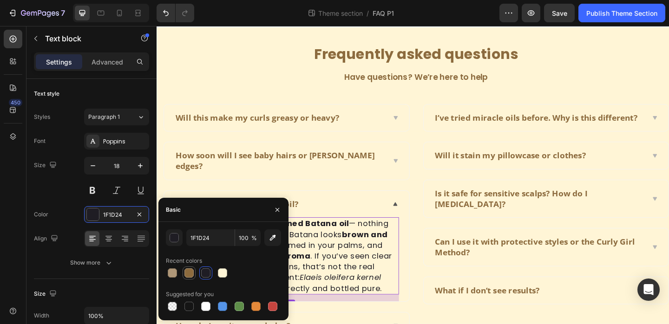
click at [184, 277] on div at bounding box center [189, 273] width 11 height 11
type input "8C6B3E"
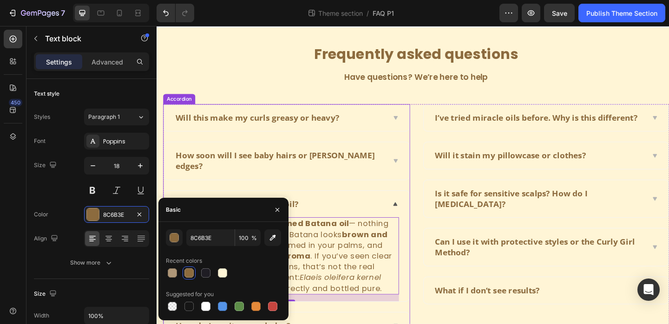
click at [421, 314] on div "Is this the real, raw Batana oil? Yes. This is 100% raw, unrefined Batana oil —…" at bounding box center [298, 265] width 268 height 121
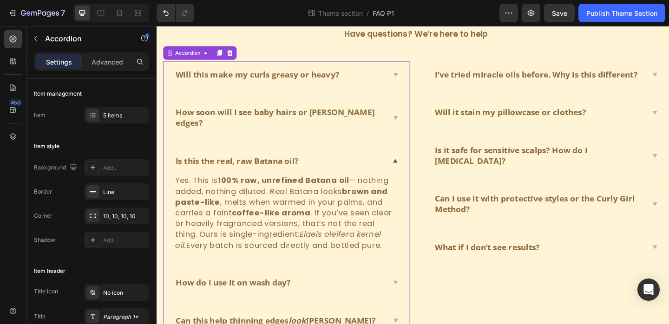
scroll to position [103, 0]
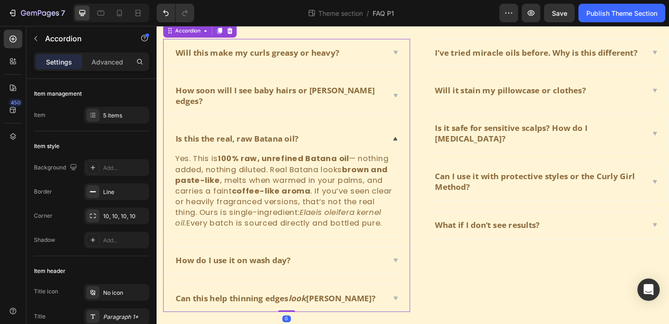
click at [412, 267] on div "How do I use it on wash day?" at bounding box center [298, 281] width 267 height 29
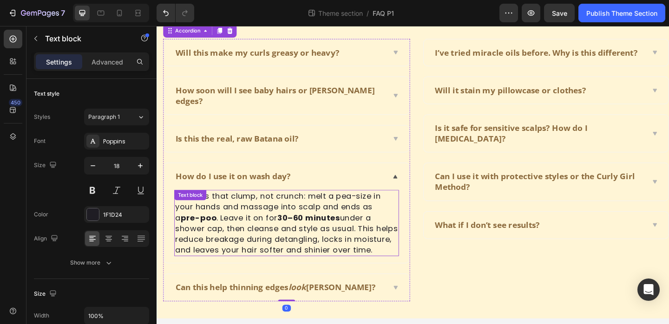
click at [277, 208] on p "For curls that clump, not crunch: melt a pea-size in your hands and massage int…" at bounding box center [298, 240] width 243 height 70
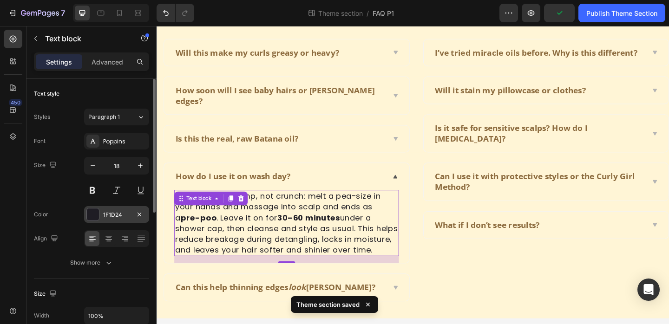
click at [126, 217] on div "1F1D24" at bounding box center [116, 215] width 27 height 8
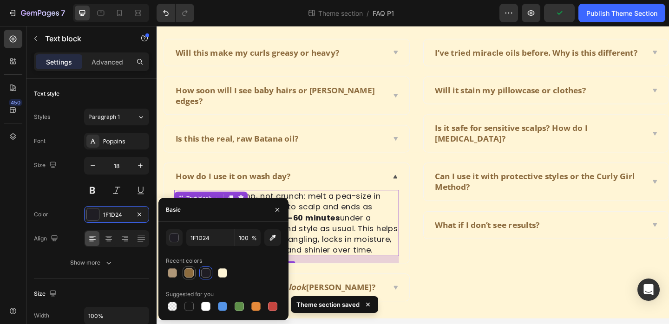
click at [191, 278] on div at bounding box center [189, 273] width 11 height 11
type input "8C6B3E"
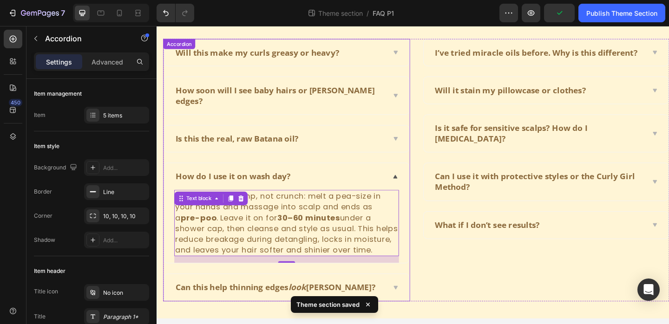
click at [396, 302] on div "Can this help thinning edges look fuller?" at bounding box center [298, 310] width 267 height 29
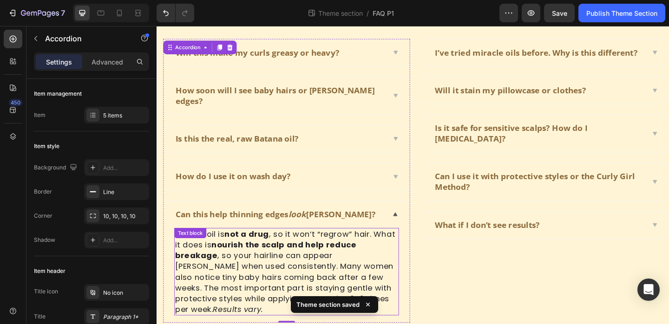
click at [313, 247] on p "Batana oil is not a drug , so it won’t “regrow” hair. What it does is nourish t…" at bounding box center [298, 294] width 243 height 94
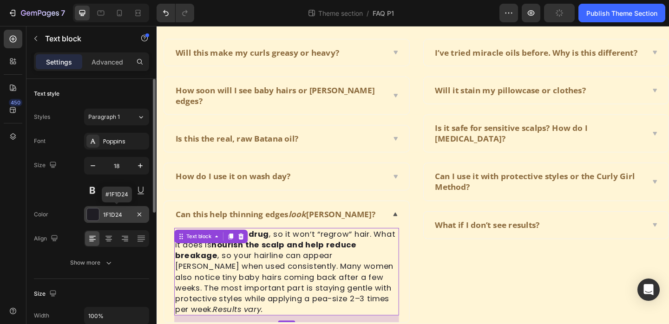
click at [108, 215] on div "1F1D24" at bounding box center [116, 215] width 27 height 8
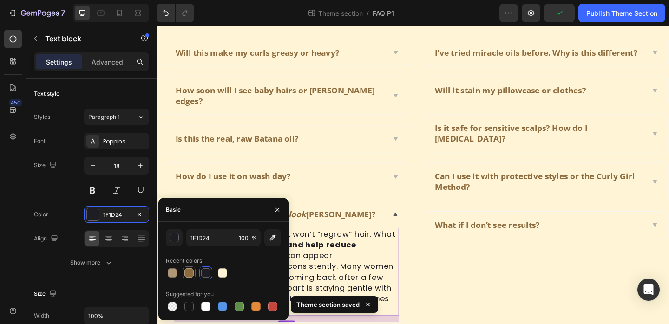
click at [186, 270] on div at bounding box center [189, 273] width 9 height 9
type input "8C6B3E"
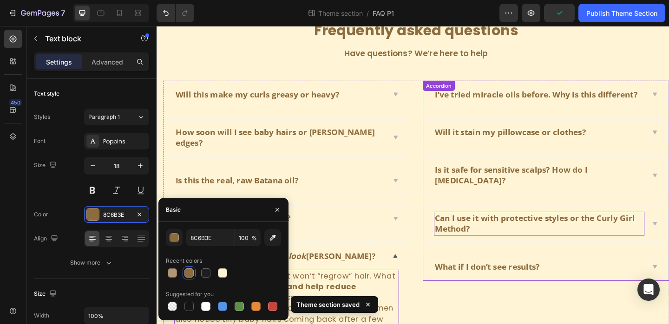
scroll to position [0, 0]
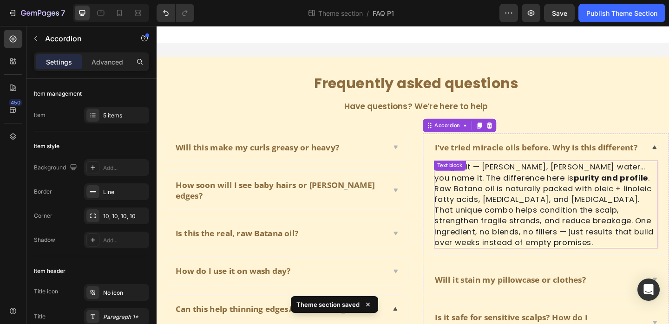
click at [569, 205] on p "We get it — castor, rosemary, rice water… you name it. The difference here is p…" at bounding box center [580, 220] width 243 height 94
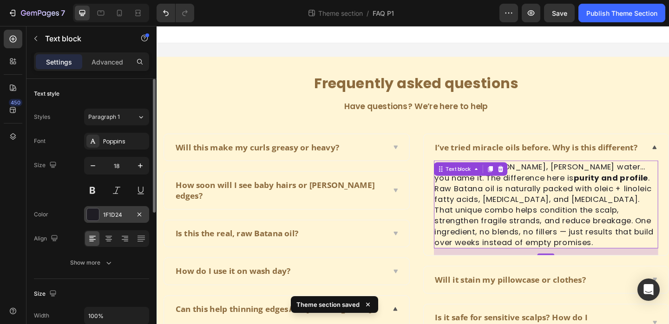
click at [114, 216] on div "1F1D24" at bounding box center [116, 215] width 27 height 8
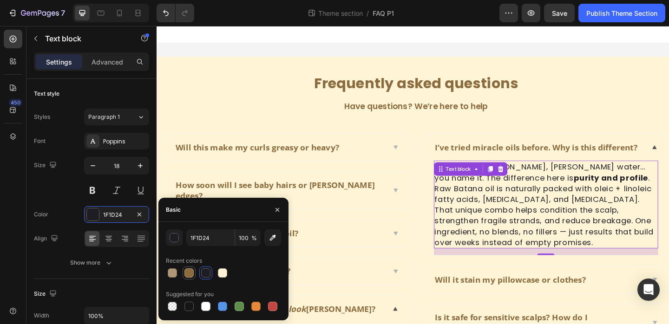
click at [185, 275] on div at bounding box center [189, 273] width 9 height 9
type input "8C6B3E"
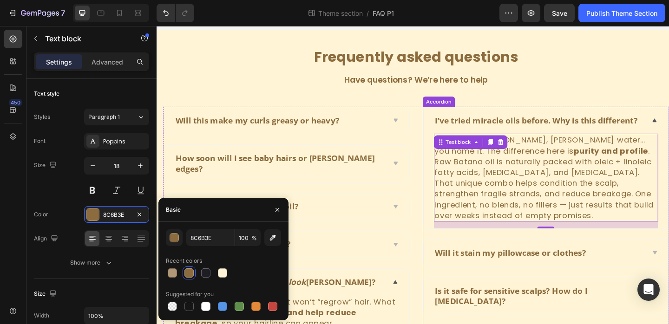
scroll to position [83, 0]
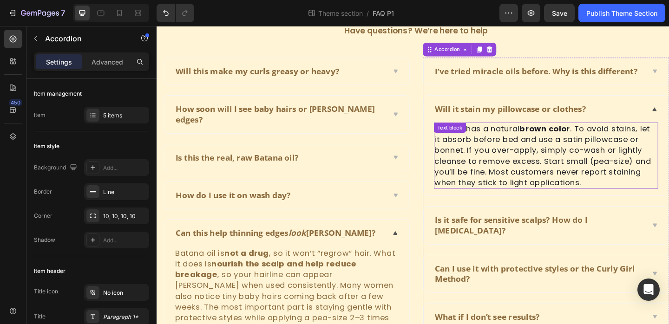
click at [497, 152] on p "Batana has a natural brown color . To avoid stains, let it absorb before bed an…" at bounding box center [580, 167] width 243 height 70
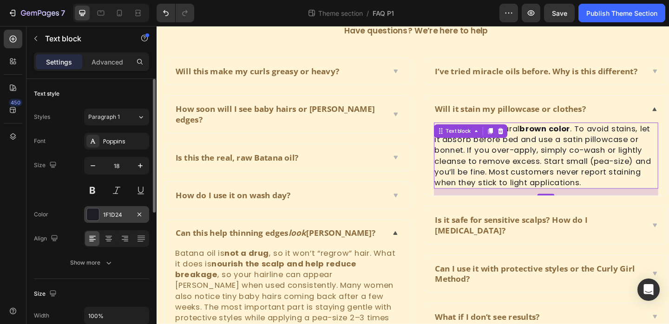
click at [121, 212] on div "1F1D24" at bounding box center [116, 215] width 27 height 8
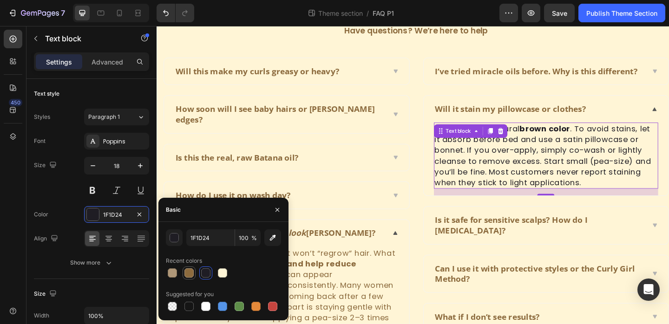
click at [191, 270] on div at bounding box center [189, 273] width 9 height 9
type input "8C6B3E"
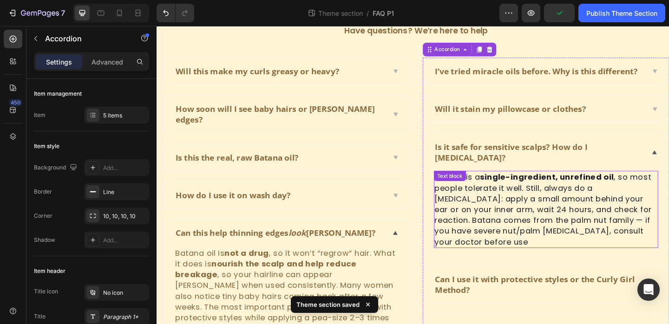
click at [534, 204] on p "Batana is a single-ingredient, unrefined oil , so most people tolerate it well.…" at bounding box center [580, 226] width 243 height 82
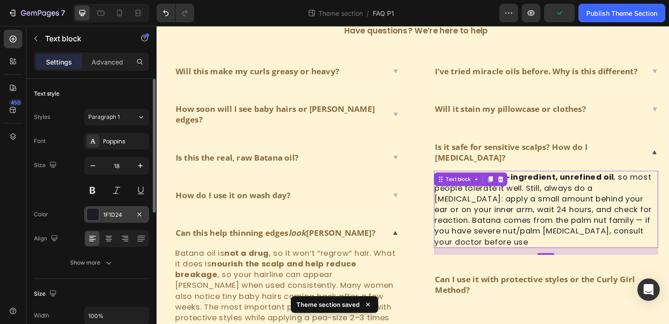
click at [99, 214] on div at bounding box center [92, 214] width 13 height 13
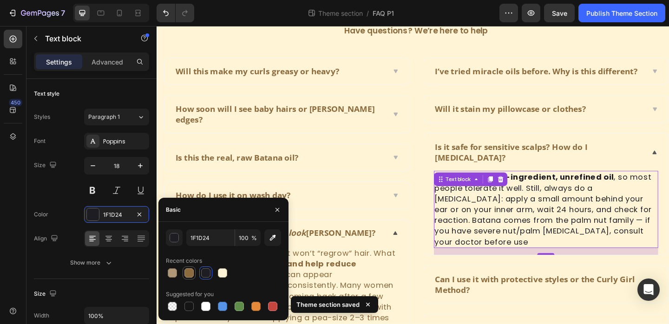
click at [191, 267] on div at bounding box center [189, 273] width 13 height 13
type input "8C6B3E"
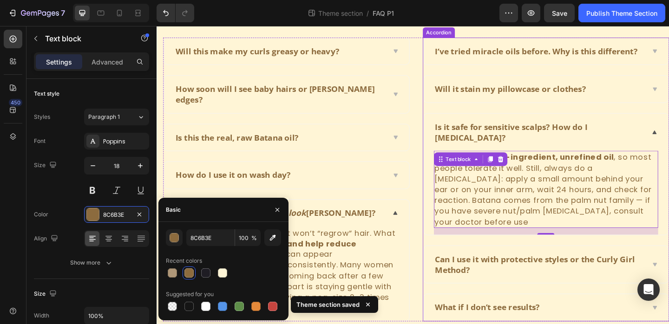
scroll to position [112, 0]
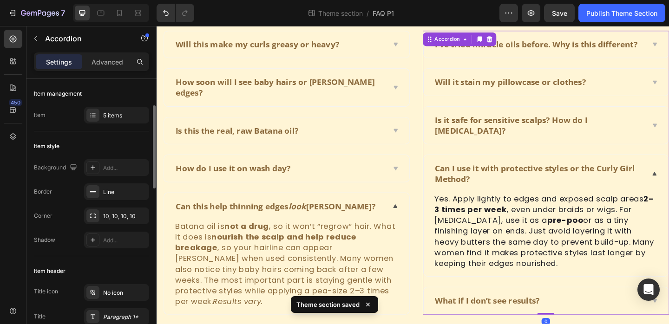
scroll to position [76, 0]
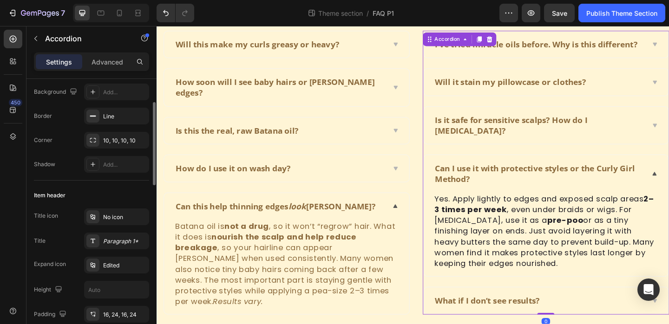
click at [546, 231] on p "Yes. Apply lightly to edges and exposed scalp areas 2–3 times per week , even u…" at bounding box center [580, 249] width 243 height 82
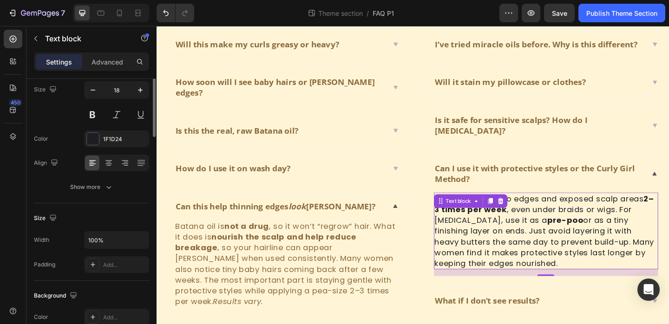
scroll to position [0, 0]
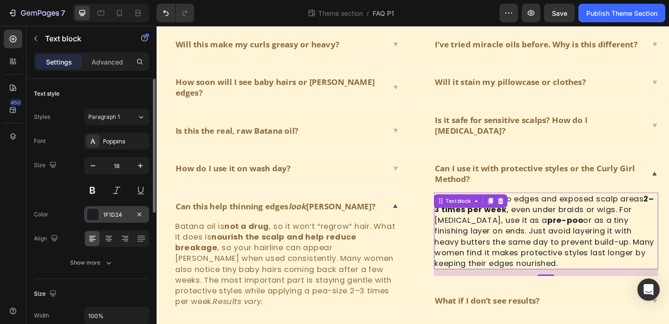
click at [116, 219] on div "1F1D24" at bounding box center [116, 214] width 65 height 17
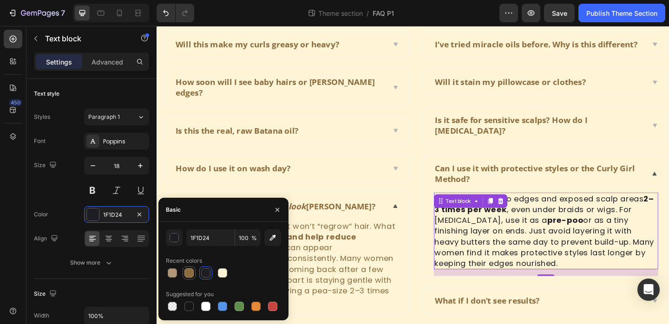
click at [190, 273] on div at bounding box center [189, 273] width 9 height 9
type input "8C6B3E"
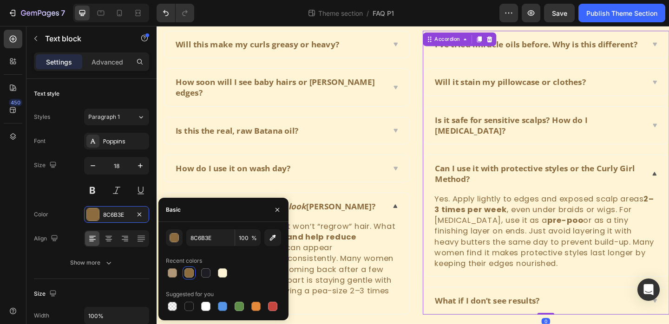
click at [615, 318] on div "What if I don’t see results?" at bounding box center [573, 325] width 230 height 14
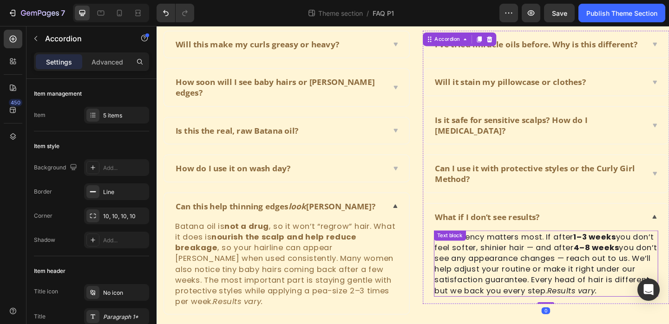
click at [576, 275] on p "Consistency matters most. If after 1–3 weeks you don’t feel softer, shinier hai…" at bounding box center [580, 285] width 243 height 70
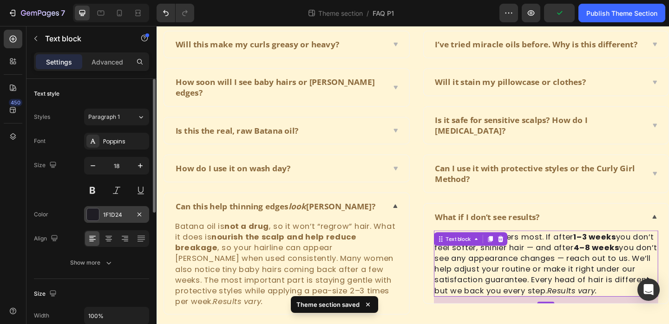
click at [115, 212] on div "1F1D24" at bounding box center [116, 215] width 27 height 8
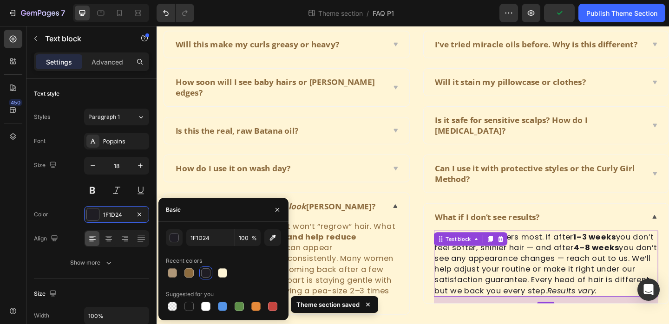
click at [185, 266] on div "Recent colors" at bounding box center [223, 261] width 115 height 15
click at [188, 270] on div at bounding box center [189, 273] width 9 height 9
type input "8C6B3E"
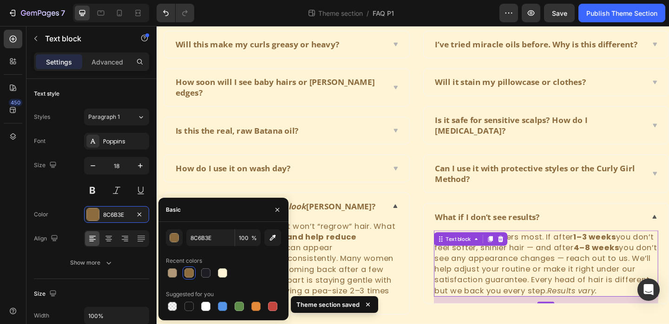
click at [191, 275] on div at bounding box center [189, 273] width 9 height 9
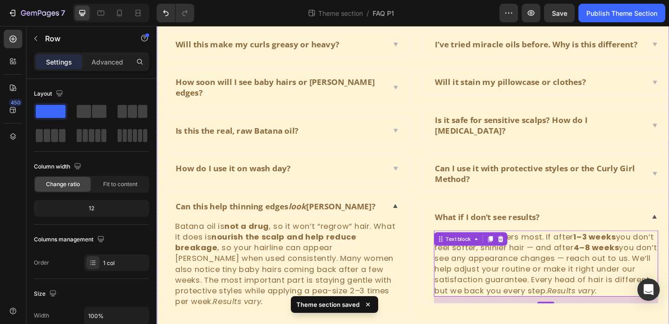
click at [450, 321] on div "Frequently asked questions Heading Have questions? We’re here to help Text bloc…" at bounding box center [436, 152] width 558 height 411
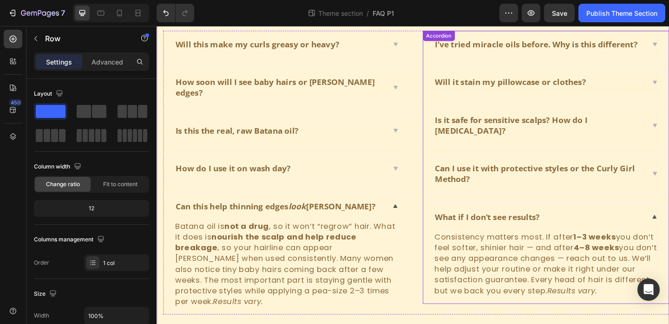
scroll to position [111, 0]
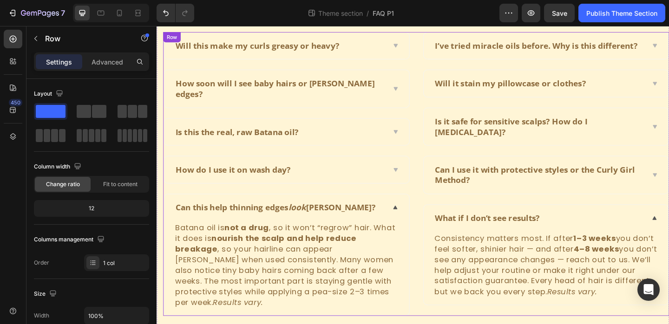
click at [425, 224] on div "Can this help thinning edges look fuller?" at bounding box center [298, 223] width 267 height 29
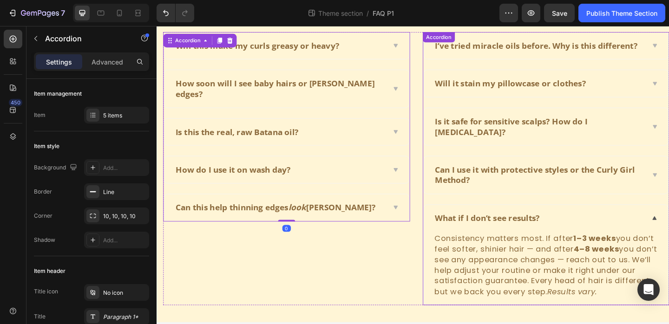
click at [697, 231] on div "What if I don’t see results?" at bounding box center [580, 235] width 267 height 29
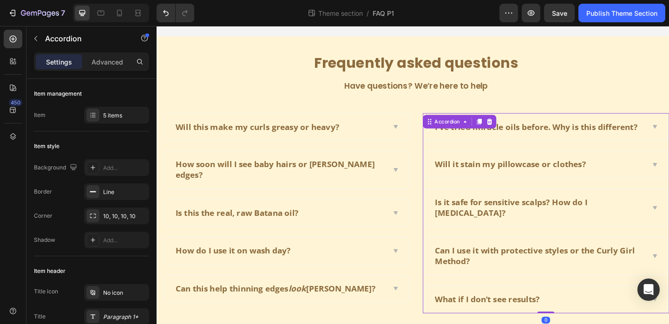
scroll to position [0, 0]
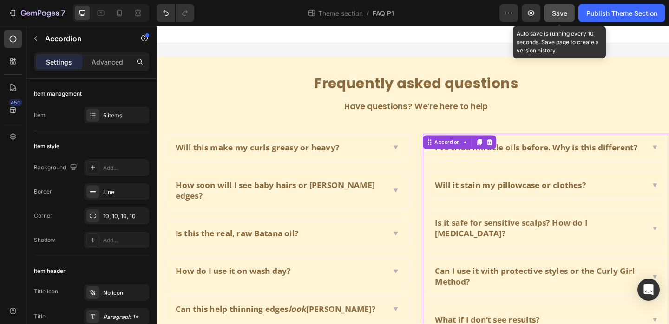
click at [557, 15] on span "Save" at bounding box center [559, 13] width 15 height 8
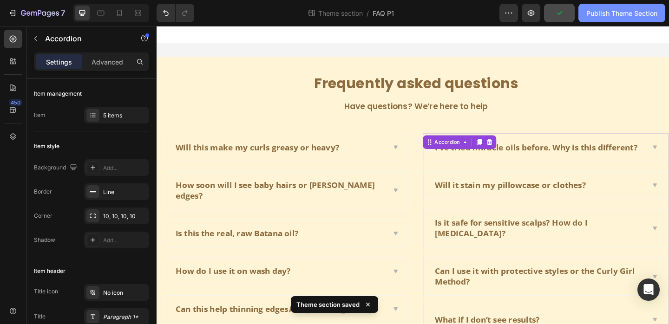
click at [612, 16] on div "Publish Theme Section" at bounding box center [622, 13] width 71 height 10
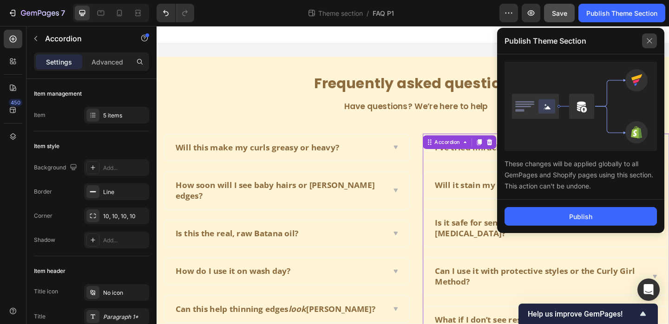
click at [651, 38] on icon at bounding box center [649, 40] width 15 height 15
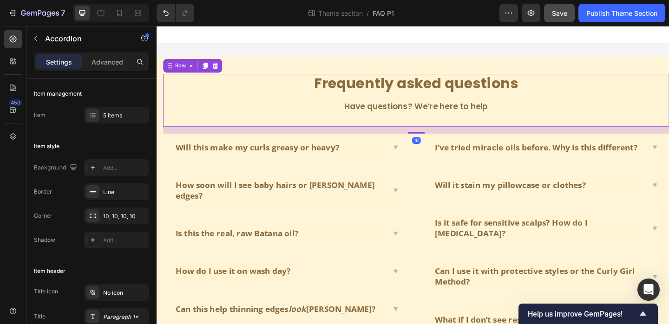
click at [427, 100] on div "Frequently asked questions Heading Have questions? We’re here to help Text block" at bounding box center [439, 107] width 551 height 58
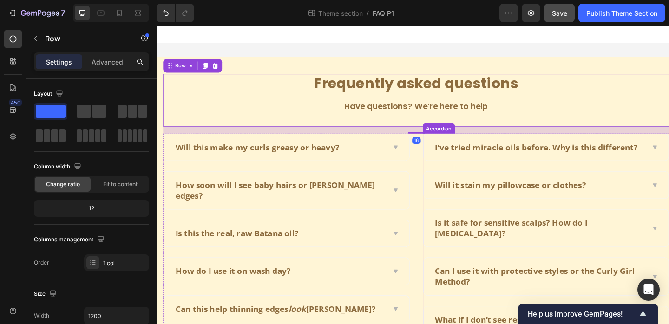
scroll to position [32, 0]
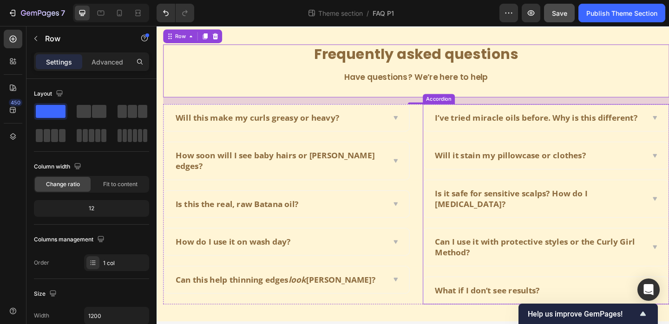
click at [619, 307] on div "What if I don’t see results?" at bounding box center [573, 314] width 230 height 14
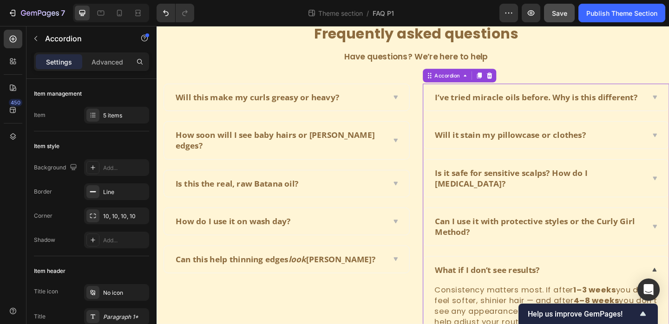
click at [689, 281] on div "What if I don’t see results?" at bounding box center [580, 291] width 267 height 29
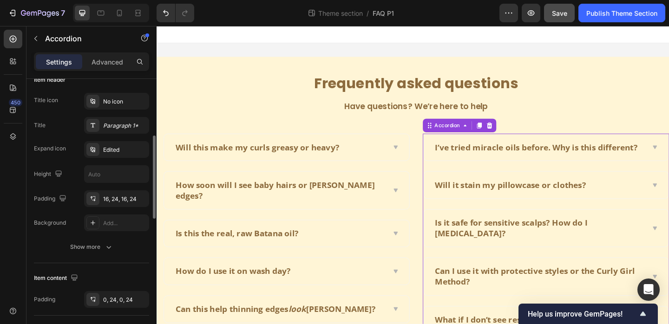
scroll to position [0, 0]
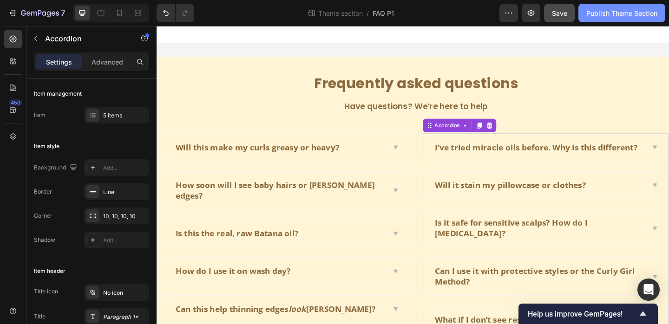
click at [622, 11] on div "Publish Theme Section" at bounding box center [622, 13] width 71 height 10
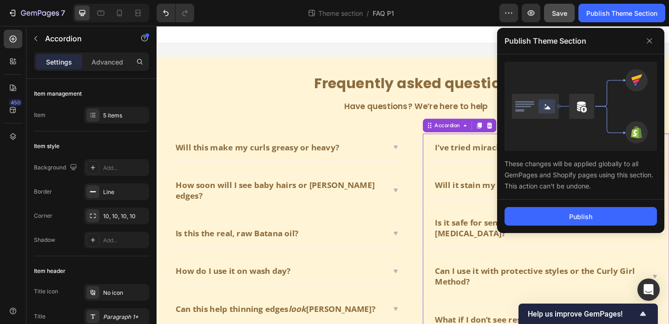
click at [573, 226] on div "Publish" at bounding box center [580, 216] width 167 height 33
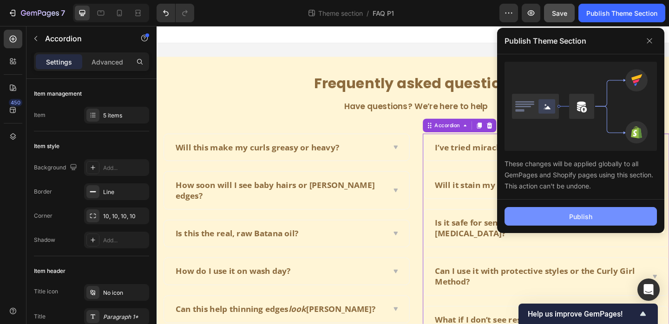
click at [580, 222] on button "Publish" at bounding box center [581, 216] width 152 height 19
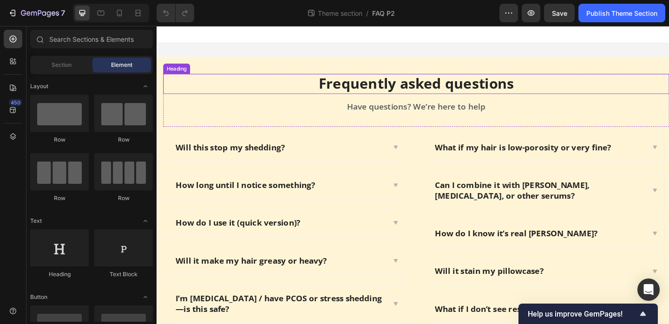
click at [372, 88] on p "Frequently asked questions" at bounding box center [439, 89] width 549 height 20
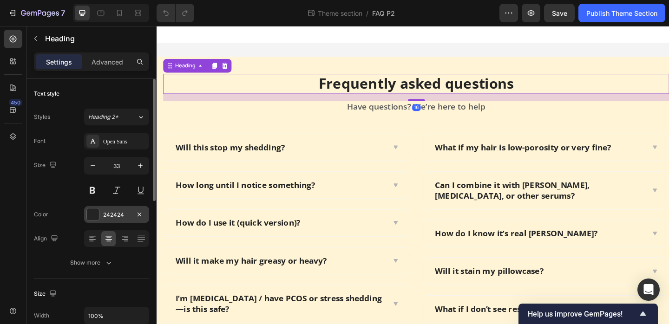
click at [111, 218] on div "242424" at bounding box center [116, 215] width 27 height 8
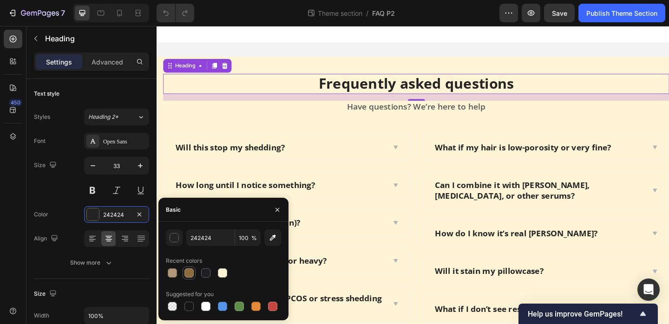
click at [191, 274] on div at bounding box center [189, 273] width 9 height 9
type input "8C6B3E"
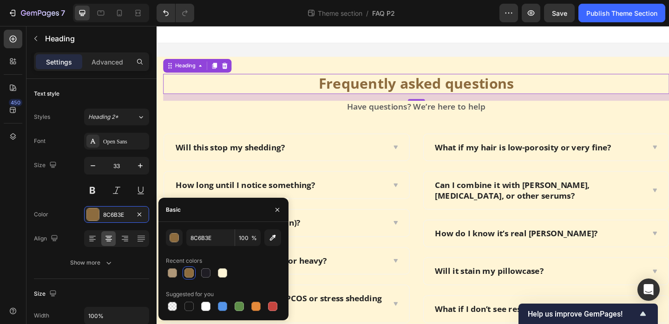
click at [438, 116] on div "16" at bounding box center [439, 114] width 9 height 7
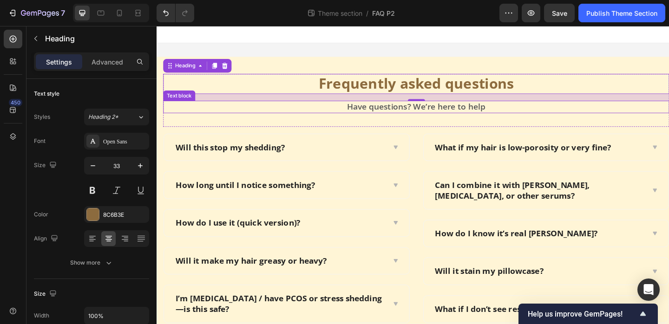
click at [410, 116] on p "Have questions? We’re here to help" at bounding box center [439, 114] width 549 height 12
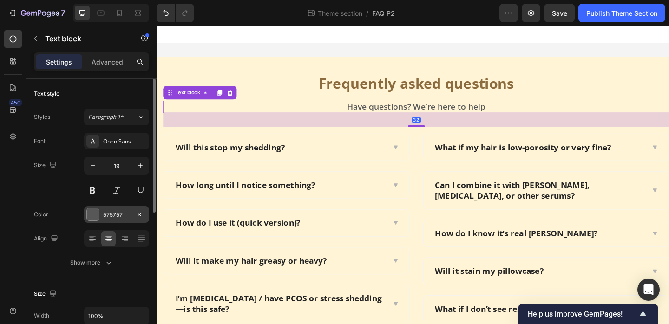
click at [118, 210] on div "575757" at bounding box center [116, 214] width 65 height 17
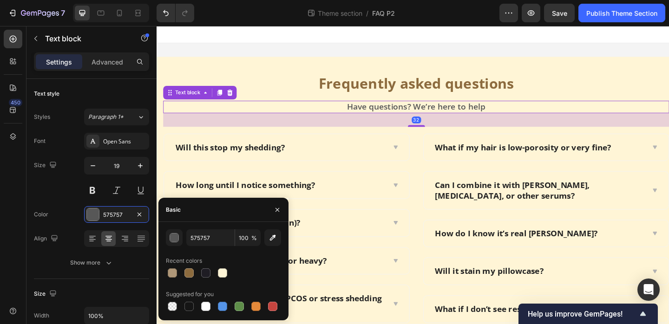
click at [185, 264] on div "Recent colors" at bounding box center [184, 261] width 36 height 8
click at [186, 270] on div at bounding box center [189, 273] width 9 height 9
type input "8C6B3E"
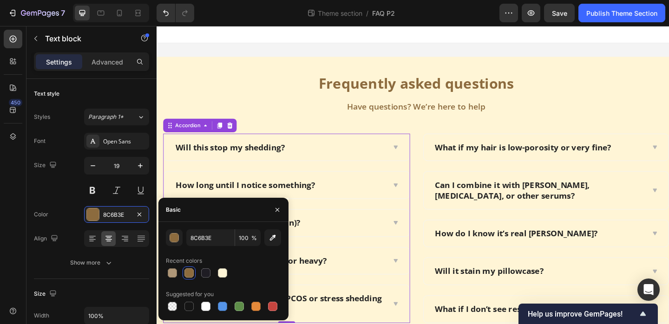
click at [322, 153] on div "Will this stop my shedding?" at bounding box center [291, 158] width 230 height 14
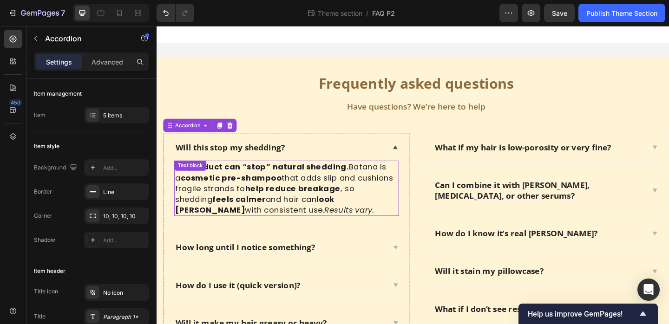
click at [331, 194] on p "No product can “stop” natural shedding. Batana is a cosmetic pre-shampoo that a…" at bounding box center [298, 202] width 243 height 59
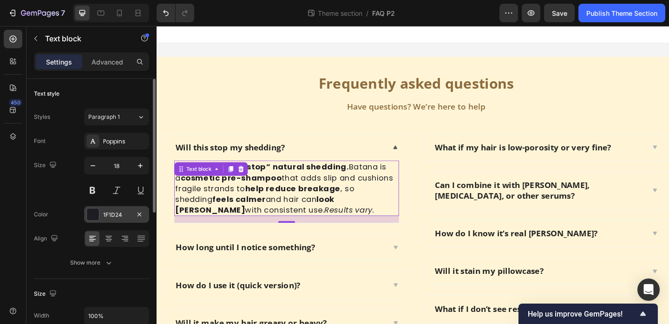
click at [107, 215] on div "1F1D24" at bounding box center [116, 215] width 27 height 8
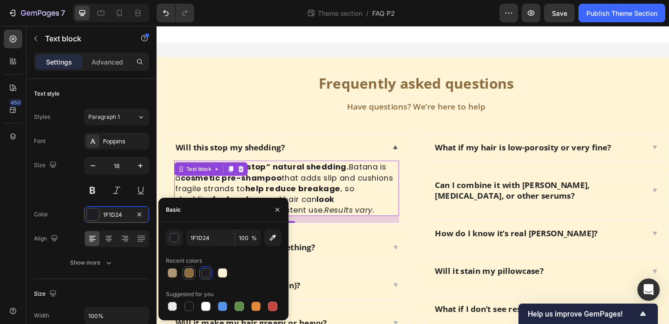
click at [192, 270] on div at bounding box center [189, 273] width 9 height 9
type input "8C6B3E"
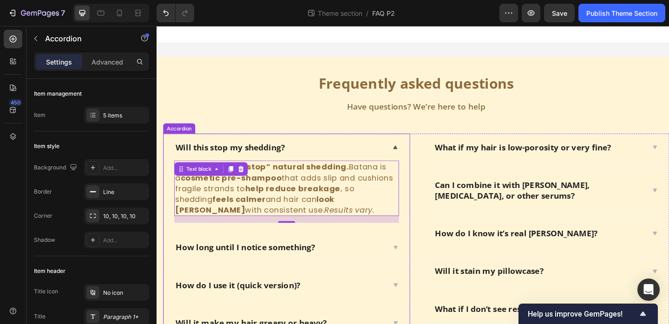
click at [394, 262] on div "How long until I notice something?" at bounding box center [291, 267] width 230 height 14
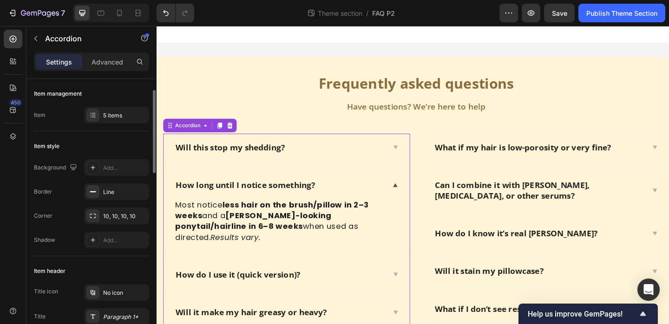
scroll to position [46, 0]
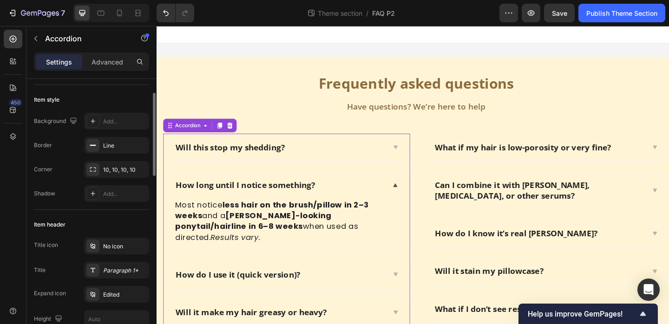
click at [225, 210] on div "How long until I notice something?" at bounding box center [298, 199] width 267 height 29
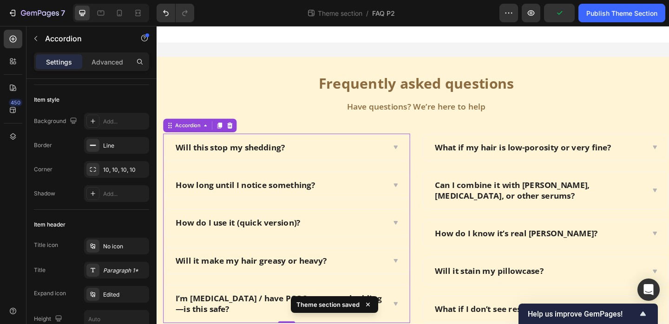
click at [408, 200] on div "How long until I notice something?" at bounding box center [298, 199] width 267 height 29
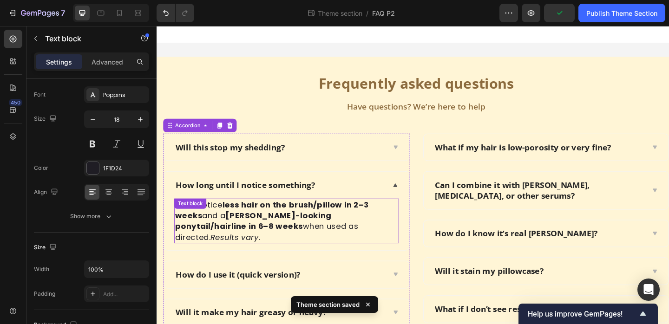
click at [290, 224] on strong "less hair on the brush/pillow in 2–3 weeks" at bounding box center [282, 226] width 211 height 23
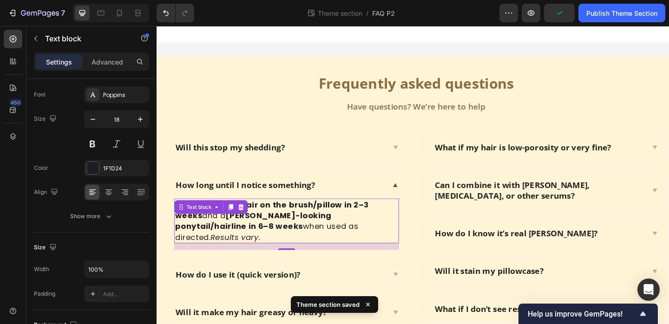
scroll to position [0, 0]
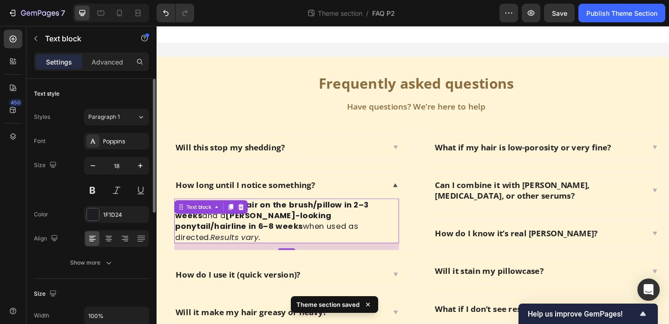
click at [107, 224] on div "Font Poppins Size 18 Color 1F1D24 Align Show more" at bounding box center [91, 202] width 115 height 139
click at [107, 221] on div "1F1D24" at bounding box center [116, 214] width 65 height 17
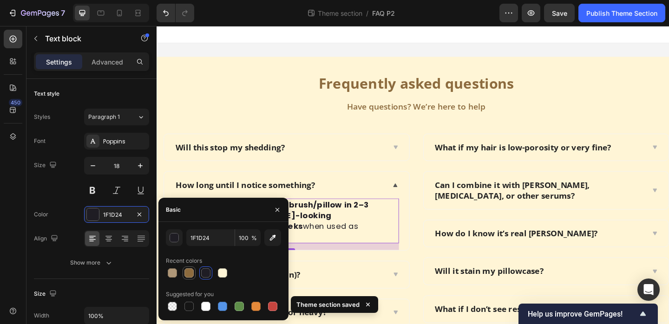
click at [185, 274] on div at bounding box center [189, 273] width 9 height 9
type input "8C6B3E"
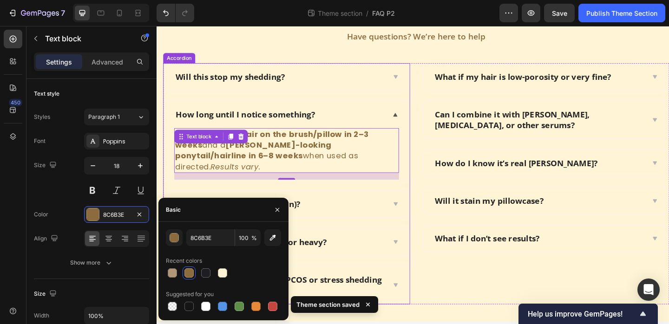
click at [411, 205] on div "How do I use it (quick version)?" at bounding box center [298, 219] width 267 height 29
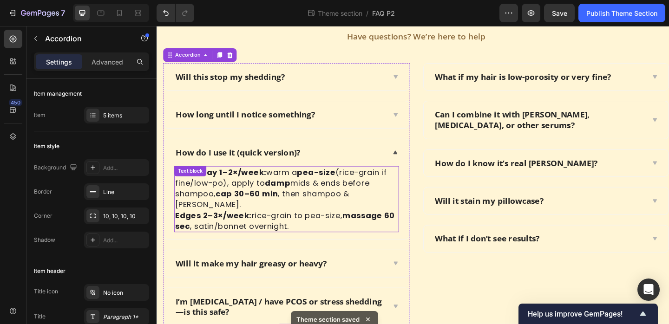
click at [307, 201] on p "Wash day 1–2×/week: warm a pea-size (rice-grain if fine/low-po), apply to damp …" at bounding box center [298, 214] width 243 height 70
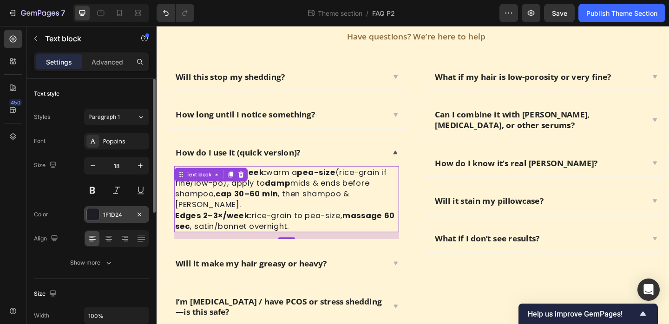
click at [130, 219] on div "1F1D24" at bounding box center [116, 214] width 65 height 17
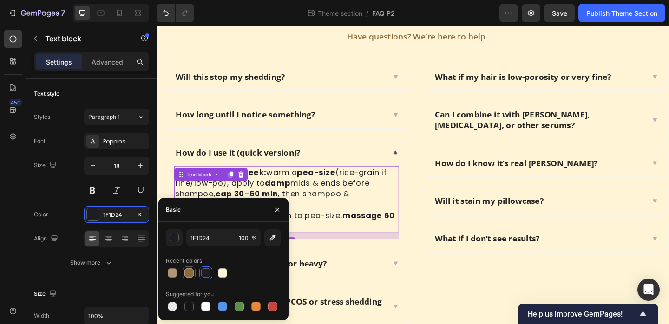
click at [186, 272] on div at bounding box center [189, 273] width 9 height 9
type input "8C6B3E"
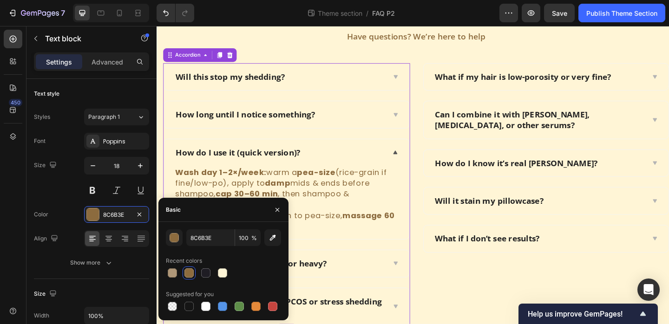
click at [390, 277] on div "Will it make my hair greasy or heavy?" at bounding box center [291, 284] width 230 height 14
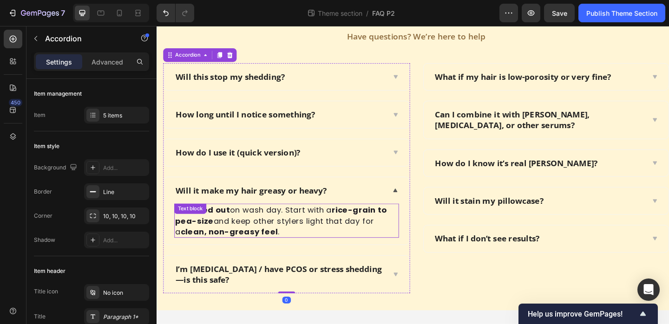
click at [254, 238] on p "It’s rinsed out on wash day. Start with a rice-grain to pea-size and keep other…" at bounding box center [298, 237] width 243 height 35
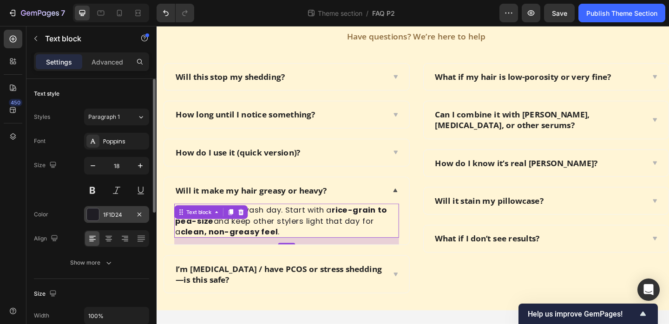
click at [123, 220] on div "1F1D24" at bounding box center [116, 214] width 65 height 17
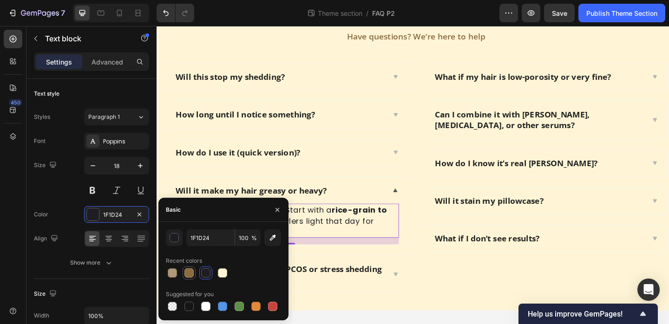
click at [185, 271] on div at bounding box center [189, 273] width 9 height 9
type input "8C6B3E"
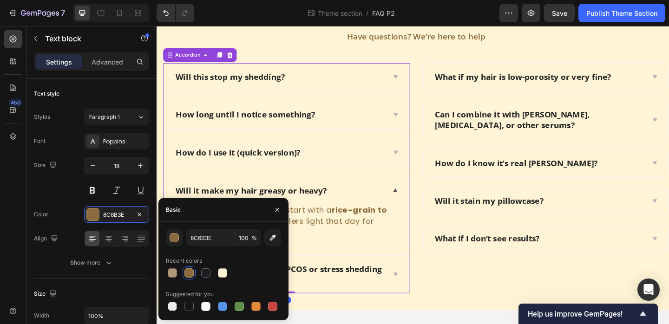
click at [411, 292] on div "I’m postpartum / have PCOS or stress shedding—is this safe?" at bounding box center [298, 296] width 267 height 40
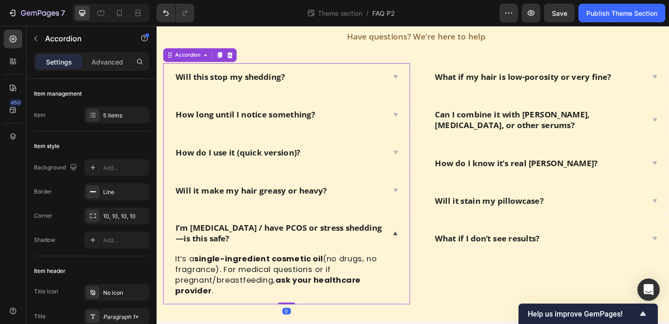
click at [250, 280] on div "It’s a single-ingredient cosmetic oil (no drugs, no fragrance). For medical que…" at bounding box center [298, 296] width 244 height 49
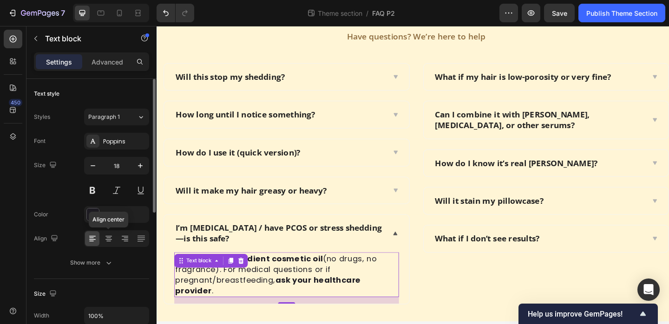
click at [113, 223] on div "Font Poppins Size 18 Color 1F1D24 Align Align center Show more" at bounding box center [91, 202] width 115 height 139
click at [112, 219] on div "1F1D24" at bounding box center [116, 214] width 65 height 17
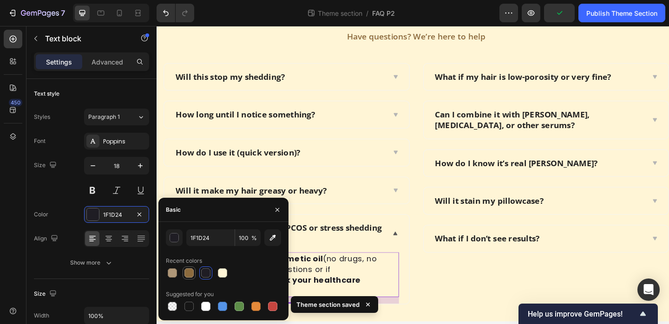
click at [190, 277] on div at bounding box center [189, 273] width 9 height 9
type input "8C6B3E"
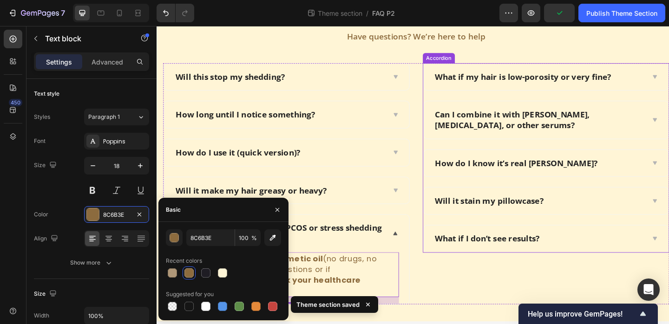
click at [691, 85] on div "What if my hair is low-porosity or very fine?" at bounding box center [580, 81] width 267 height 29
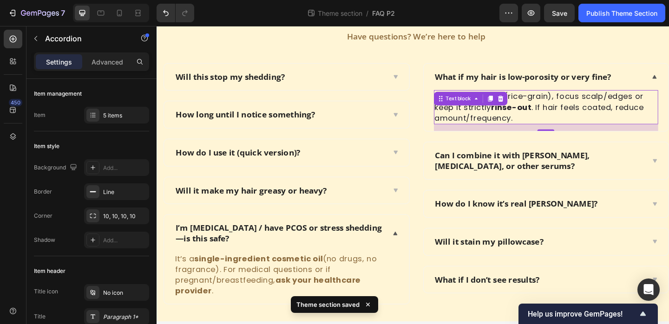
click at [536, 107] on div "Use micro-doses (rice-grain), focus scalp/edges or keep it strictly rinse-out .…" at bounding box center [580, 114] width 244 height 37
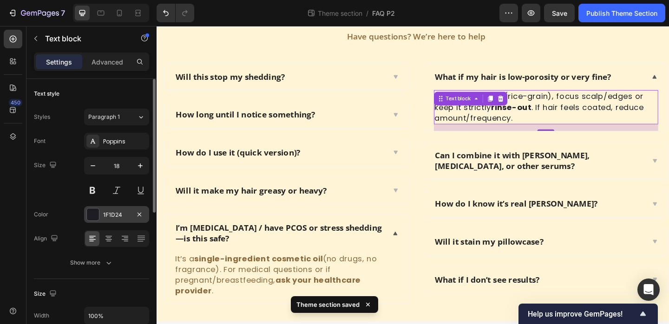
click at [110, 210] on div "1F1D24" at bounding box center [116, 214] width 65 height 17
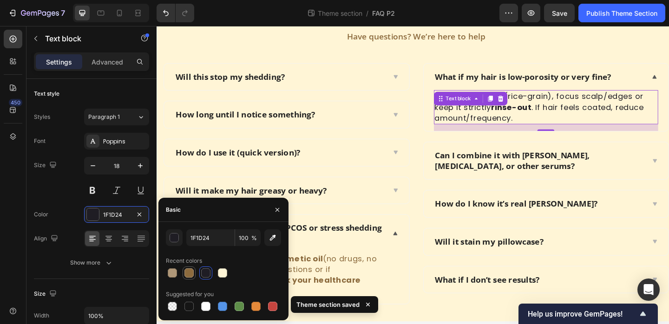
click at [187, 271] on div at bounding box center [189, 273] width 9 height 9
type input "8C6B3E"
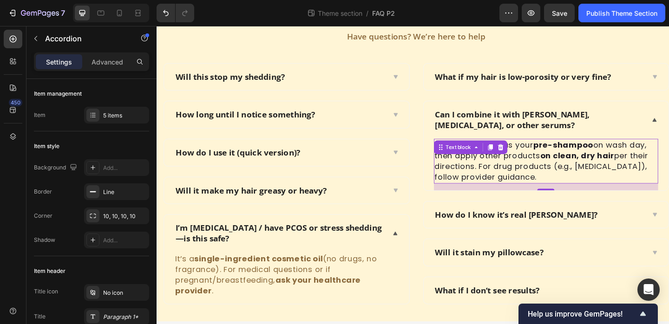
click at [509, 181] on p "Yes—use Batana as your pre-shampoo on wash day, then apply other products on cl…" at bounding box center [580, 173] width 243 height 47
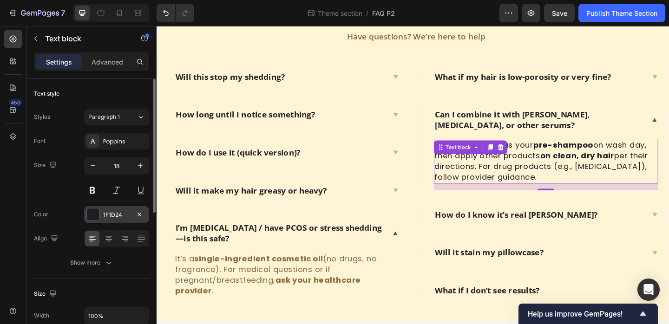
click at [122, 214] on div "1F1D24" at bounding box center [116, 215] width 27 height 8
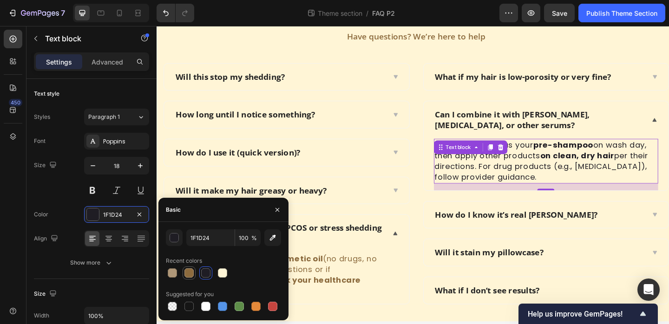
click at [191, 272] on div at bounding box center [189, 273] width 9 height 9
type input "8C6B3E"
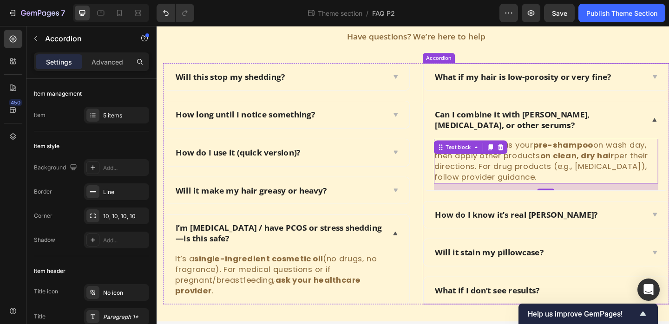
click at [654, 228] on div "How do I know it’s real Batana?" at bounding box center [573, 231] width 230 height 14
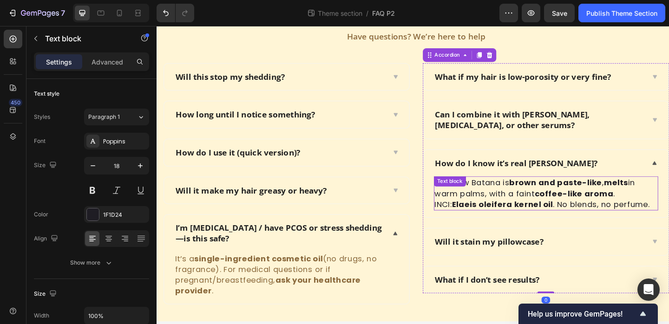
click at [529, 216] on strong "Elaeis oleifera kernel oil" at bounding box center [533, 220] width 110 height 12
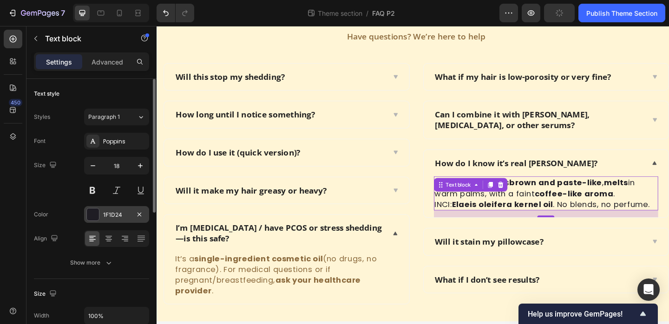
click at [119, 211] on div "1F1D24" at bounding box center [116, 215] width 27 height 8
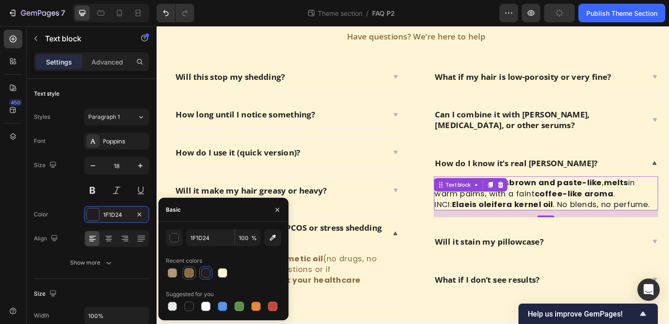
click at [187, 272] on div at bounding box center [189, 273] width 9 height 9
type input "8C6B3E"
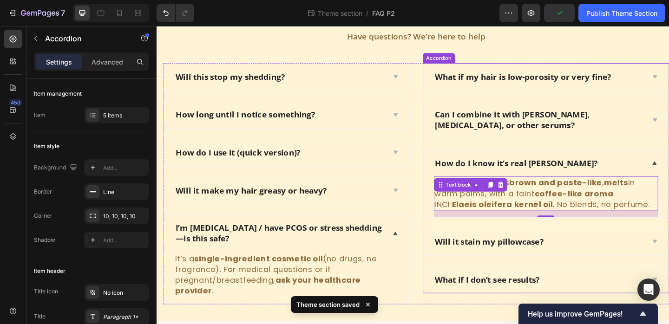
click at [642, 263] on div "Will it stain my pillowcase?" at bounding box center [573, 261] width 230 height 14
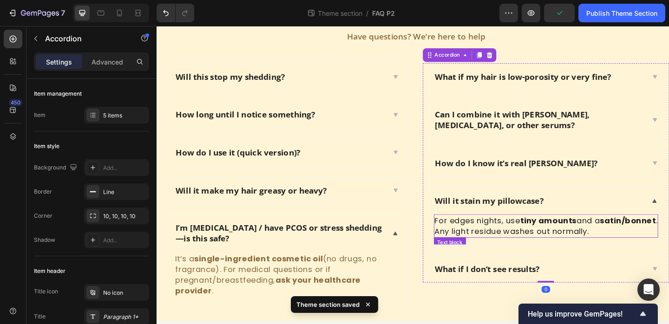
click at [525, 243] on p "For edges nights, use tiny amounts and a satin/bonnet . Any light residue washe…" at bounding box center [580, 243] width 243 height 23
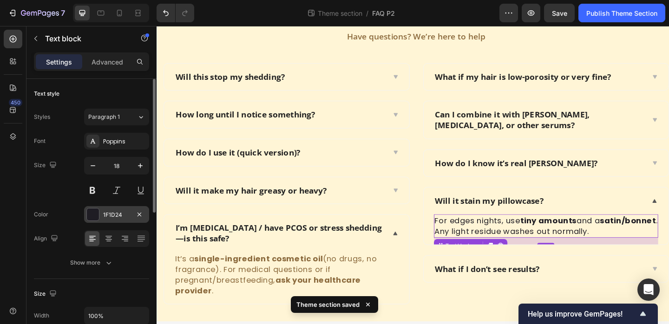
click at [112, 218] on div "1F1D24" at bounding box center [116, 215] width 27 height 8
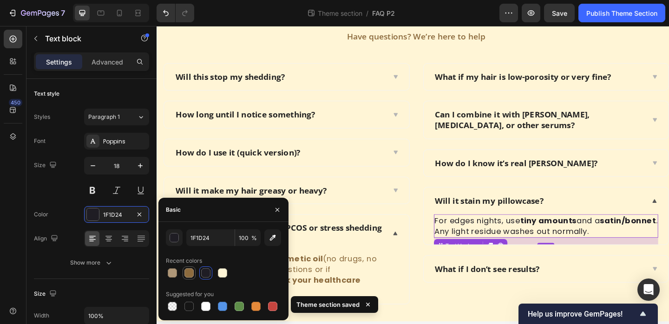
click at [185, 269] on div at bounding box center [189, 273] width 9 height 9
type input "8C6B3E"
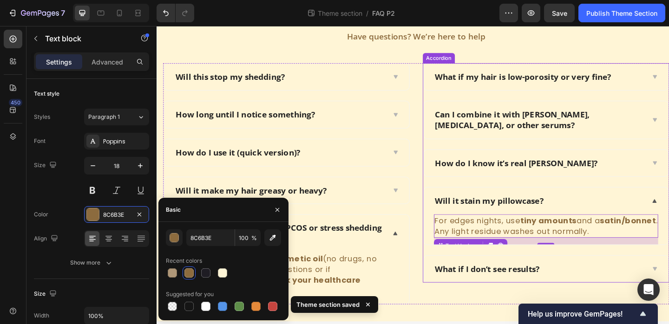
click at [623, 292] on div "What if I don’t see results?" at bounding box center [573, 291] width 230 height 14
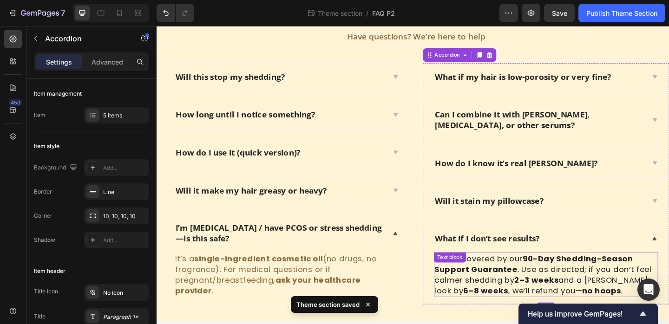
click at [527, 295] on strong "90-Day Shedding-Season Support Guarantee" at bounding box center [567, 284] width 216 height 23
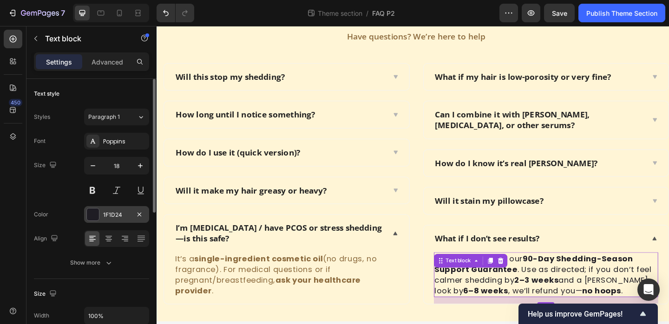
click at [108, 218] on div "1F1D24" at bounding box center [116, 215] width 27 height 8
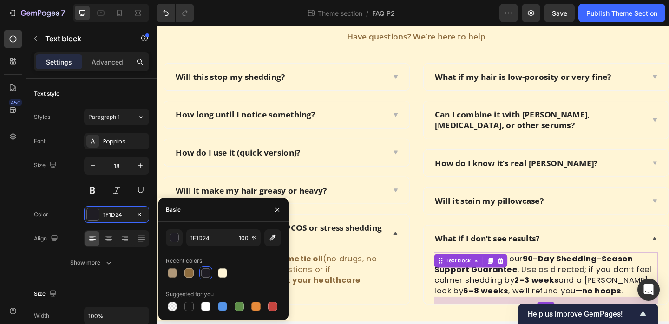
click at [194, 281] on div "1F1D24 100 % Recent colors Suggested for you" at bounding box center [223, 272] width 115 height 84
click at [191, 276] on div at bounding box center [189, 273] width 9 height 9
type input "8C6B3E"
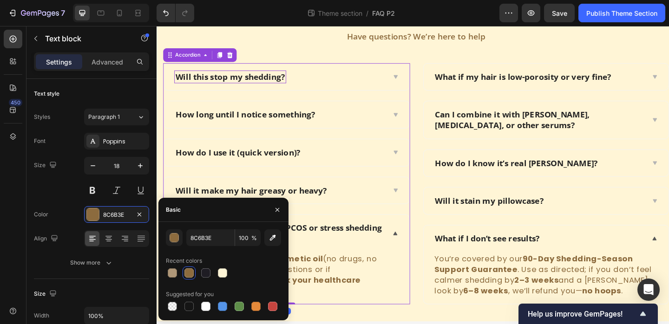
click at [244, 83] on p "Will this stop my shedding?" at bounding box center [236, 82] width 119 height 12
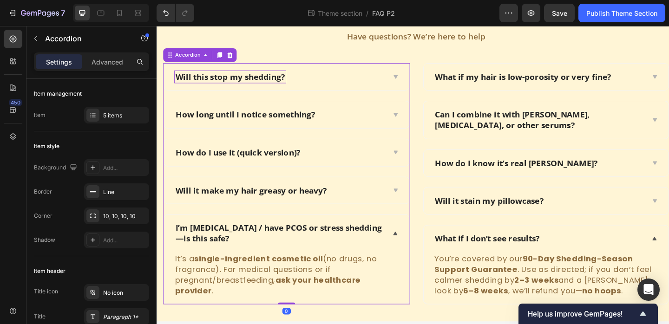
click at [244, 83] on p "Will this stop my shedding?" at bounding box center [236, 82] width 119 height 12
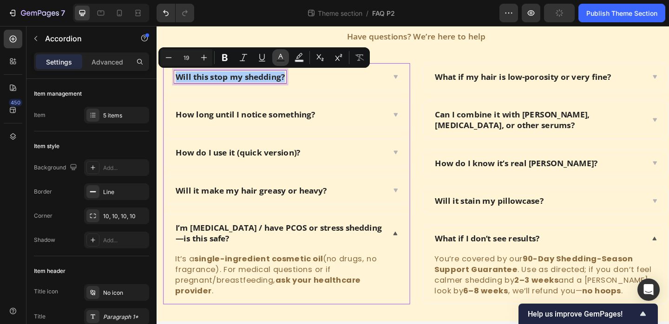
click at [279, 56] on icon "Editor contextual toolbar" at bounding box center [280, 56] width 5 height 5
type input "242424"
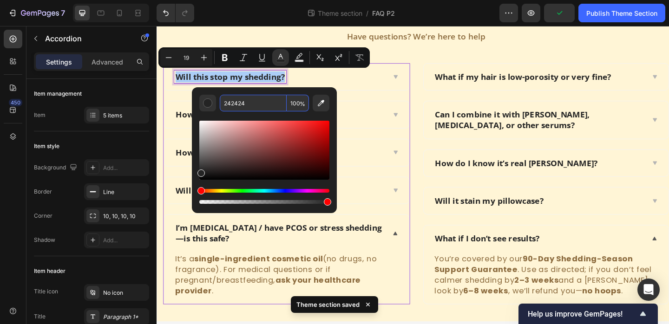
click at [250, 102] on input "242424" at bounding box center [253, 103] width 67 height 17
paste input "8C6B3E"
type input "8C6B3E"
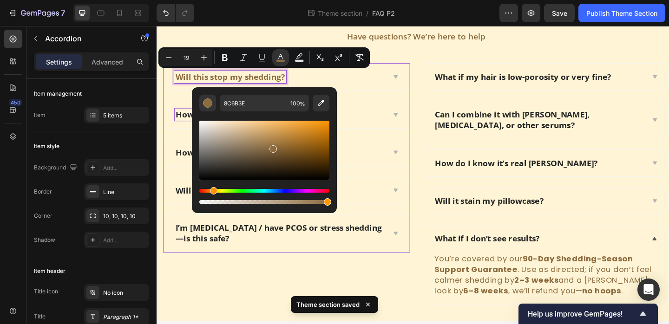
click at [182, 125] on p "How long until I notice something?" at bounding box center [253, 123] width 152 height 12
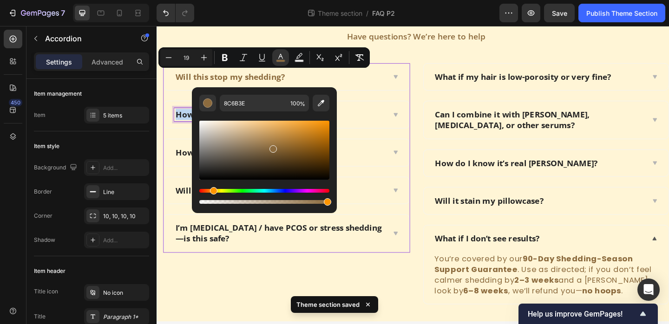
click at [182, 125] on p "How long until I notice something?" at bounding box center [253, 123] width 152 height 12
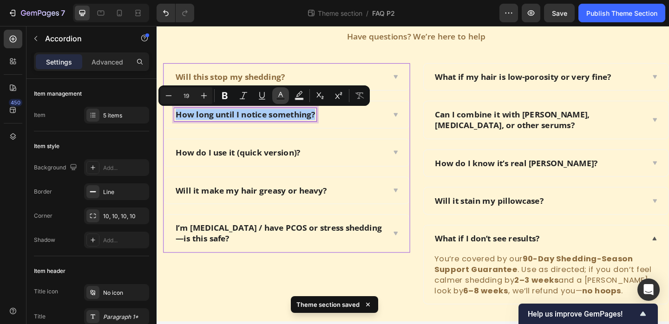
click at [276, 98] on icon "Editor contextual toolbar" at bounding box center [280, 95] width 9 height 9
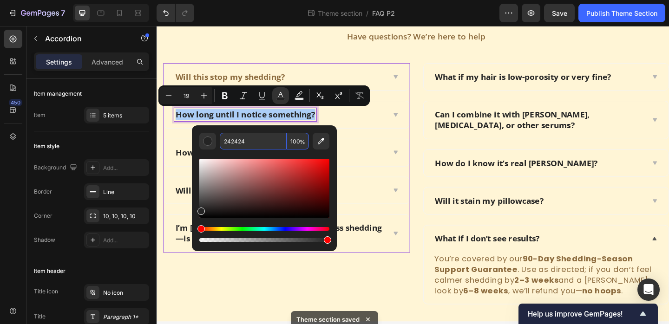
click at [244, 142] on input "242424" at bounding box center [253, 141] width 67 height 17
paste input "8C6B3E"
type input "8C6B3E"
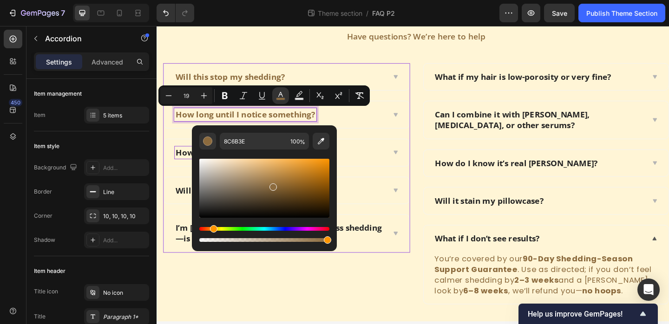
click at [186, 162] on p "How do I use it (quick version)?" at bounding box center [245, 164] width 136 height 12
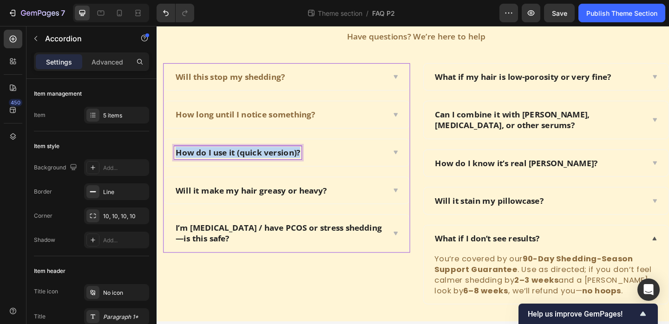
click at [186, 162] on p "How do I use it (quick version)?" at bounding box center [245, 164] width 136 height 12
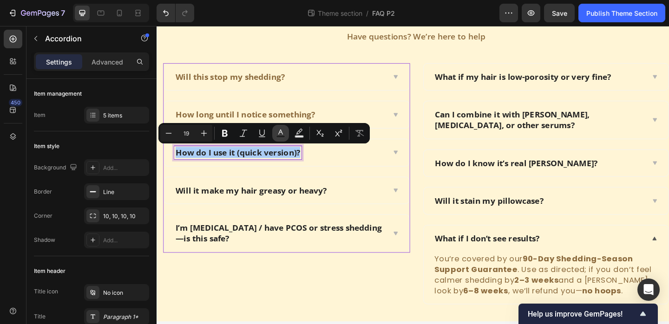
click at [285, 132] on icon "Editor contextual toolbar" at bounding box center [280, 133] width 9 height 9
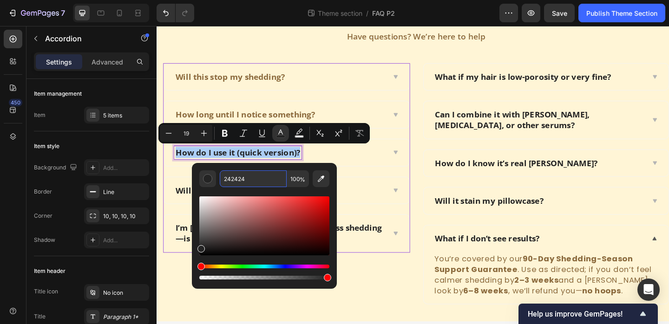
click at [257, 185] on input "242424" at bounding box center [253, 179] width 67 height 17
paste input "8C6B3E"
type input "8C6B3E"
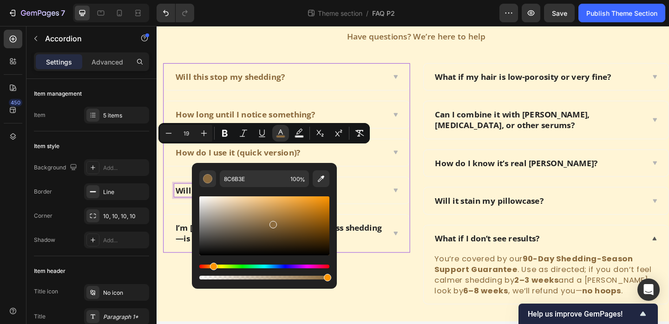
click at [186, 205] on p "Will it make my hair greasy or heavy?" at bounding box center [259, 205] width 165 height 12
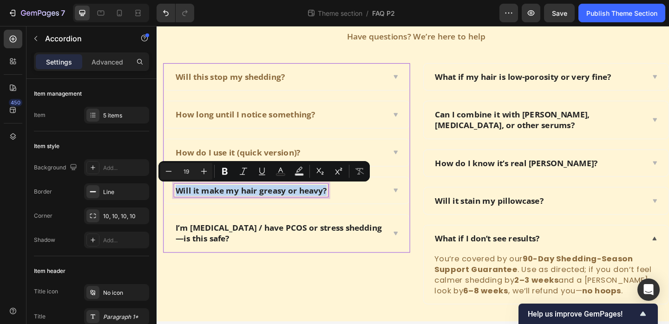
click at [186, 205] on p "Will it make my hair greasy or heavy?" at bounding box center [259, 205] width 165 height 12
click at [284, 167] on icon "Editor contextual toolbar" at bounding box center [280, 171] width 9 height 9
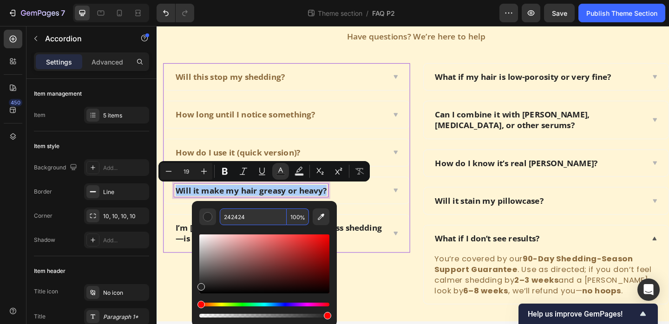
click at [241, 218] on input "242424" at bounding box center [253, 217] width 67 height 17
paste input "8C6B3E"
type input "8C6B3E"
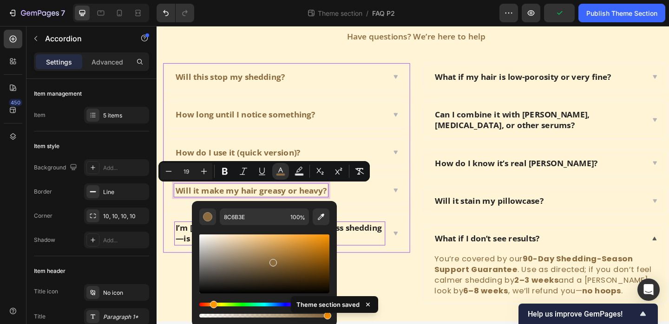
click at [182, 251] on p "I’m postpartum / have PCOS or stress shedding—is this safe?" at bounding box center [290, 251] width 227 height 23
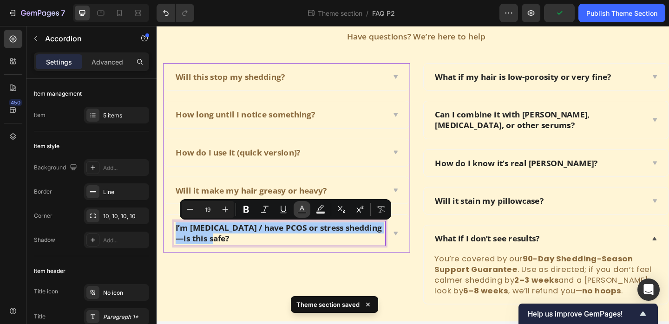
click at [304, 206] on icon "Editor contextual toolbar" at bounding box center [301, 209] width 9 height 9
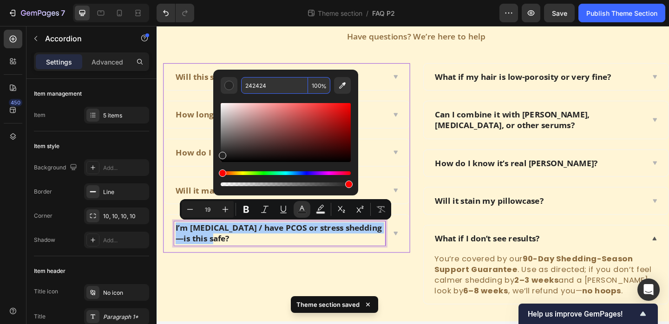
click at [264, 89] on input "242424" at bounding box center [274, 85] width 67 height 17
paste input "8C6B3E"
click at [285, 90] on input "8C6B3E4" at bounding box center [274, 85] width 67 height 17
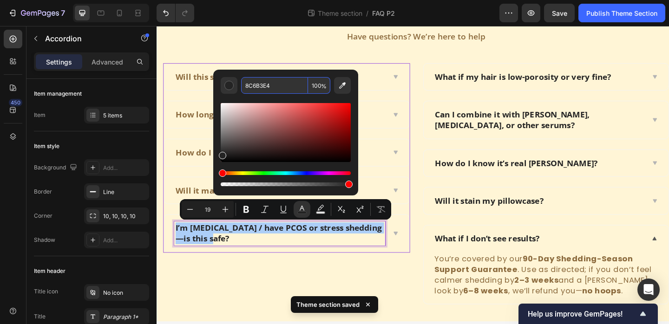
click at [285, 90] on input "8C6B3E4" at bounding box center [274, 85] width 67 height 17
paste input "Editor contextual toolbar"
type input "8C6B3E"
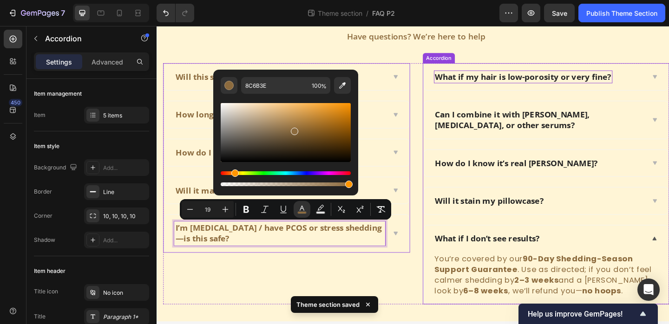
click at [528, 81] on p "What if my hair is low-porosity or very fine?" at bounding box center [555, 82] width 191 height 12
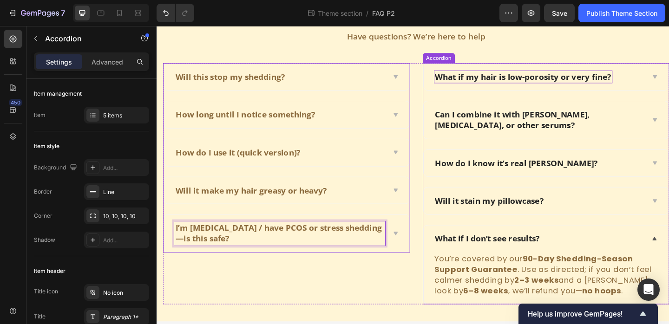
click at [528, 81] on p "What if my hair is low-porosity or very fine?" at bounding box center [555, 82] width 191 height 12
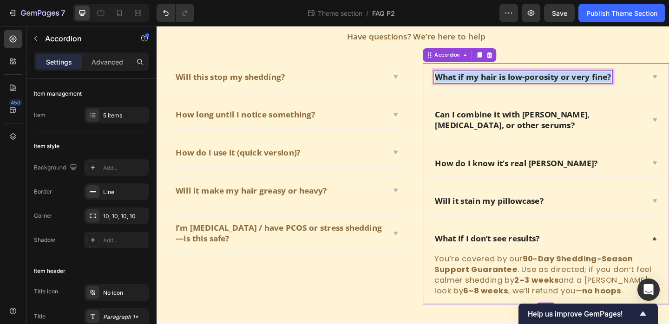
click at [528, 81] on p "What if my hair is low-porosity or very fine?" at bounding box center [555, 82] width 191 height 12
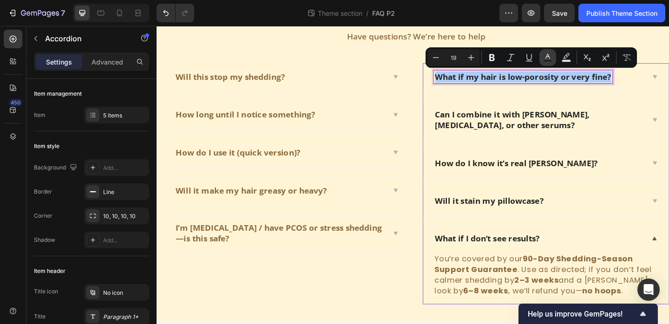
click at [545, 61] on rect "Editor contextual toolbar" at bounding box center [548, 61] width 9 height 2
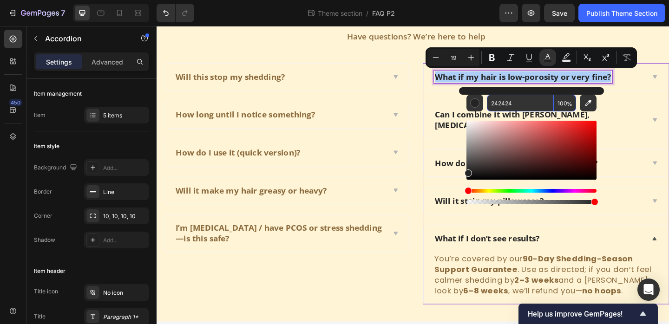
click at [512, 101] on input "242424" at bounding box center [520, 103] width 67 height 17
paste input "8C6B3E"
type input "8C6B3E"
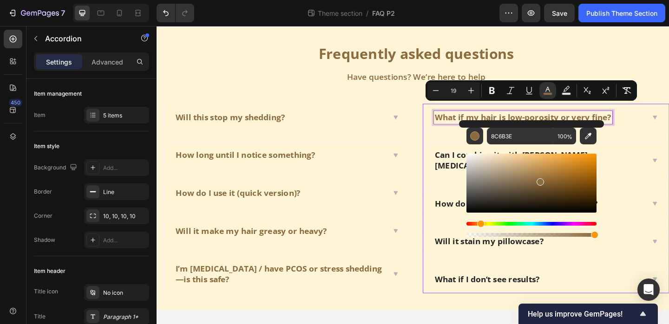
click at [476, 123] on div "What if my hair is low-porosity or very fine?" at bounding box center [555, 126] width 194 height 14
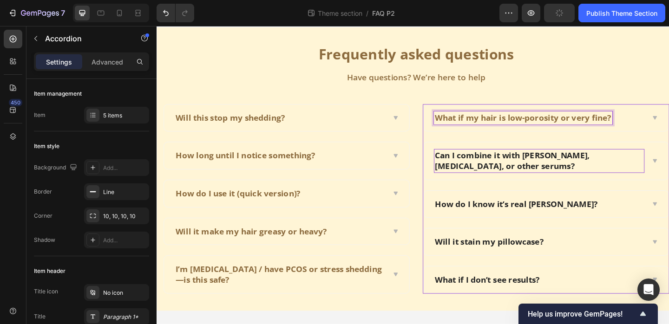
click at [474, 168] on p "Can I combine it with rosemary, minoxidil, or other serums?" at bounding box center [573, 172] width 227 height 23
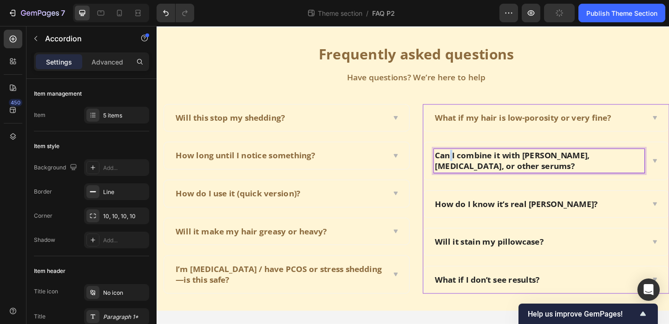
click at [474, 168] on p "Can I combine it with rosemary, minoxidil, or other serums?" at bounding box center [573, 172] width 227 height 23
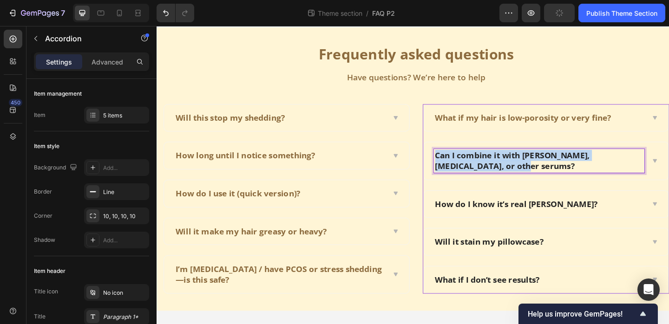
click at [474, 168] on p "Can I combine it with rosemary, minoxidil, or other serums?" at bounding box center [573, 172] width 227 height 23
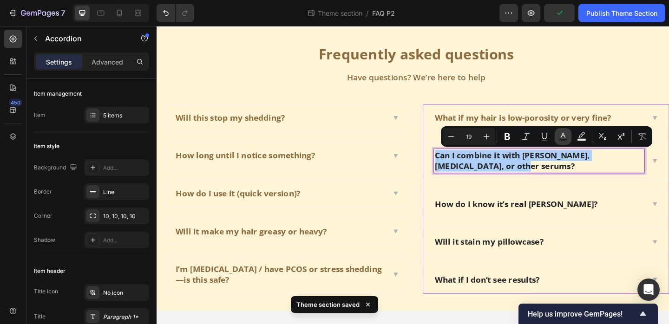
click at [564, 136] on icon "Editor contextual toolbar" at bounding box center [563, 136] width 9 height 9
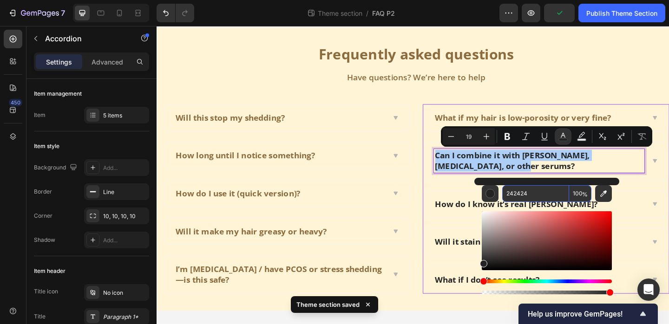
click at [514, 191] on input "242424" at bounding box center [535, 193] width 67 height 17
paste input "8C6B3E"
type input "8C6B3E"
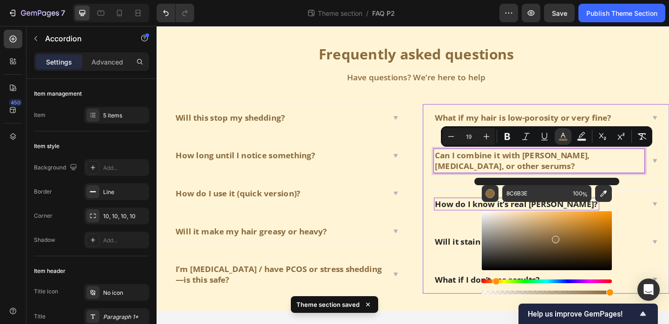
click at [485, 222] on p "How do I know it’s real Batana?" at bounding box center [548, 220] width 177 height 12
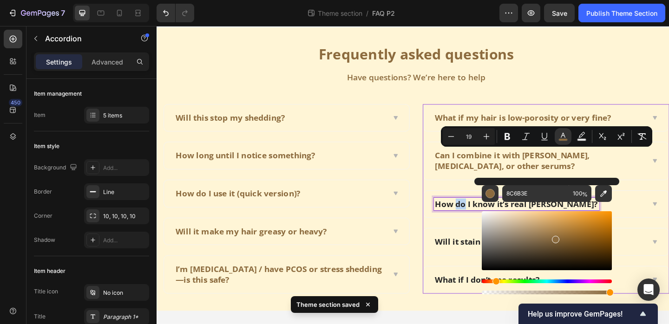
click at [485, 222] on p "How do I know it’s real Batana?" at bounding box center [548, 220] width 177 height 12
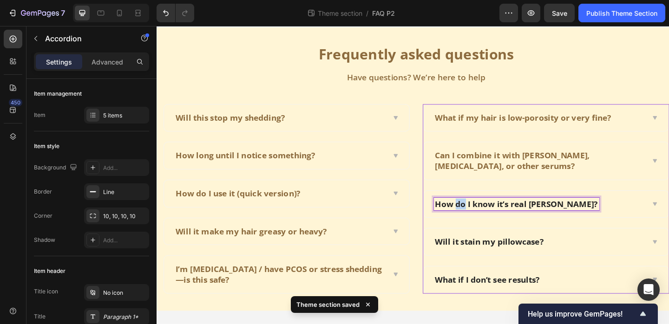
click at [485, 222] on p "How do I know it’s real Batana?" at bounding box center [548, 220] width 177 height 12
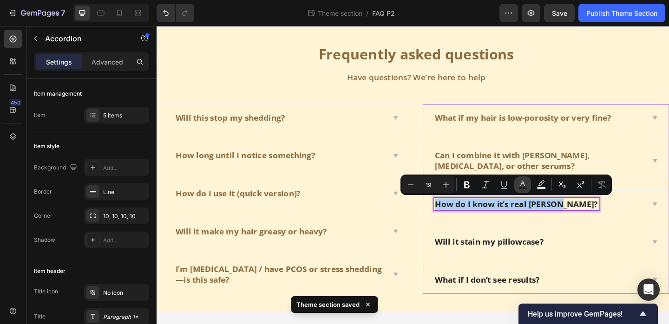
click at [521, 183] on icon "Editor contextual toolbar" at bounding box center [522, 184] width 9 height 9
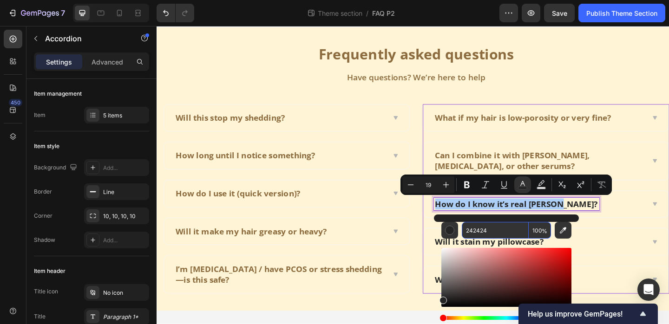
click at [479, 232] on input "242424" at bounding box center [495, 230] width 67 height 17
paste input "8C6B3E"
type input "8C6B3E"
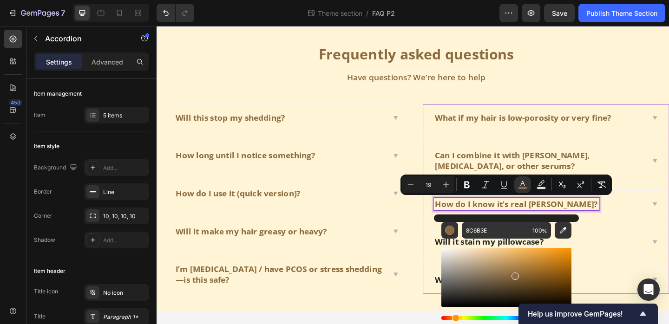
click at [456, 251] on div "Will it stain my pillowcase?" at bounding box center [580, 260] width 267 height 29
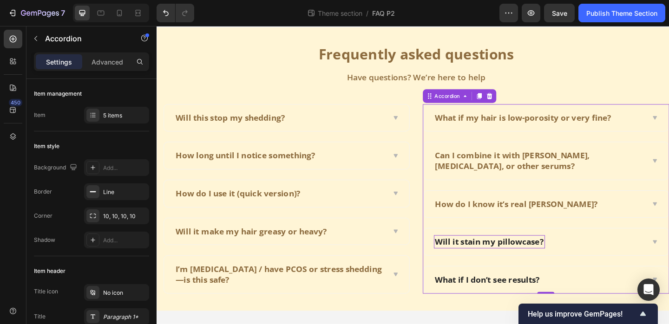
click at [477, 263] on p "Will it stain my pillowcase?" at bounding box center [519, 261] width 118 height 12
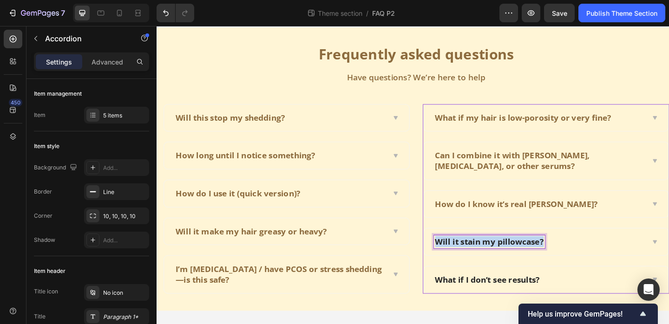
click at [477, 263] on p "Will it stain my pillowcase?" at bounding box center [519, 261] width 118 height 12
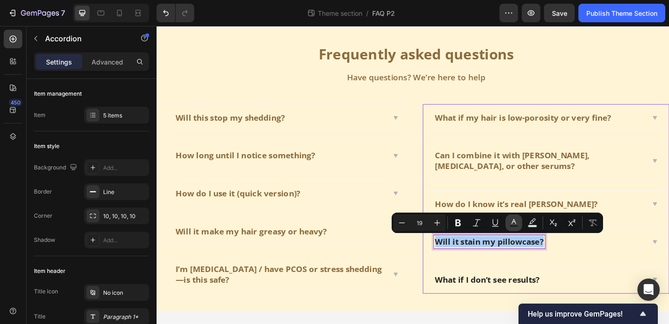
click at [508, 223] on button "Text Color" at bounding box center [514, 223] width 17 height 17
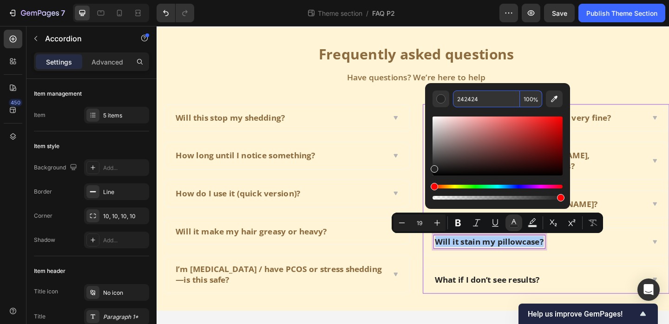
click at [471, 102] on input "242424" at bounding box center [486, 99] width 67 height 17
paste input "8C6B3E"
type input "8C6B3E"
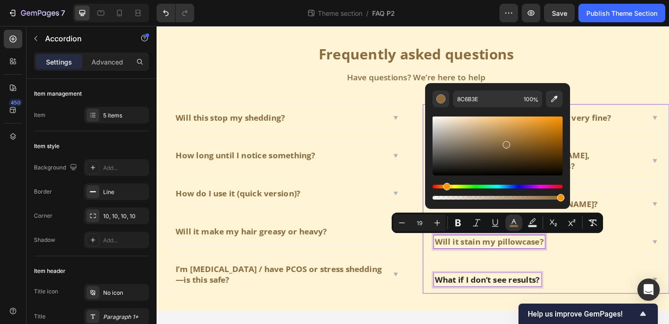
click at [503, 302] on p "What if I don’t see results?" at bounding box center [517, 303] width 114 height 12
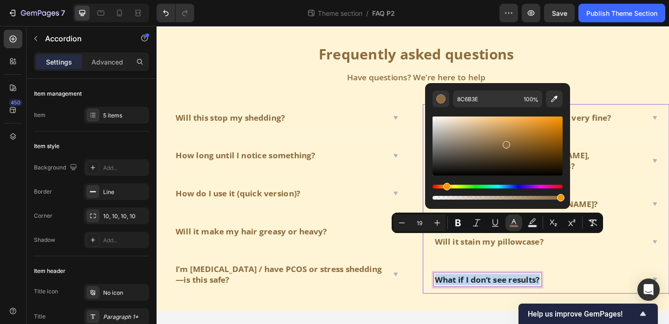
click at [503, 302] on p "What if I don’t see results?" at bounding box center [517, 303] width 114 height 12
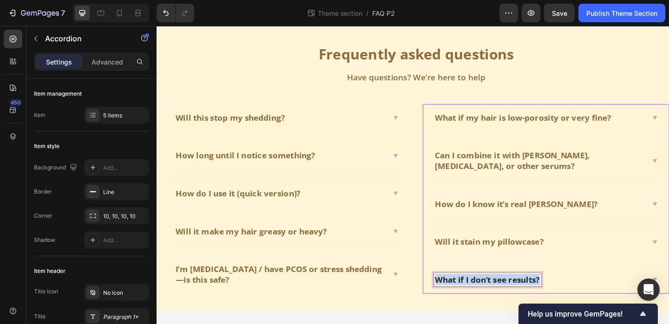
click at [503, 302] on p "What if I don’t see results?" at bounding box center [517, 303] width 114 height 12
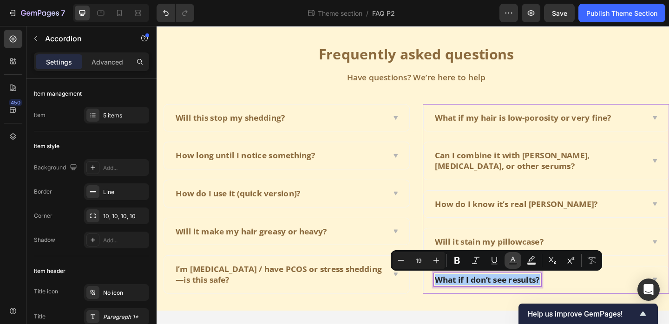
click at [512, 258] on icon "Editor contextual toolbar" at bounding box center [513, 259] width 5 height 5
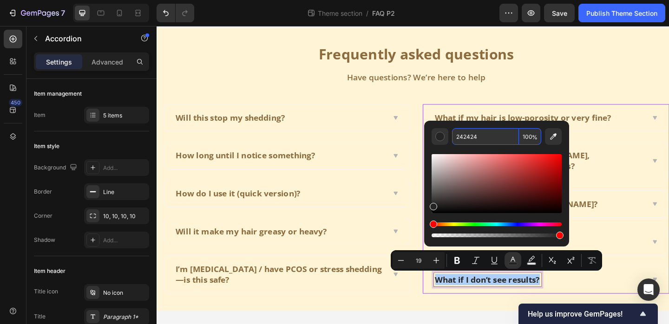
click at [477, 139] on input "242424" at bounding box center [485, 136] width 67 height 17
paste input "8C6B3E"
type input "8C6B3E"
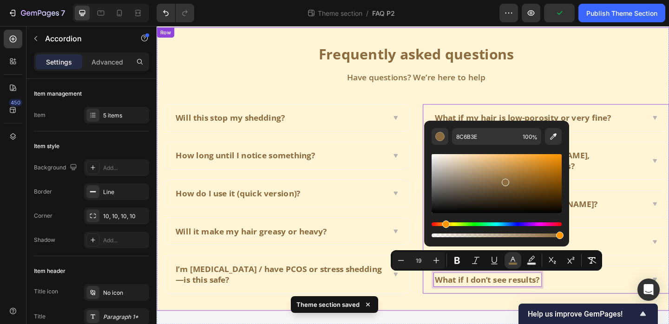
click at [452, 328] on div "Frequently asked questions Heading Have questions? We’re here to help Text bloc…" at bounding box center [436, 181] width 558 height 309
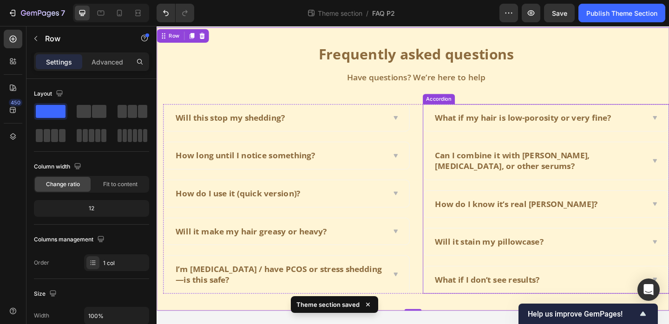
scroll to position [0, 0]
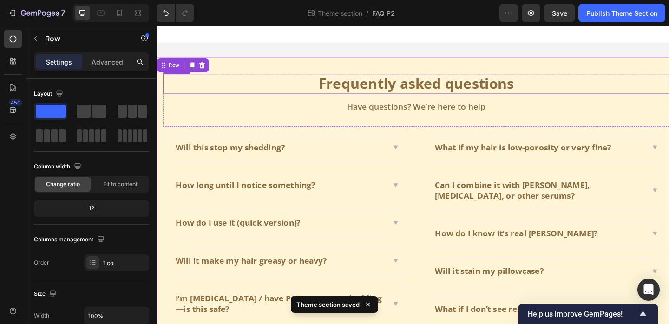
click at [423, 86] on p "Frequently asked questions" at bounding box center [439, 89] width 549 height 20
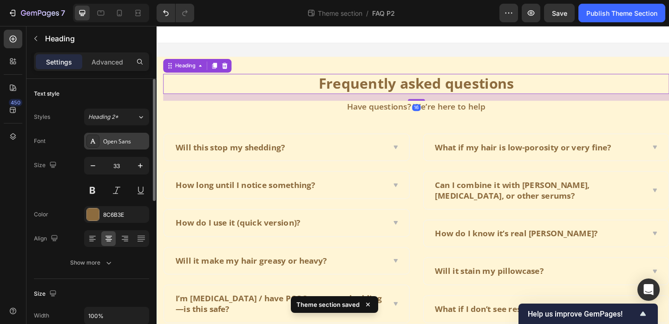
click at [111, 135] on div "Open Sans" at bounding box center [116, 141] width 65 height 17
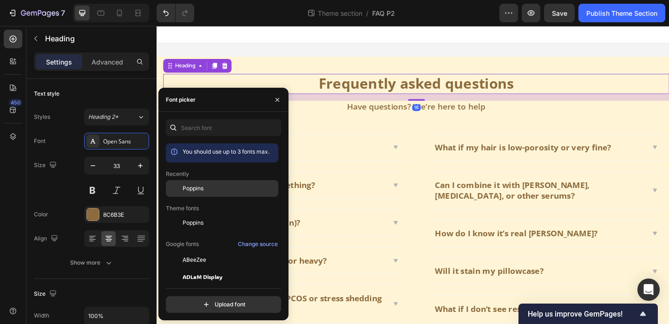
click at [185, 183] on div "Poppins" at bounding box center [222, 188] width 112 height 17
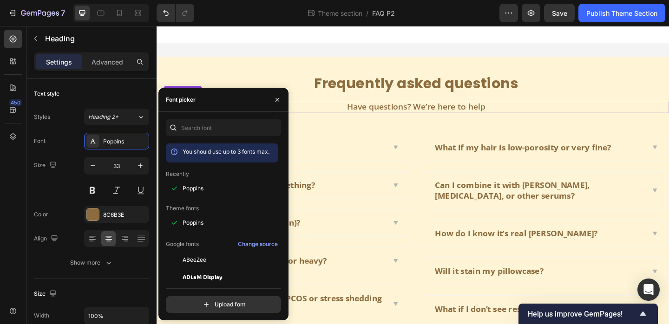
click at [386, 114] on p "Have questions? We’re here to help" at bounding box center [439, 114] width 549 height 12
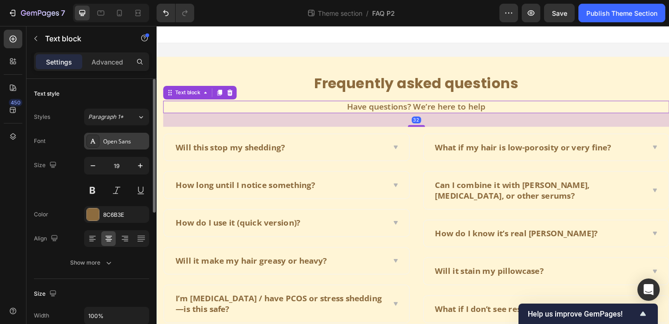
click at [119, 145] on div "Open Sans" at bounding box center [125, 142] width 44 height 8
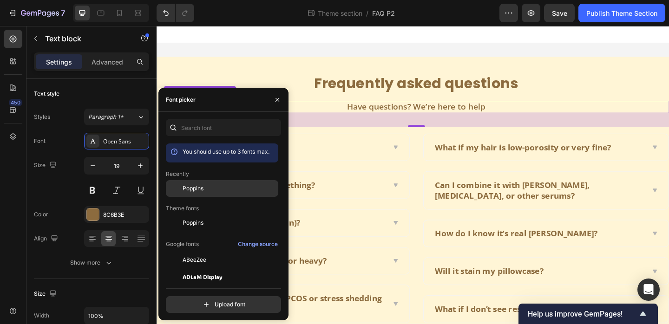
click at [201, 193] on div "Poppins" at bounding box center [222, 188] width 112 height 17
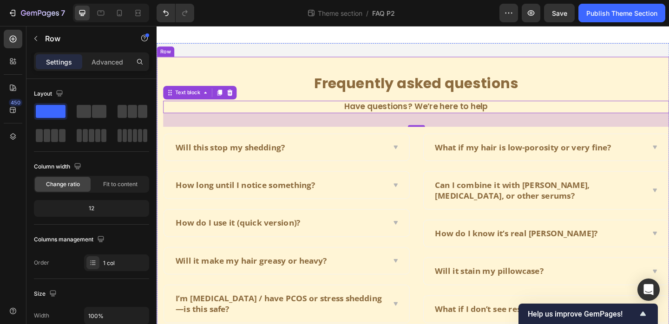
click at [333, 64] on div "Frequently asked questions Heading Have questions? We’re here to help Text bloc…" at bounding box center [436, 213] width 558 height 309
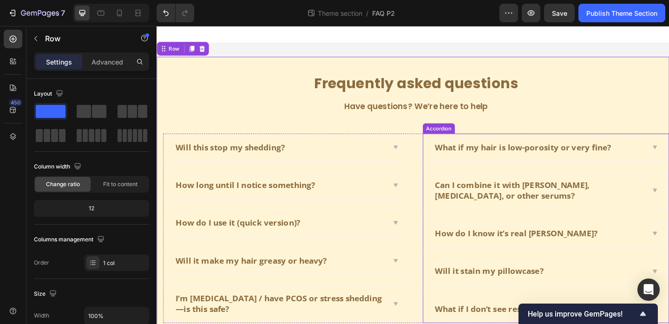
scroll to position [32, 0]
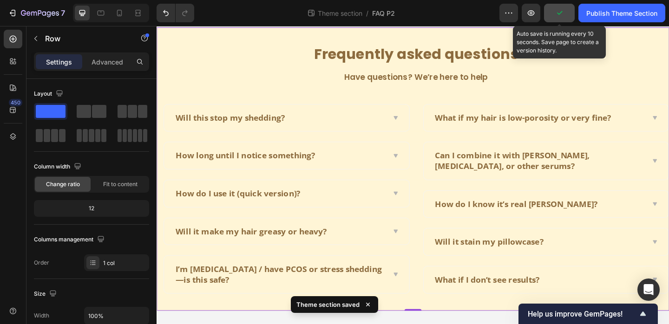
click at [569, 16] on button "button" at bounding box center [559, 13] width 31 height 19
click at [571, 11] on button "Save" at bounding box center [559, 13] width 31 height 19
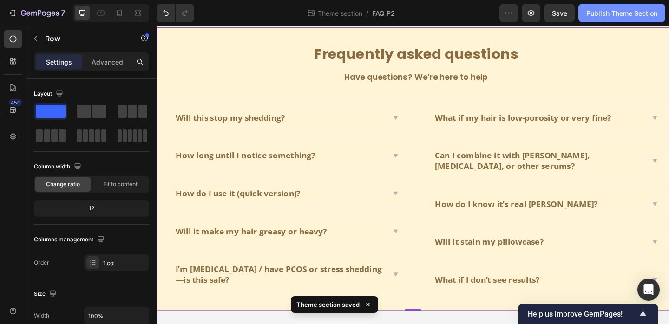
click at [620, 17] on div "Publish Theme Section" at bounding box center [622, 13] width 71 height 10
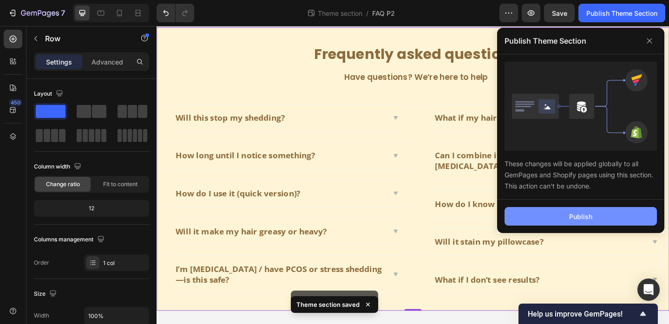
click at [564, 217] on button "Publish" at bounding box center [581, 216] width 152 height 19
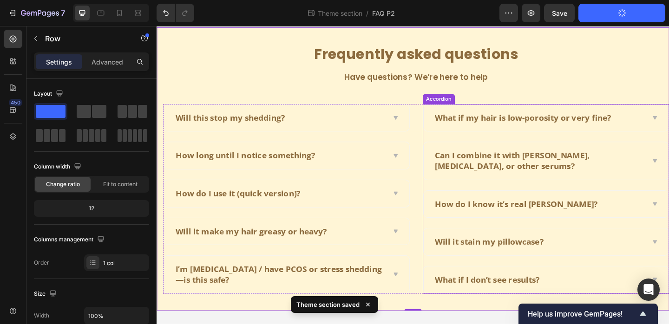
scroll to position [0, 0]
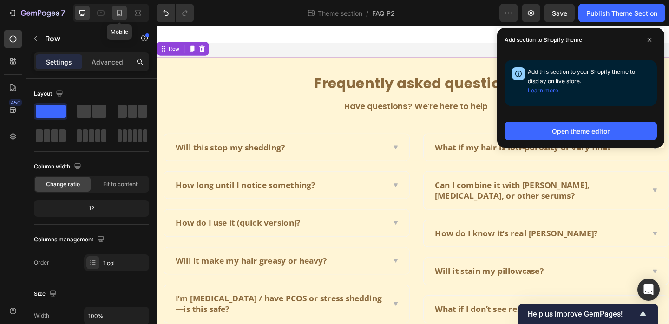
click at [120, 13] on icon at bounding box center [119, 12] width 9 height 9
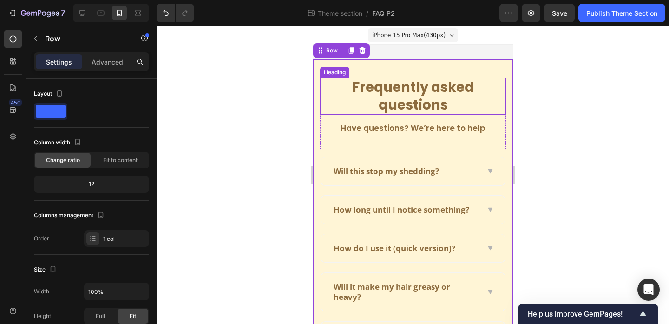
scroll to position [1, 0]
click at [396, 93] on p "Frequently asked questions" at bounding box center [413, 95] width 184 height 35
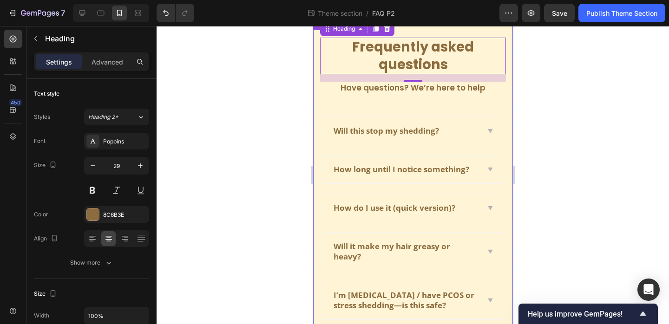
scroll to position [0, 0]
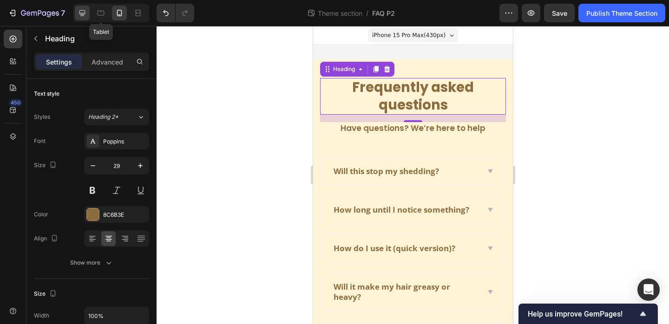
click at [86, 12] on icon at bounding box center [82, 12] width 9 height 9
type input "33"
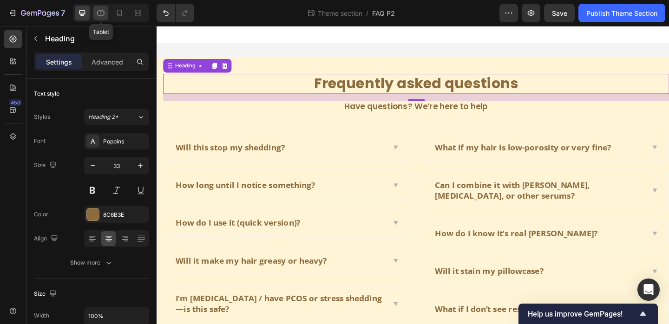
click at [102, 15] on icon at bounding box center [101, 13] width 7 height 5
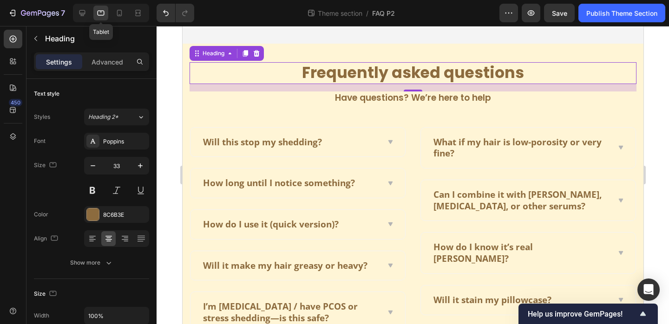
scroll to position [20, 0]
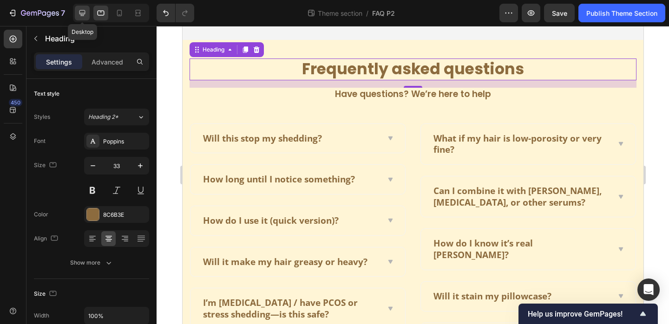
click at [87, 15] on div at bounding box center [82, 13] width 15 height 15
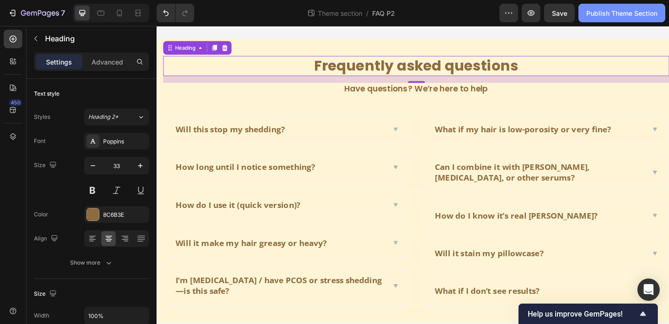
click at [613, 17] on div "Publish Theme Section" at bounding box center [622, 13] width 71 height 10
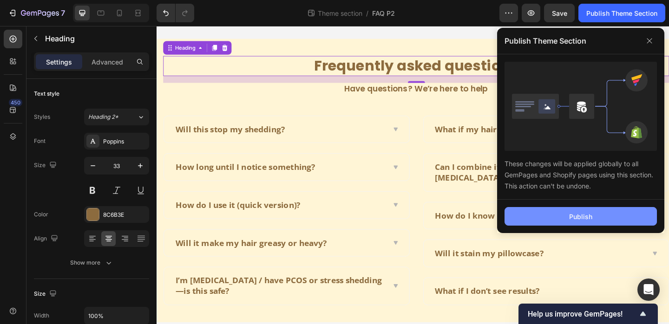
click at [576, 212] on div "Publish" at bounding box center [580, 217] width 23 height 10
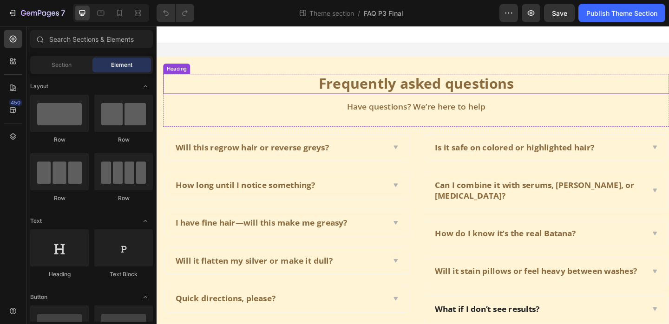
click at [417, 95] on p "Frequently asked questions" at bounding box center [439, 89] width 549 height 20
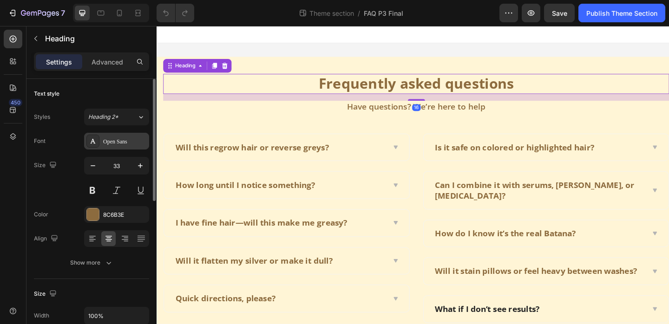
click at [125, 138] on div "Open Sans" at bounding box center [125, 142] width 44 height 8
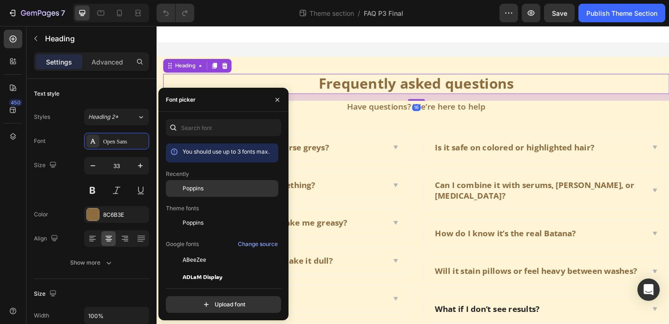
click at [192, 185] on span "Poppins" at bounding box center [193, 189] width 21 height 8
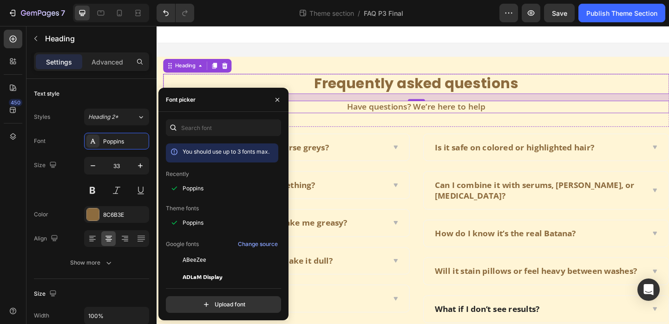
click at [398, 120] on div "Have questions? We’re here to help" at bounding box center [439, 113] width 551 height 13
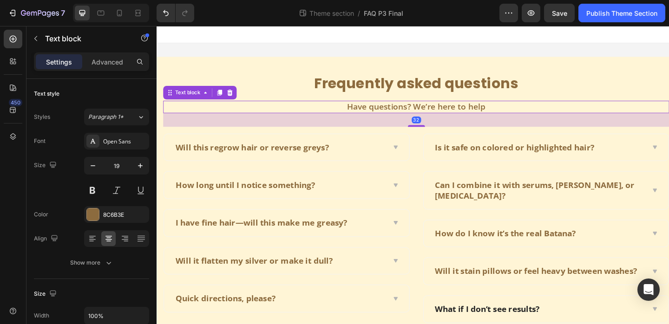
click at [393, 115] on p "Have questions? We’re here to help" at bounding box center [439, 114] width 549 height 12
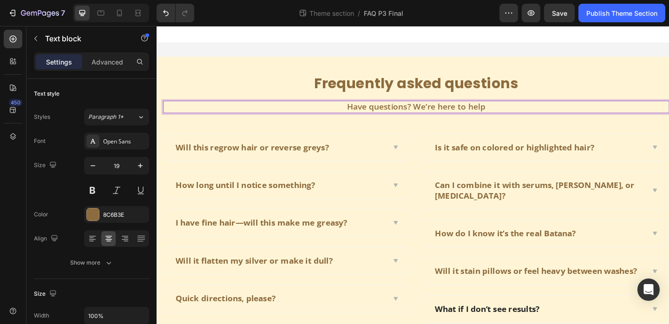
click at [350, 113] on p "Have questions? We’re here to help" at bounding box center [439, 114] width 549 height 12
click at [353, 122] on div "Frequently asked questions Heading Have questions? We’re here to help Text bloc…" at bounding box center [439, 107] width 551 height 58
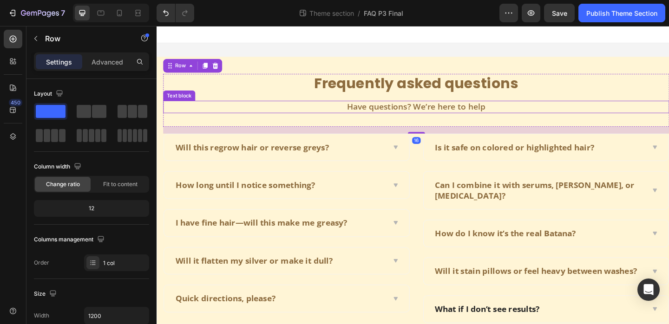
click at [381, 113] on p "Have questions? We’re here to help" at bounding box center [439, 114] width 549 height 12
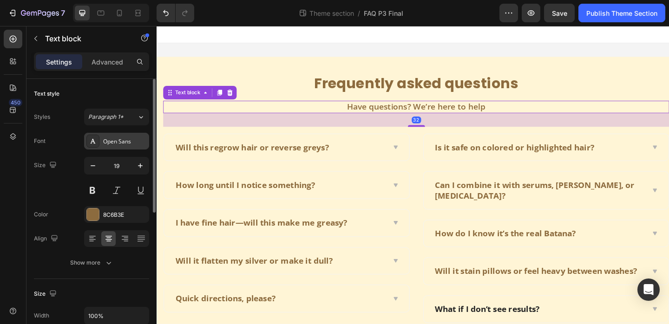
click at [126, 142] on div "Open Sans" at bounding box center [125, 142] width 44 height 8
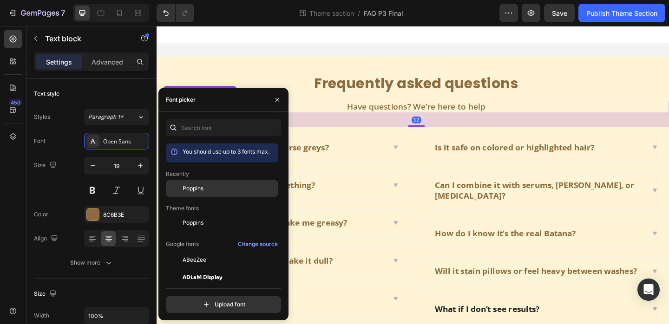
click at [193, 194] on div "Poppins" at bounding box center [222, 188] width 112 height 17
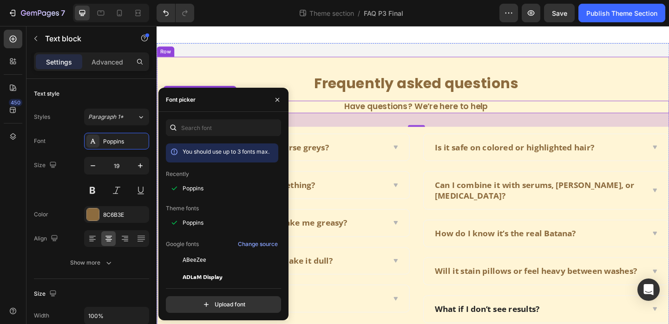
click at [250, 66] on div "Frequently asked questions Heading Have questions? We’re here to help Text bloc…" at bounding box center [436, 213] width 558 height 309
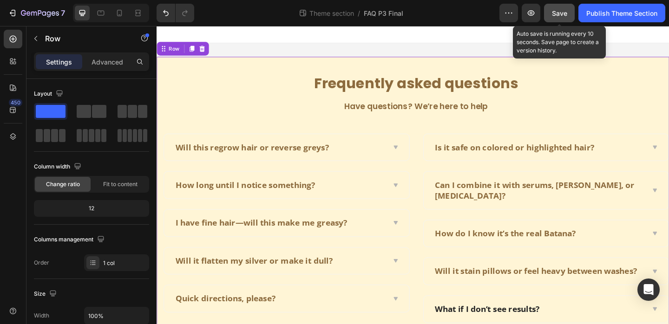
click at [572, 4] on button "Save" at bounding box center [559, 13] width 31 height 19
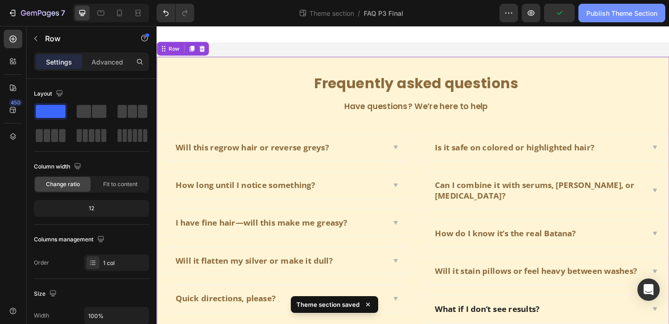
click at [621, 11] on div "Publish Theme Section" at bounding box center [622, 13] width 71 height 10
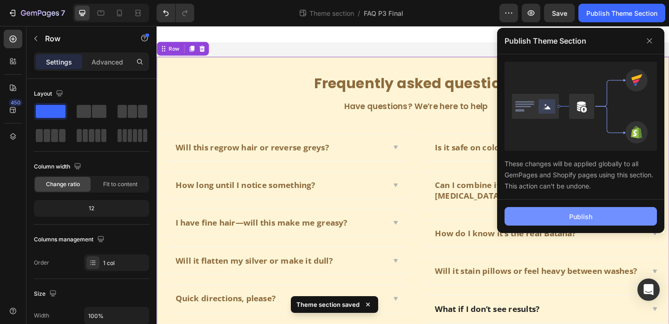
click at [560, 217] on button "Publish" at bounding box center [581, 216] width 152 height 19
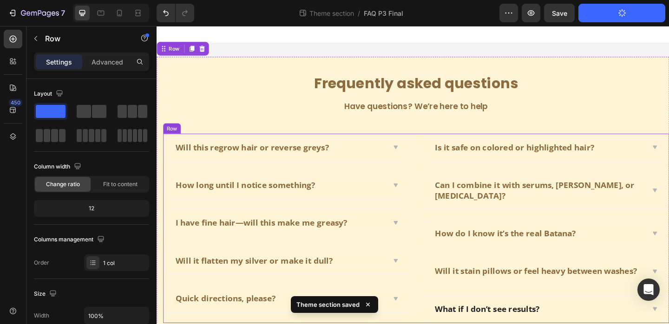
scroll to position [32, 0]
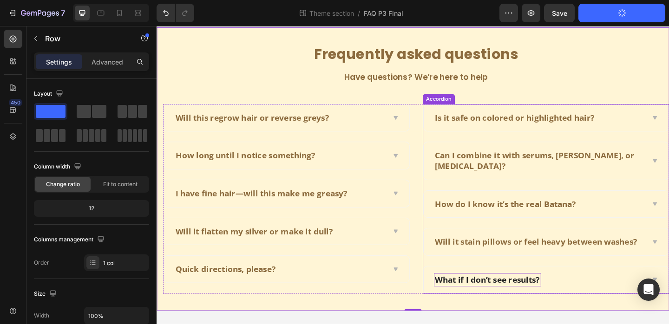
click at [558, 304] on p "What if I don’t see results?" at bounding box center [517, 303] width 114 height 12
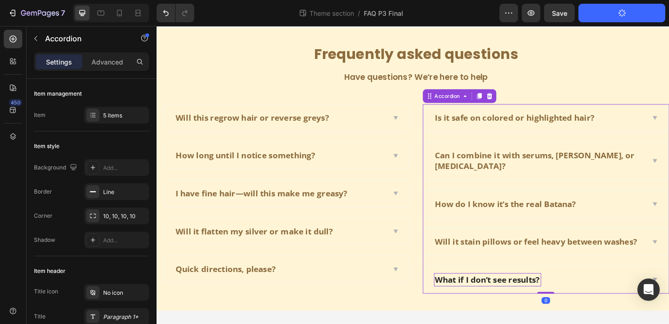
click at [558, 304] on p "What if I don’t see results?" at bounding box center [517, 303] width 114 height 12
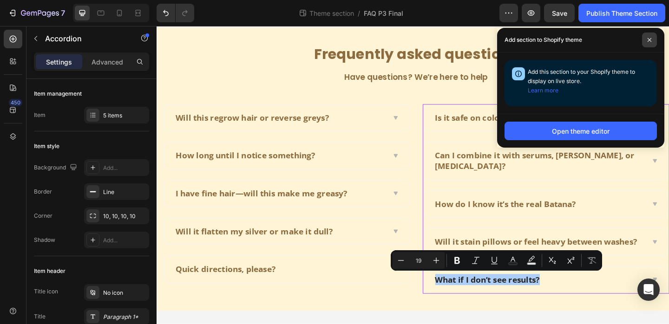
click at [649, 42] on icon at bounding box center [649, 40] width 5 height 5
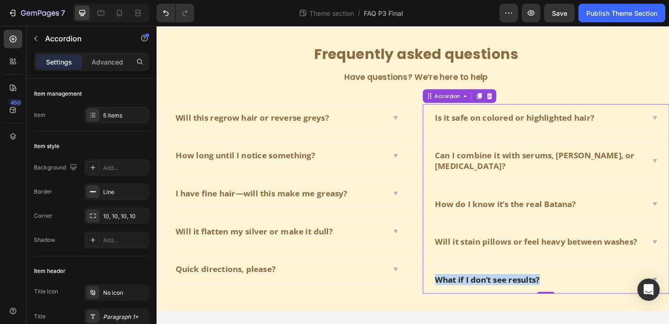
click at [528, 313] on div "What if I don’t see results?" at bounding box center [580, 302] width 267 height 29
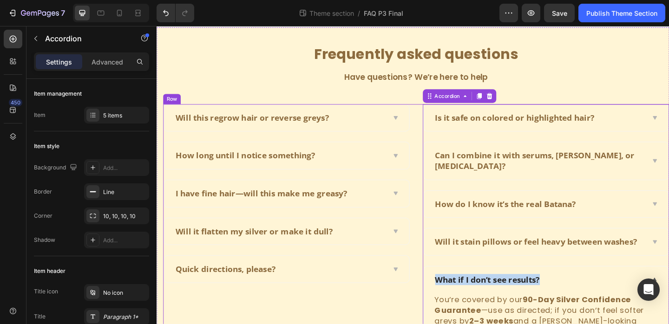
click at [423, 310] on div "Will this regrow hair or reverse greys? How long until I notice something? I ha…" at bounding box center [298, 242] width 269 height 263
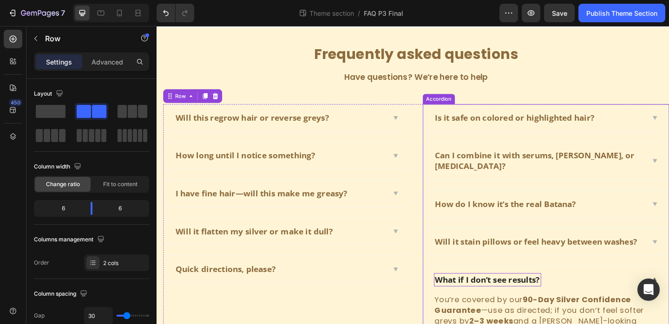
click at [495, 306] on p "What if I don’t see results?" at bounding box center [517, 303] width 114 height 12
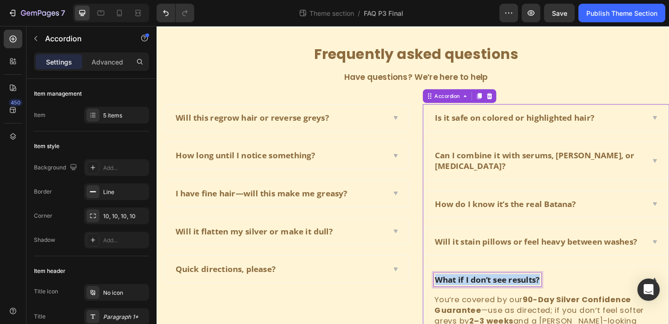
click at [495, 306] on p "What if I don’t see results?" at bounding box center [517, 303] width 114 height 12
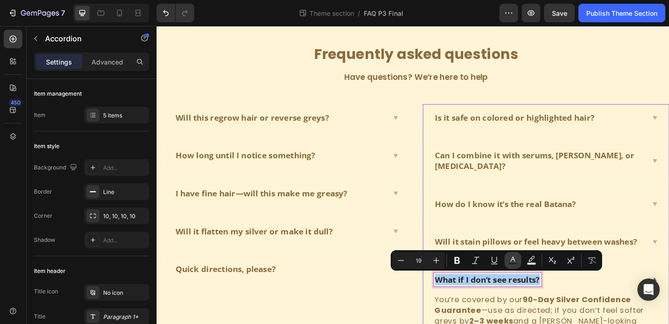
click at [512, 262] on icon "Editor contextual toolbar" at bounding box center [512, 260] width 9 height 9
type input "242424"
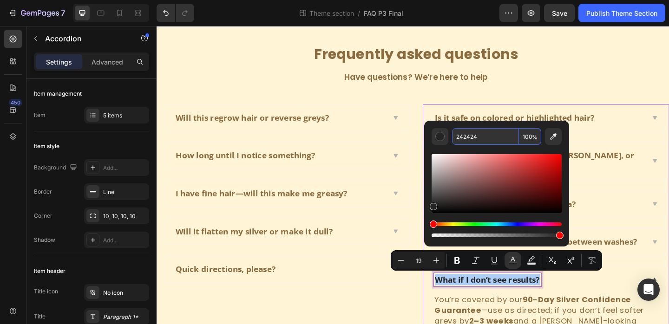
click at [468, 139] on input "242424" at bounding box center [485, 136] width 67 height 17
paste input "8C6B3E"
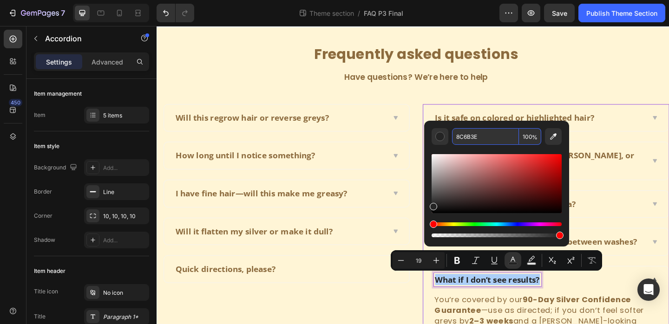
type input "8C6B3E"
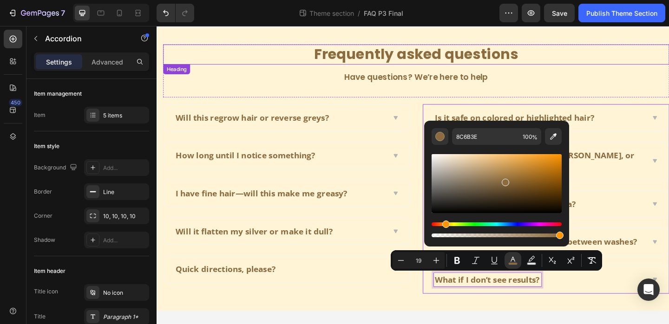
click at [613, 67] on h2 "Frequently asked questions" at bounding box center [439, 57] width 551 height 22
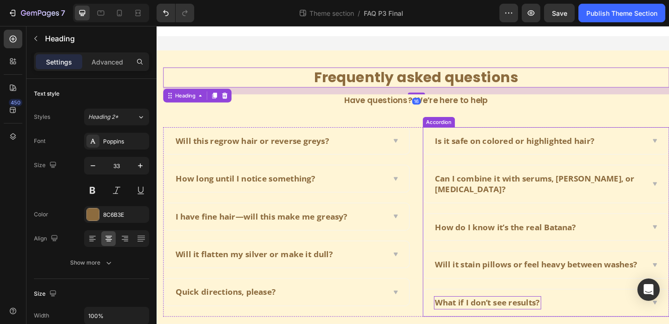
scroll to position [0, 0]
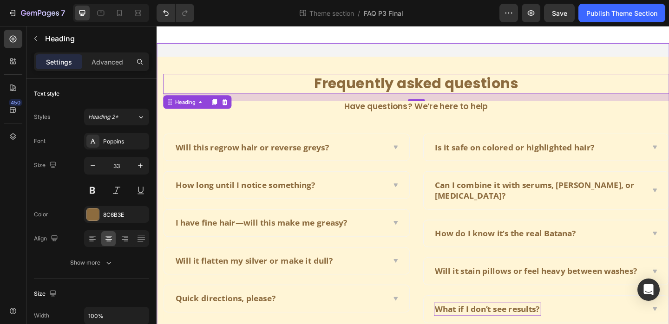
drag, startPoint x: 687, startPoint y: 43, endPoint x: 539, endPoint y: 54, distance: 148.7
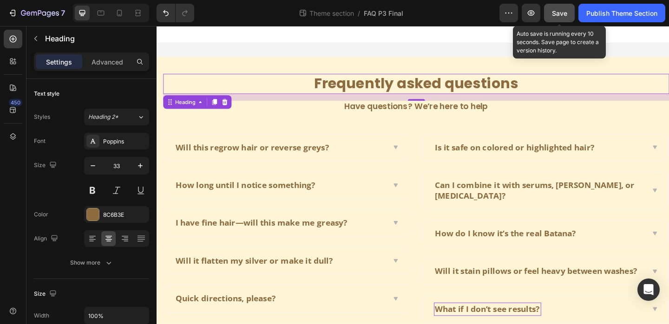
click at [564, 6] on button "Save" at bounding box center [559, 13] width 31 height 19
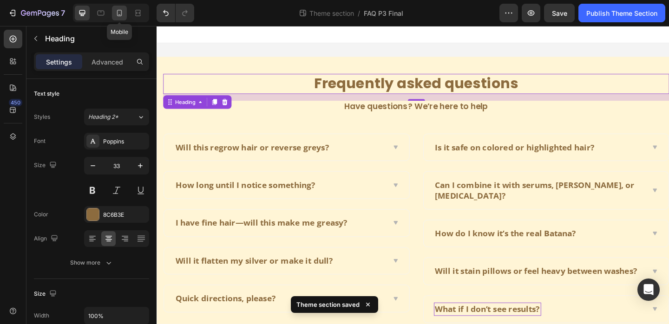
click at [117, 13] on icon at bounding box center [119, 12] width 9 height 9
type input "29"
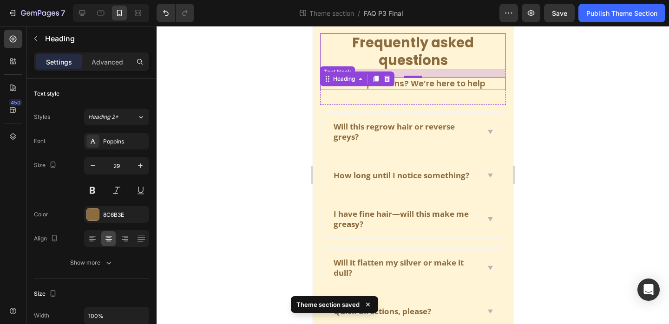
scroll to position [79, 0]
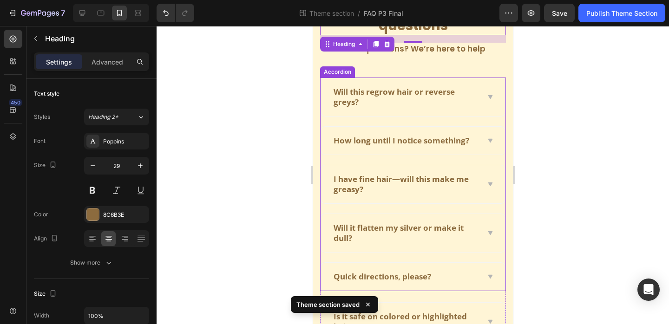
click at [486, 98] on icon at bounding box center [489, 96] width 7 height 7
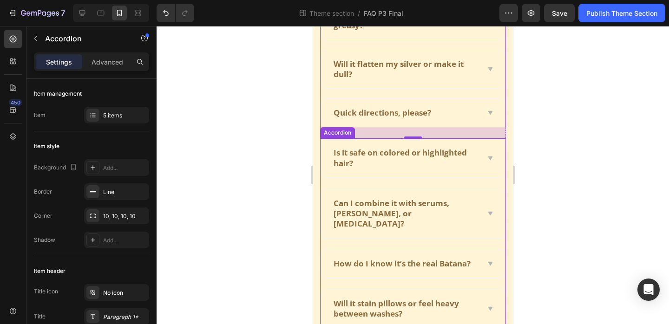
scroll to position [379, 0]
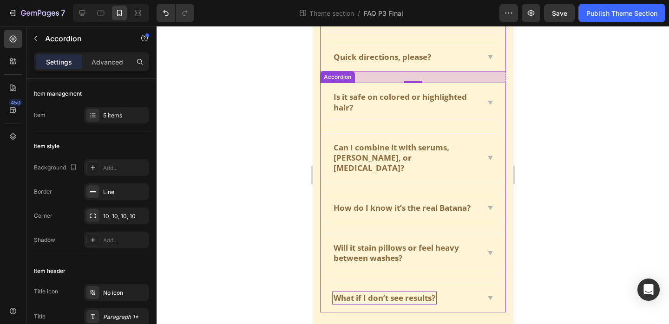
click at [492, 284] on div "What if I don’t see results?" at bounding box center [413, 298] width 184 height 28
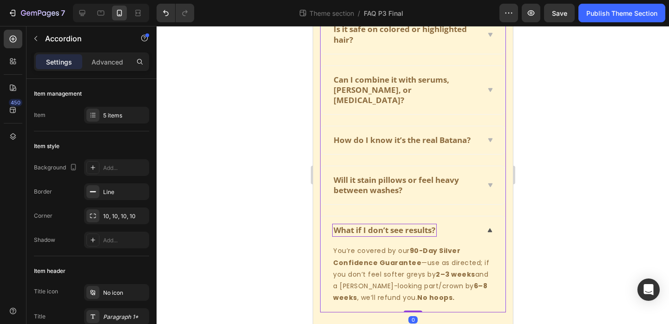
click at [487, 227] on icon at bounding box center [489, 230] width 7 height 7
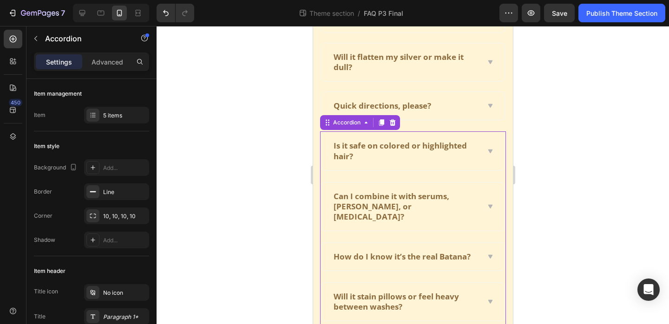
scroll to position [0, 0]
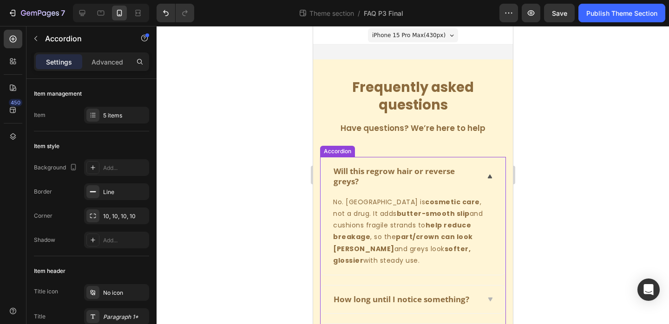
click at [488, 172] on div "Will this regrow hair or reverse greys?" at bounding box center [413, 177] width 184 height 38
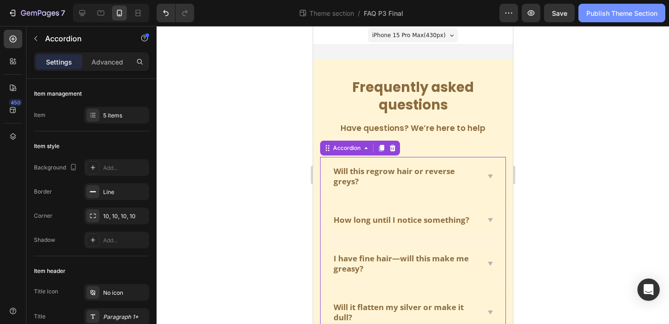
click at [593, 7] on button "Publish Theme Section" at bounding box center [622, 13] width 87 height 19
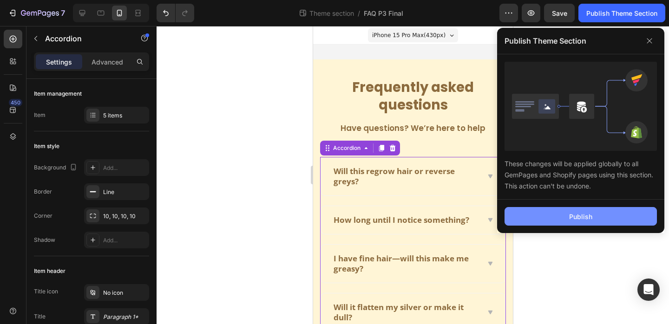
click at [561, 222] on button "Publish" at bounding box center [581, 216] width 152 height 19
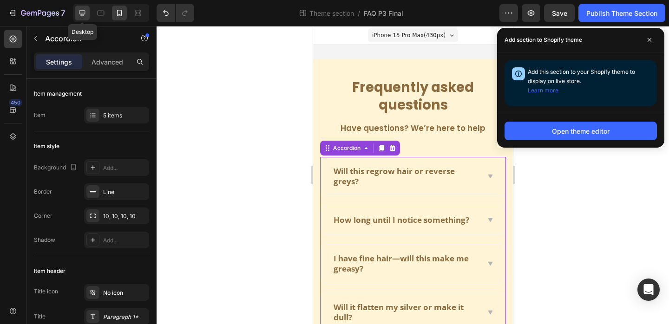
click at [85, 18] on div at bounding box center [82, 13] width 15 height 15
type input "24"
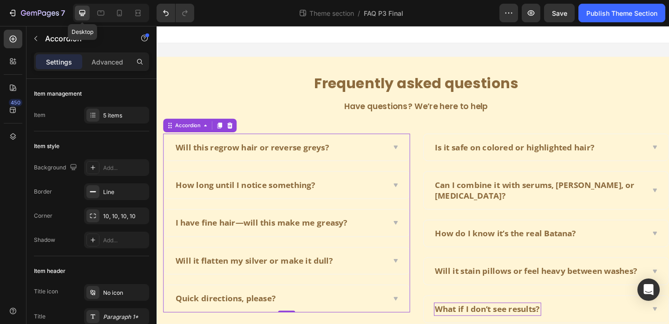
scroll to position [32, 0]
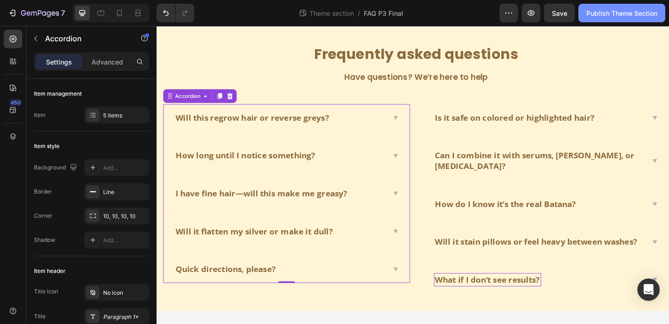
click at [623, 15] on div "Publish Theme Section" at bounding box center [622, 13] width 71 height 10
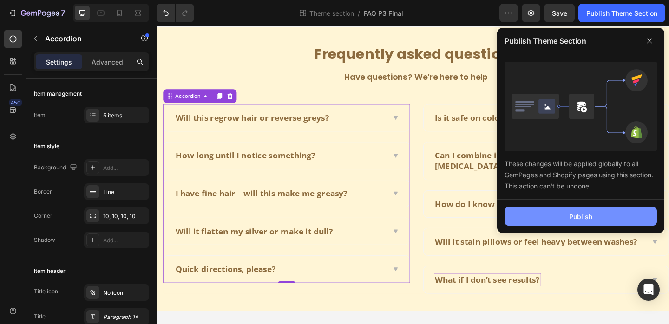
click at [581, 216] on div "Publish" at bounding box center [580, 217] width 23 height 10
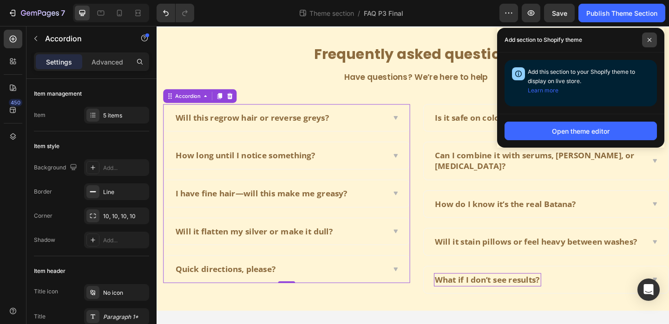
click at [653, 42] on span at bounding box center [649, 40] width 15 height 15
